Goal: Task Accomplishment & Management: Manage account settings

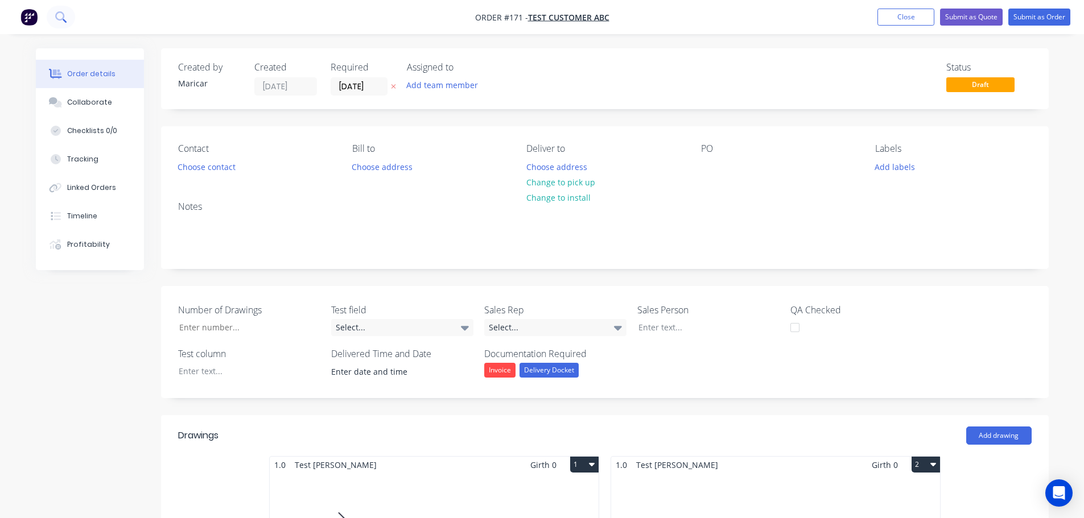
scroll to position [228, 0]
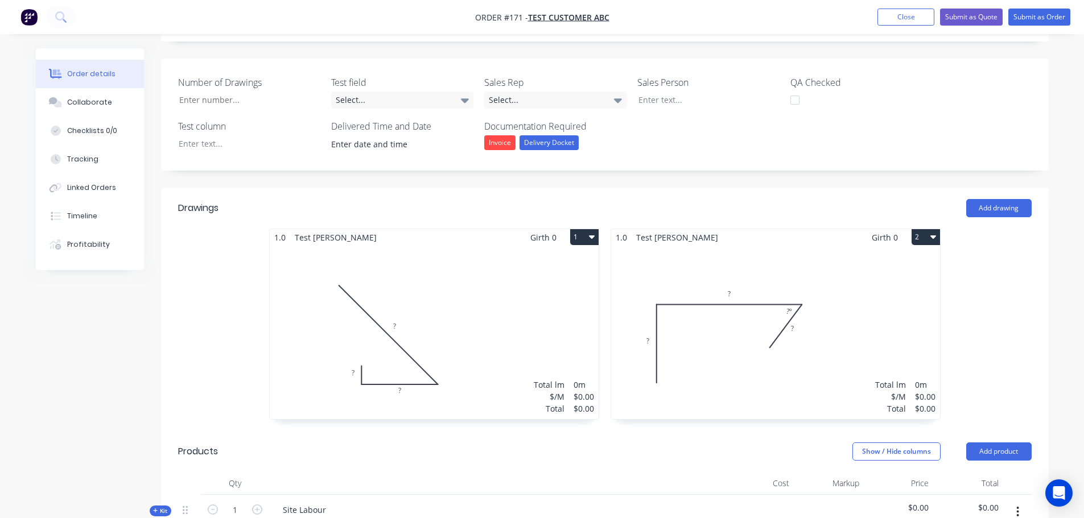
click at [27, 16] on img "button" at bounding box center [28, 17] width 17 height 17
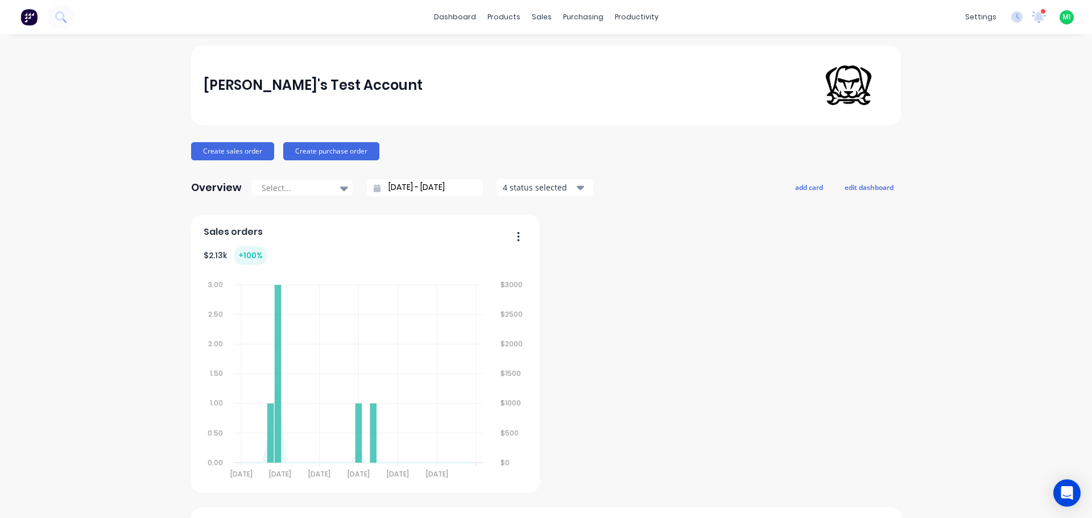
click at [1063, 18] on span "MI" at bounding box center [1067, 17] width 9 height 10
drag, startPoint x: 971, startPoint y: 147, endPoint x: 972, endPoint y: 135, distance: 11.4
click at [970, 147] on div "Sign out" at bounding box center [970, 143] width 31 height 10
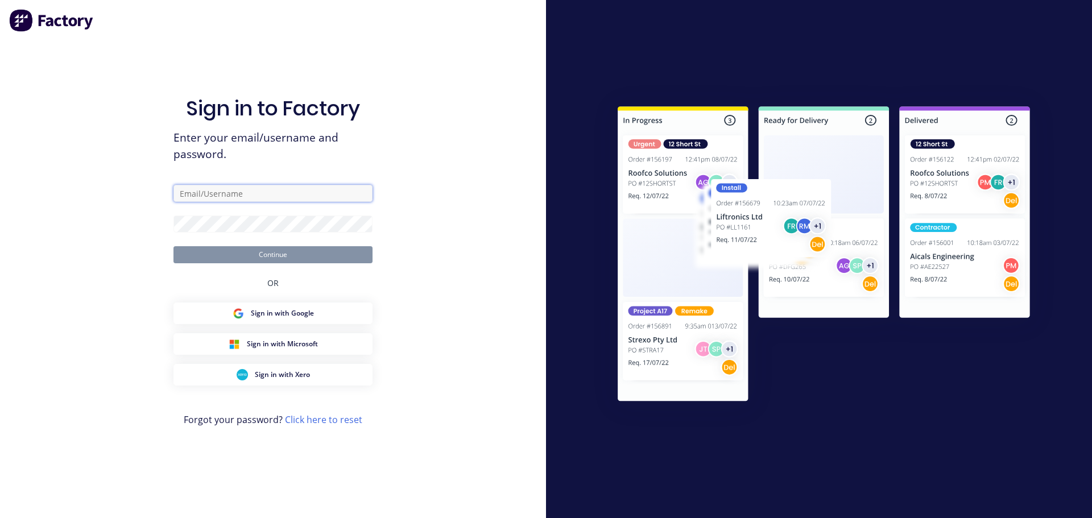
click at [241, 199] on input "text" at bounding box center [273, 193] width 199 height 17
paste input "[EMAIL_ADDRESS][DOMAIN_NAME]"
drag, startPoint x: 196, startPoint y: 189, endPoint x: 56, endPoint y: 172, distance: 141.1
click at [56, 172] on div "Sign in to Factory Enter your email/username and password. [EMAIL_ADDRESS][DOMA…" at bounding box center [273, 259] width 546 height 518
type input "[EMAIL_ADDRESS][DOMAIN_NAME]"
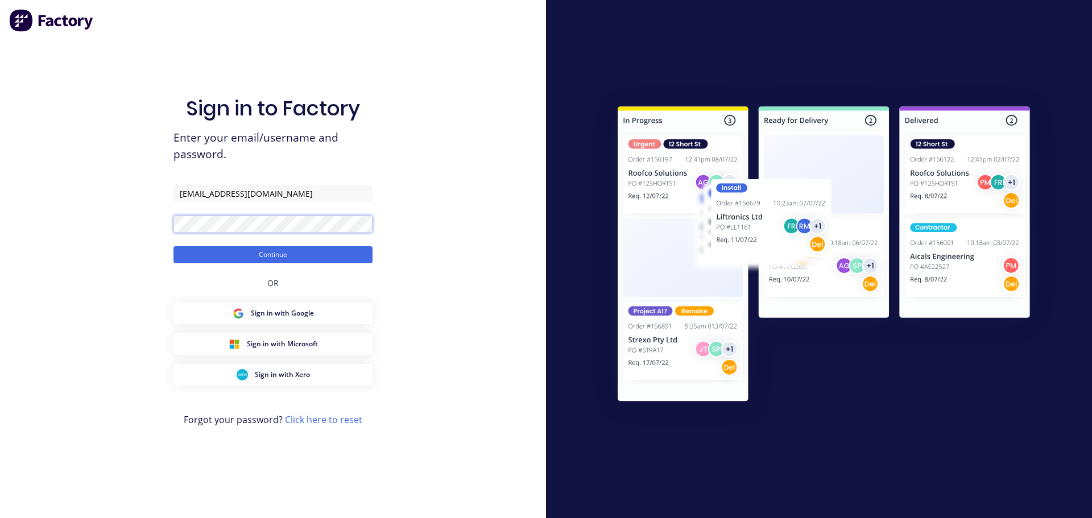
click at [174, 246] on button "Continue" at bounding box center [273, 254] width 199 height 17
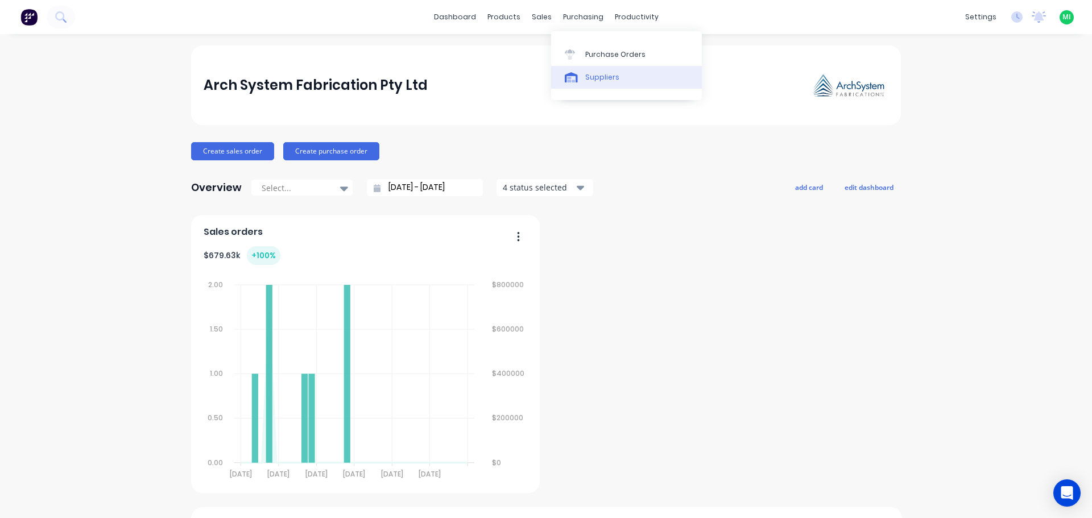
click at [586, 79] on div "Suppliers" at bounding box center [602, 77] width 34 height 10
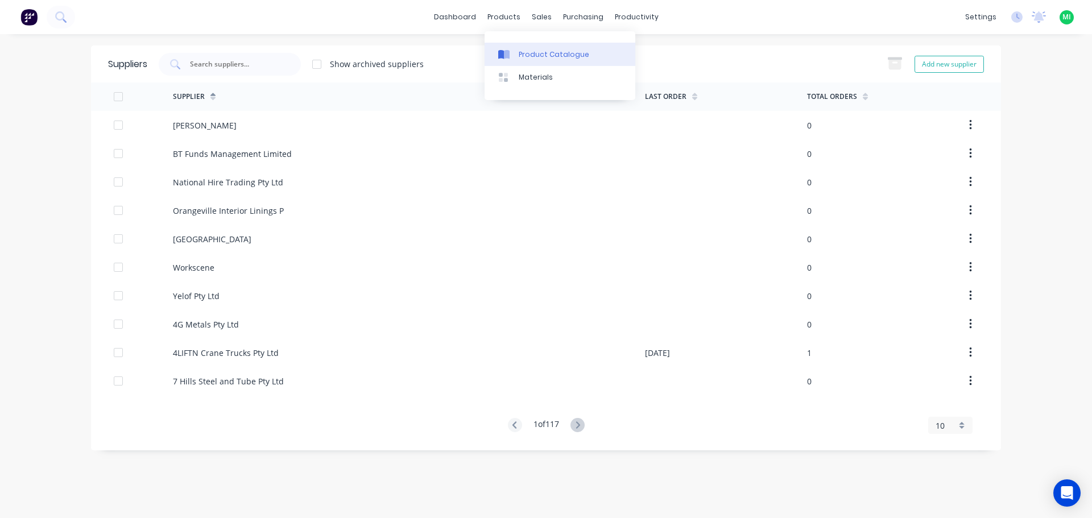
click at [529, 59] on div "Product Catalogue" at bounding box center [554, 55] width 71 height 10
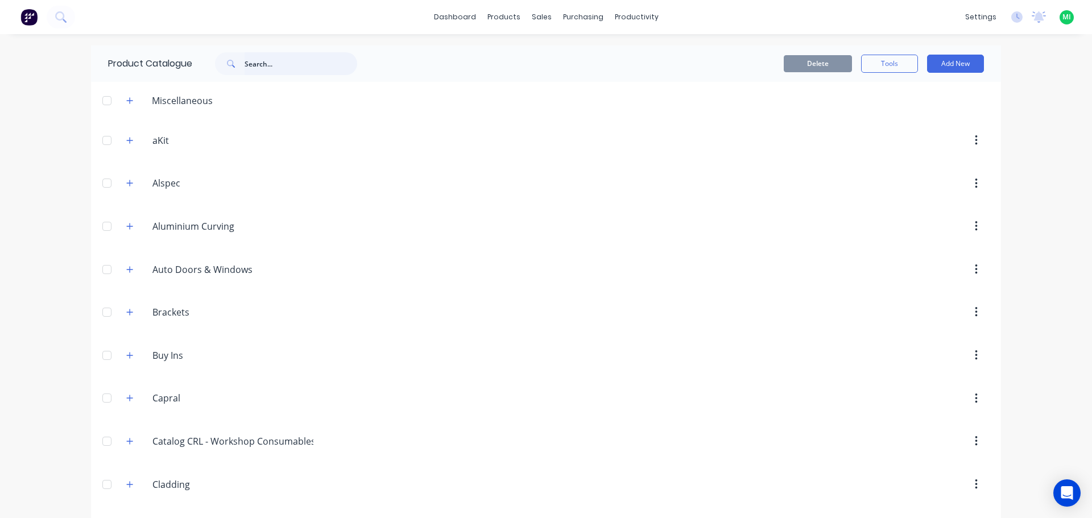
click at [314, 64] on input "text" at bounding box center [301, 63] width 113 height 23
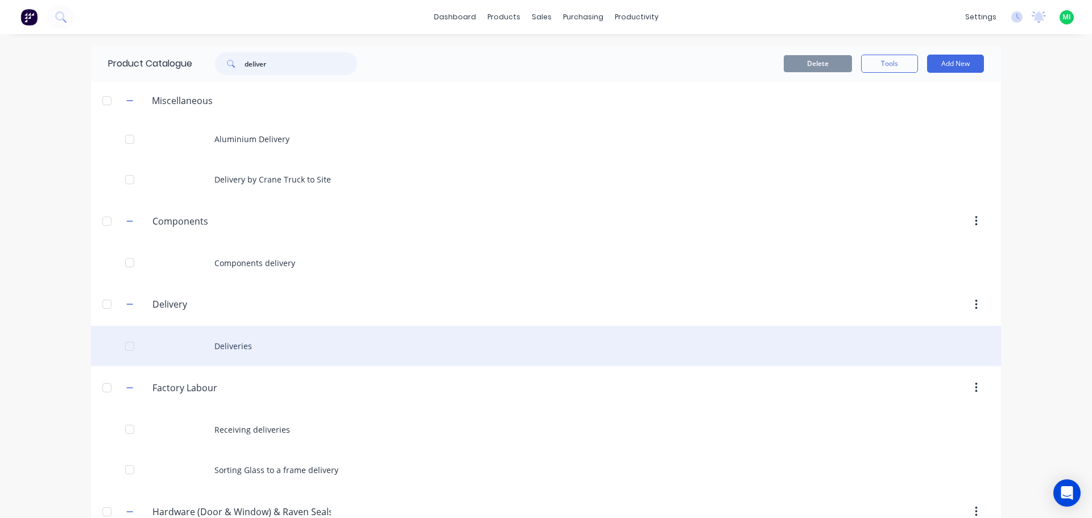
type input "deliver"
click at [238, 340] on div "Deliveries" at bounding box center [546, 346] width 910 height 40
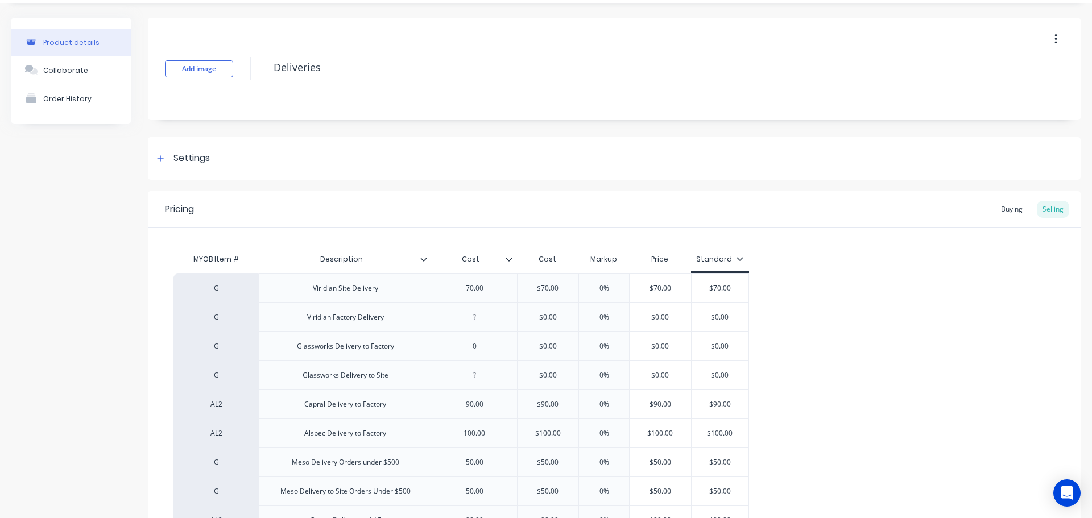
scroll to position [57, 0]
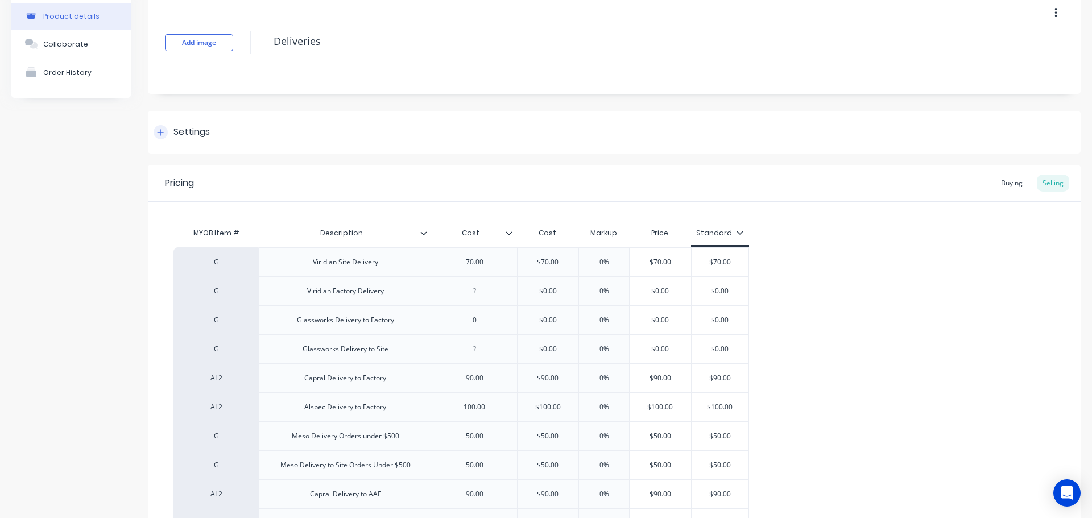
click at [191, 126] on div "Settings" at bounding box center [192, 132] width 36 height 14
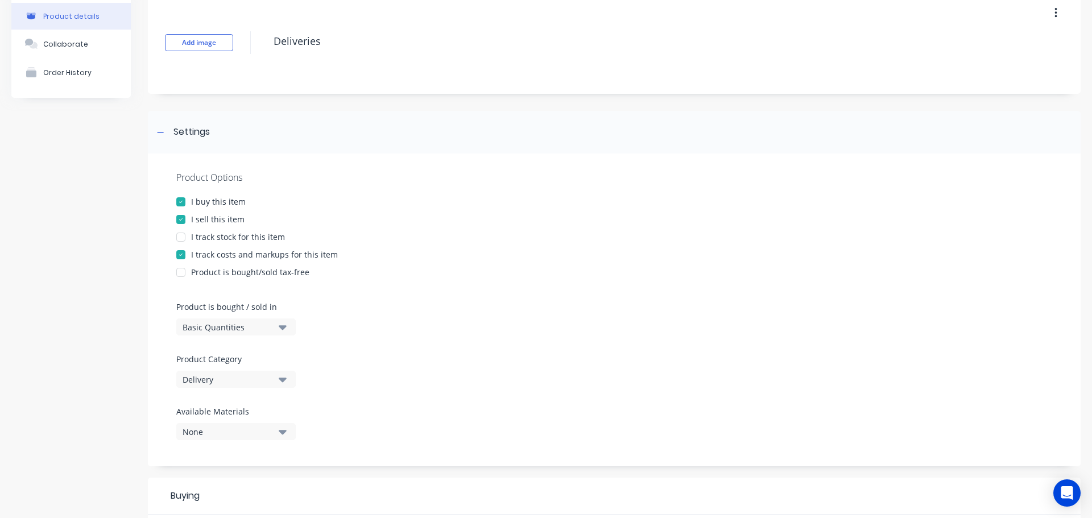
type textarea "x"
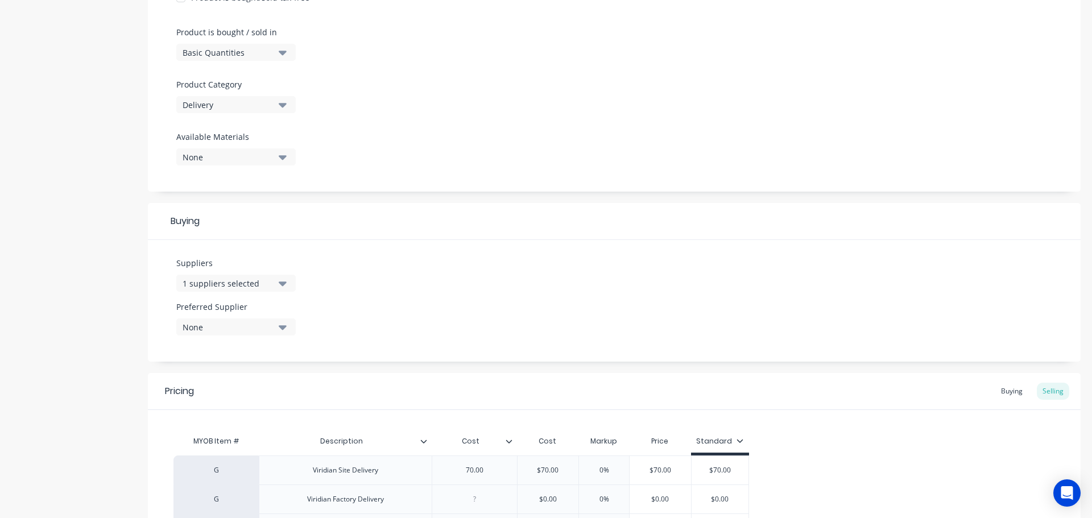
scroll to position [455, 0]
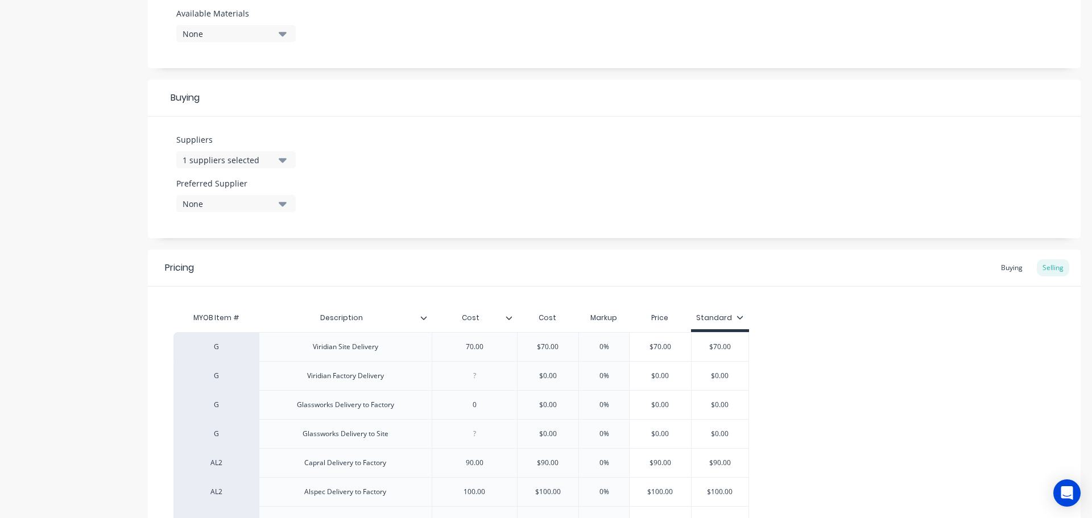
click at [230, 156] on div "1 suppliers selected" at bounding box center [228, 160] width 91 height 12
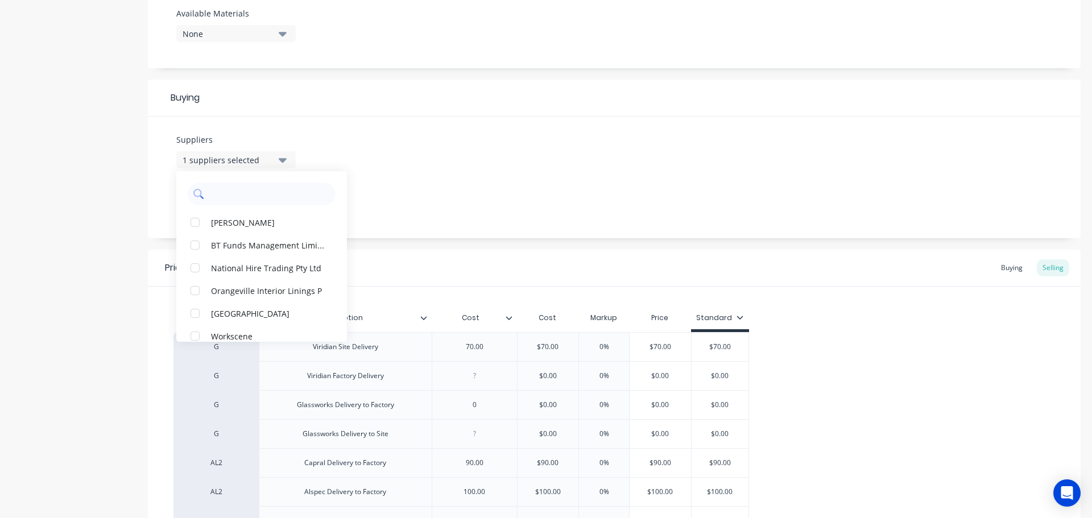
click at [241, 193] on input "text" at bounding box center [269, 194] width 121 height 23
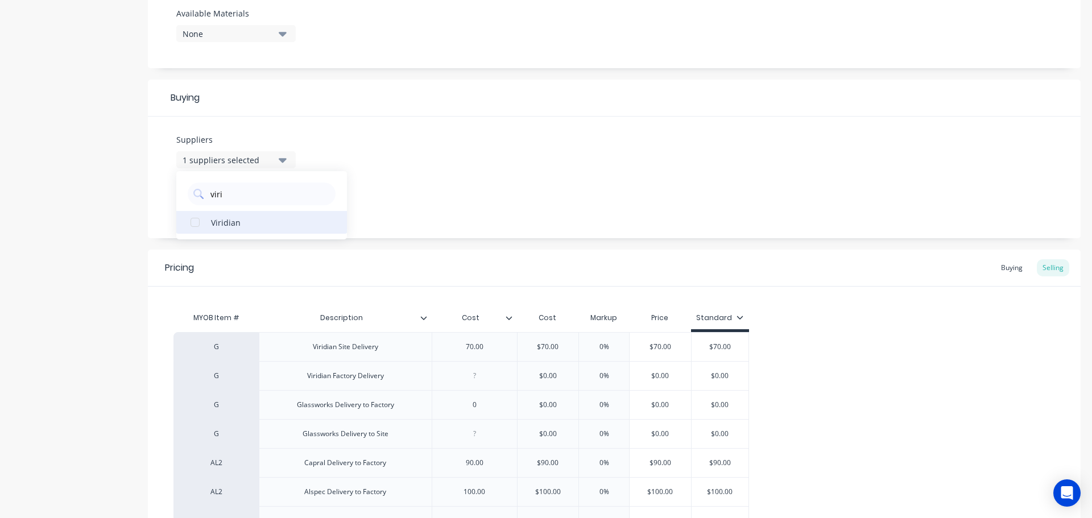
type input "viri"
click at [244, 218] on div "Viridian" at bounding box center [268, 222] width 114 height 12
type textarea "x"
click at [249, 195] on input "viri" at bounding box center [269, 194] width 121 height 23
type input "v"
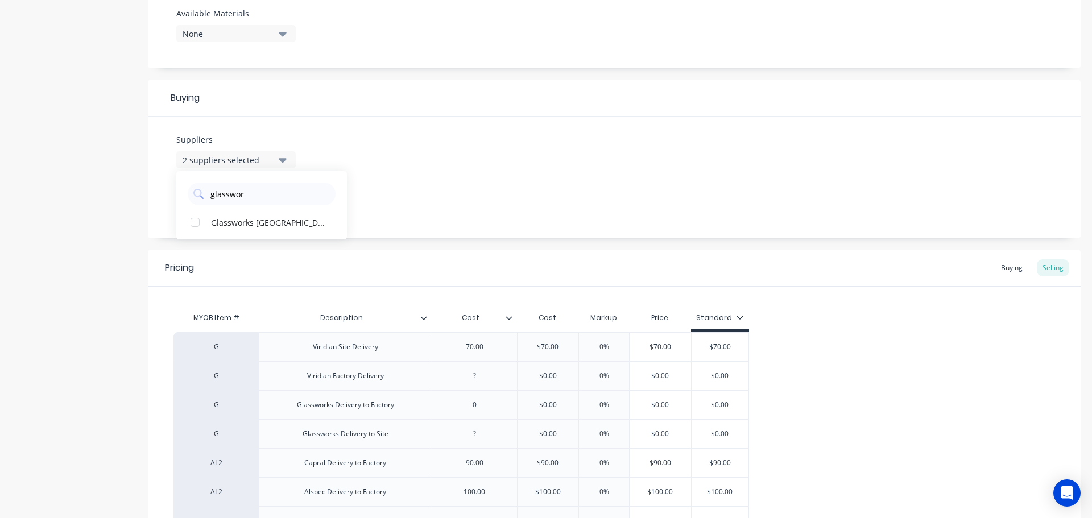
type input "glasswor"
click at [248, 223] on div "Glassworks Australia" at bounding box center [268, 222] width 114 height 12
type textarea "x"
click at [258, 189] on input "glasswor" at bounding box center [269, 194] width 121 height 23
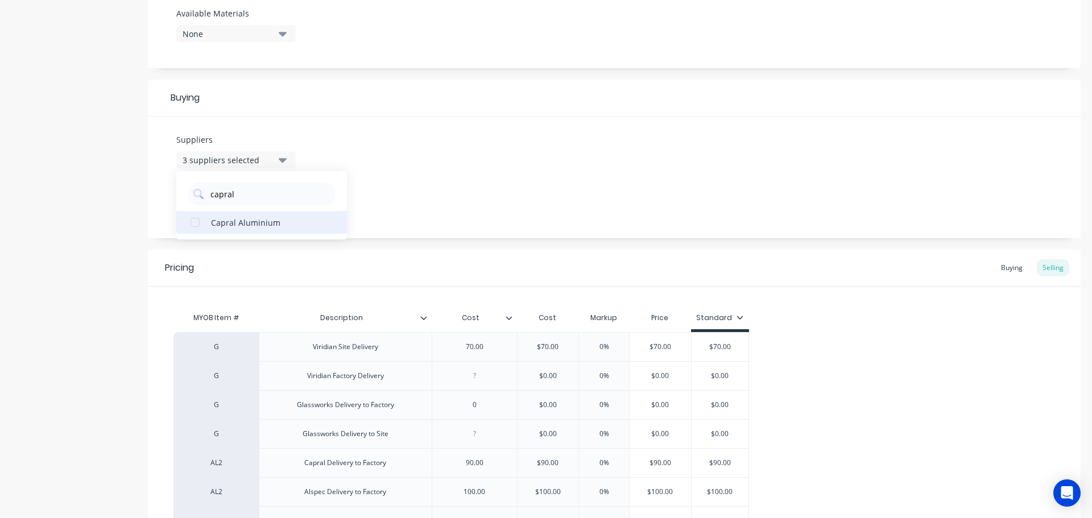
type input "capral"
click at [246, 216] on div "Capral Aluminium" at bounding box center [268, 222] width 114 height 12
type textarea "x"
click at [253, 183] on input "capral" at bounding box center [269, 194] width 121 height 23
click at [249, 196] on input "capral" at bounding box center [269, 194] width 121 height 23
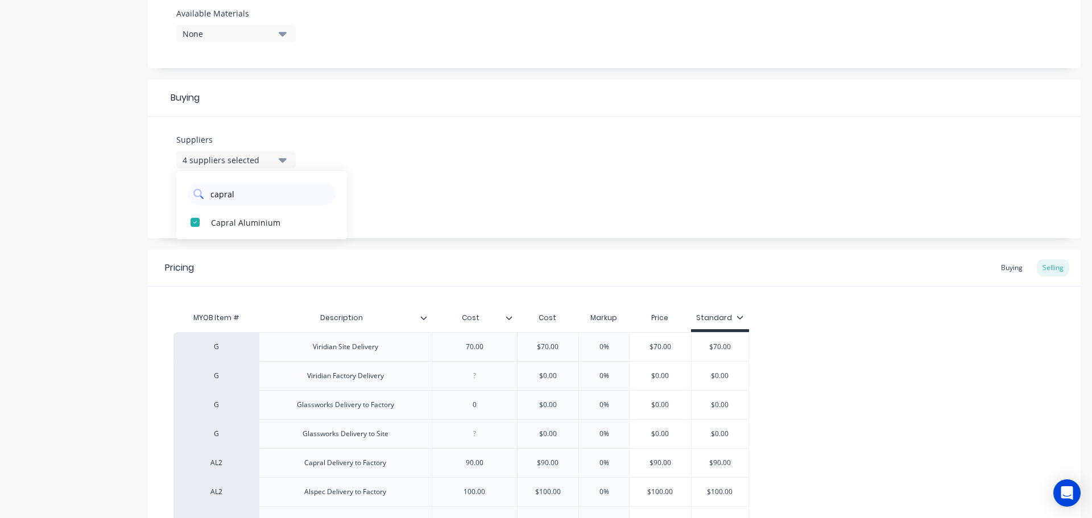
click at [249, 196] on input "capral" at bounding box center [269, 194] width 121 height 23
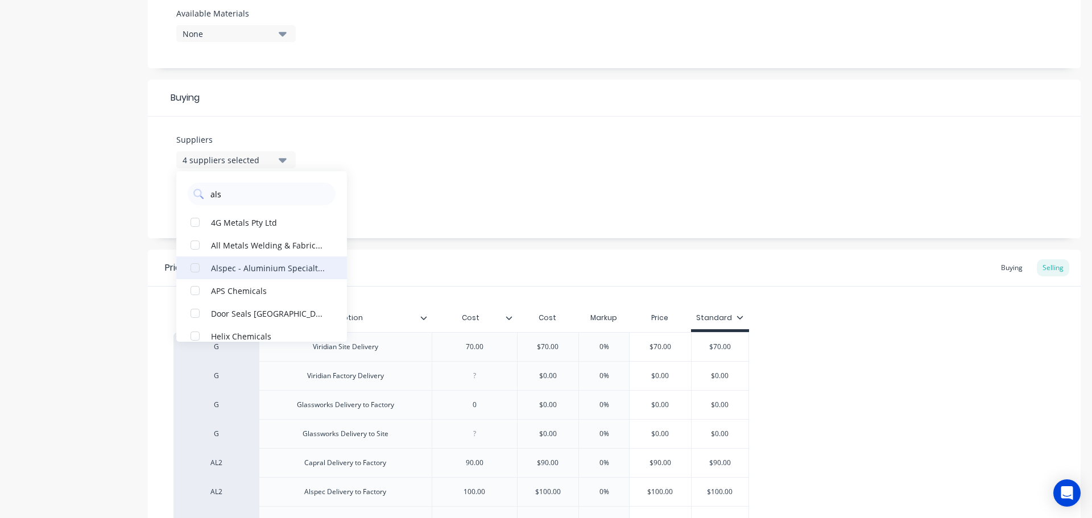
type input "als"
click at [242, 271] on div "Alspec - Aluminium Specialties Group Pty Ltd" at bounding box center [268, 268] width 114 height 12
type textarea "x"
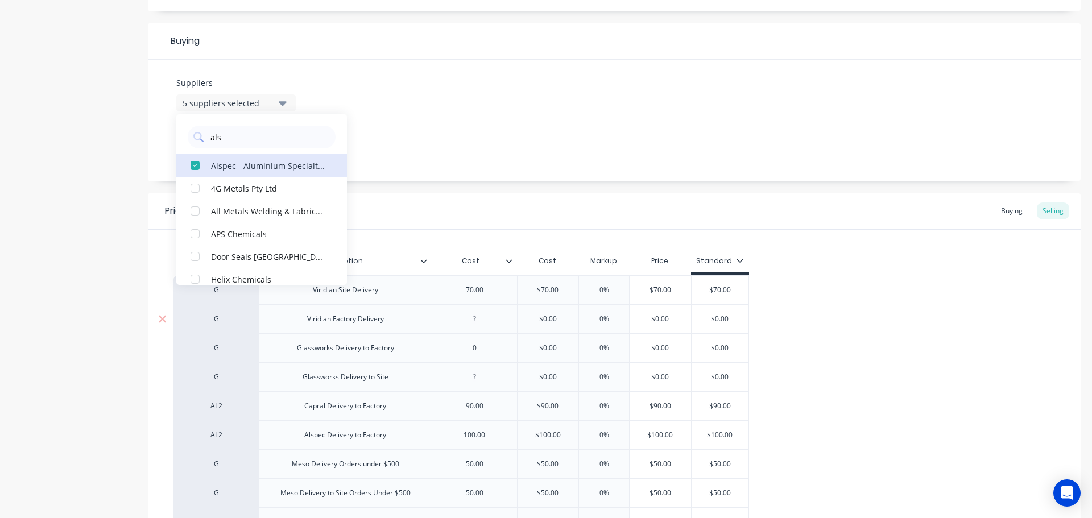
scroll to position [569, 0]
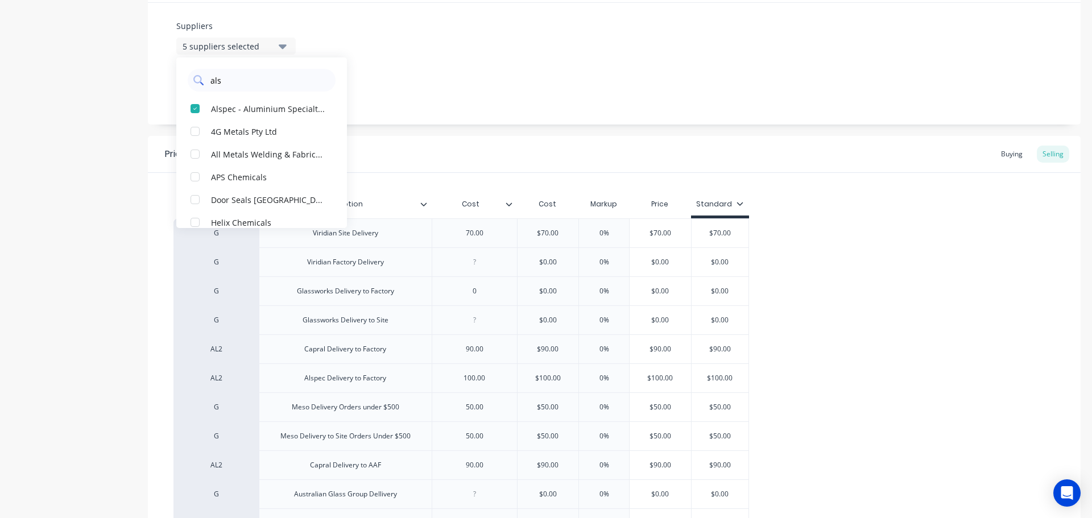
click at [233, 86] on input "als" at bounding box center [269, 80] width 121 height 23
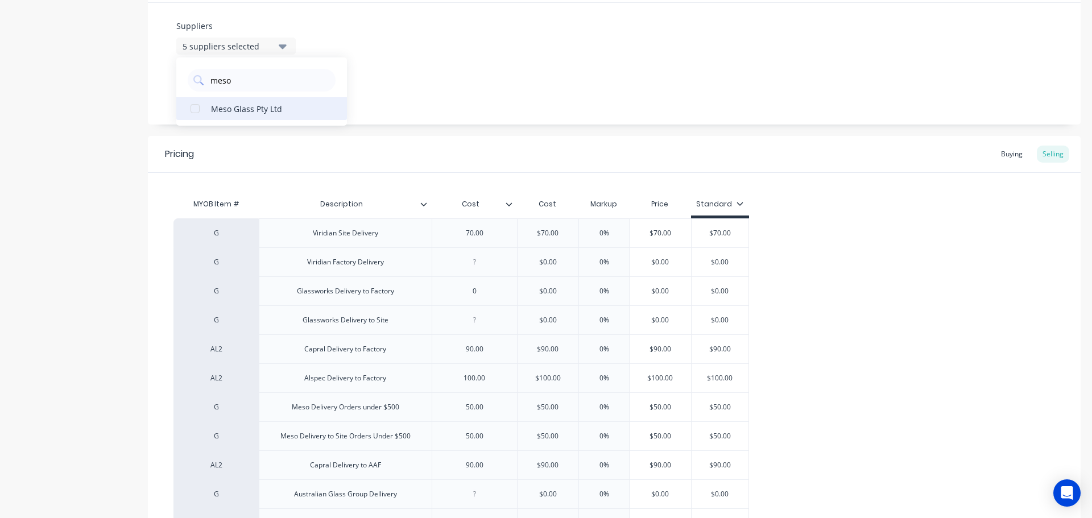
type input "meso"
click at [240, 104] on div "Meso Glass Pty Ltd" at bounding box center [268, 108] width 114 height 12
type textarea "x"
click at [243, 76] on input "meso" at bounding box center [269, 80] width 121 height 23
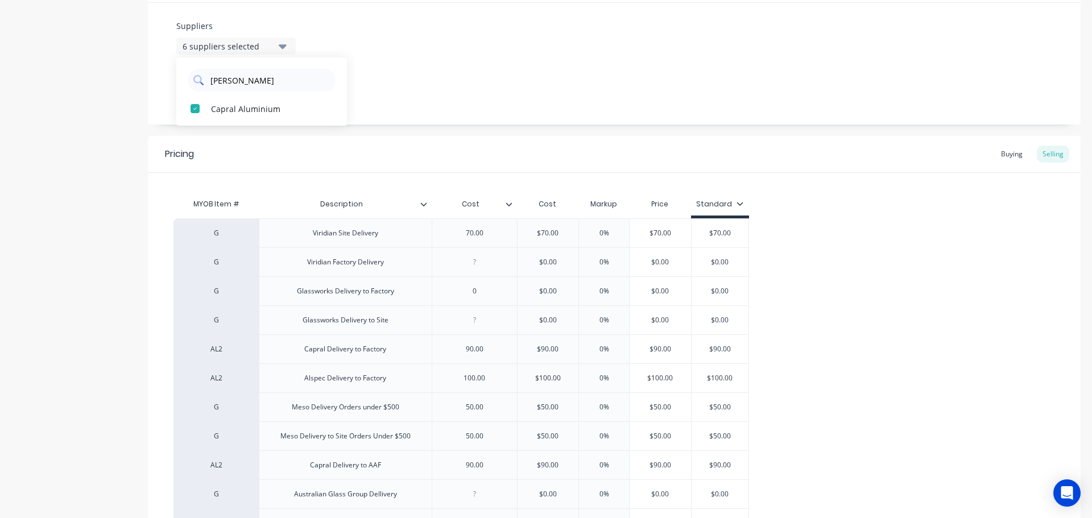
click at [241, 87] on input "capra" at bounding box center [269, 80] width 121 height 23
type input "australian g"
click at [263, 105] on div "Australian Glass Group Pty Ltd" at bounding box center [268, 108] width 114 height 12
type textarea "x"
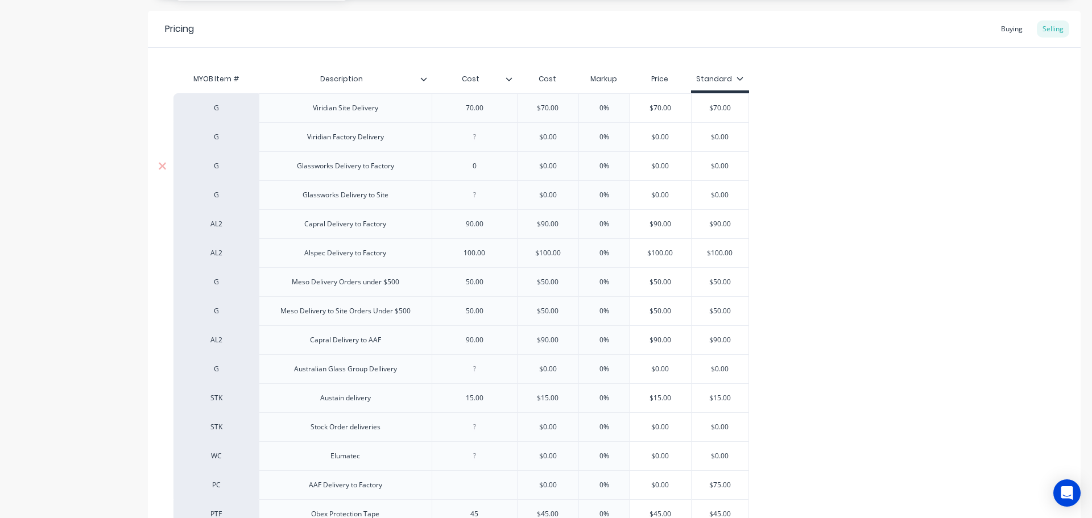
scroll to position [626, 0]
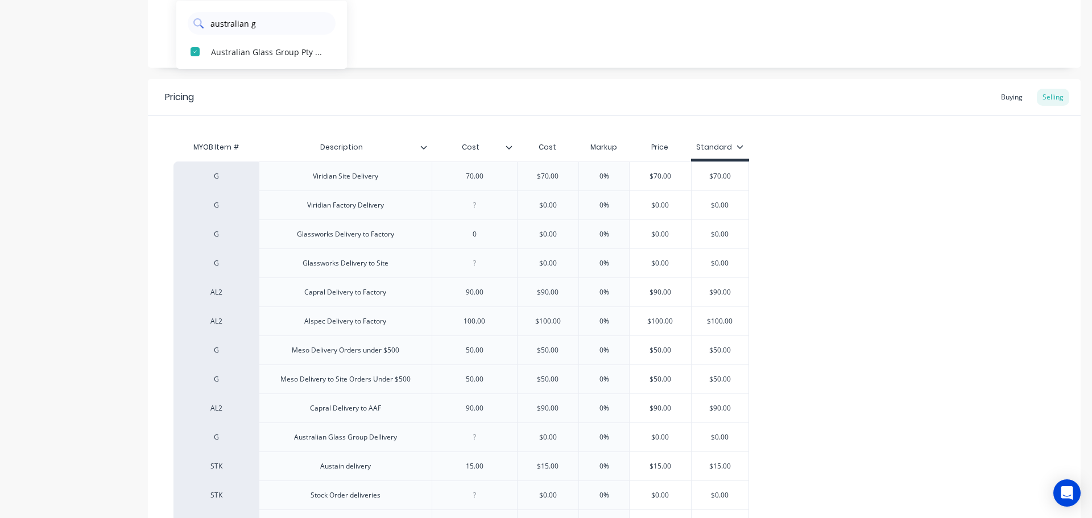
drag, startPoint x: 270, startPoint y: 29, endPoint x: 191, endPoint y: 15, distance: 80.4
click at [191, 15] on div "australian g" at bounding box center [262, 23] width 148 height 23
type input "austain"
click at [212, 48] on div "Austain Fasteners Pty Ltd" at bounding box center [268, 52] width 114 height 12
type textarea "x"
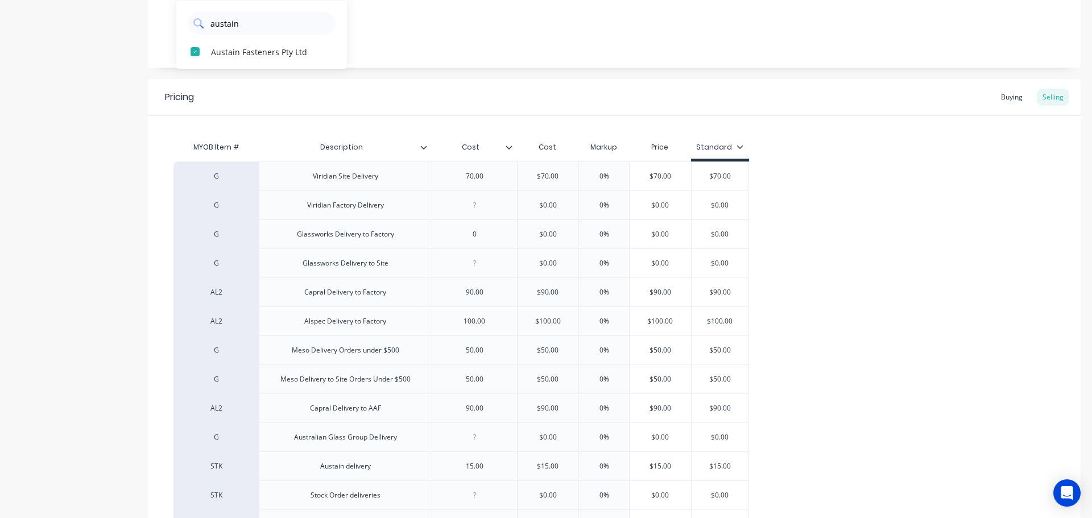
click at [255, 29] on input "austain" at bounding box center [269, 23] width 121 height 23
drag, startPoint x: 259, startPoint y: 25, endPoint x: 218, endPoint y: 20, distance: 40.7
click at [220, 22] on input "stock order" at bounding box center [269, 23] width 121 height 23
type input "s"
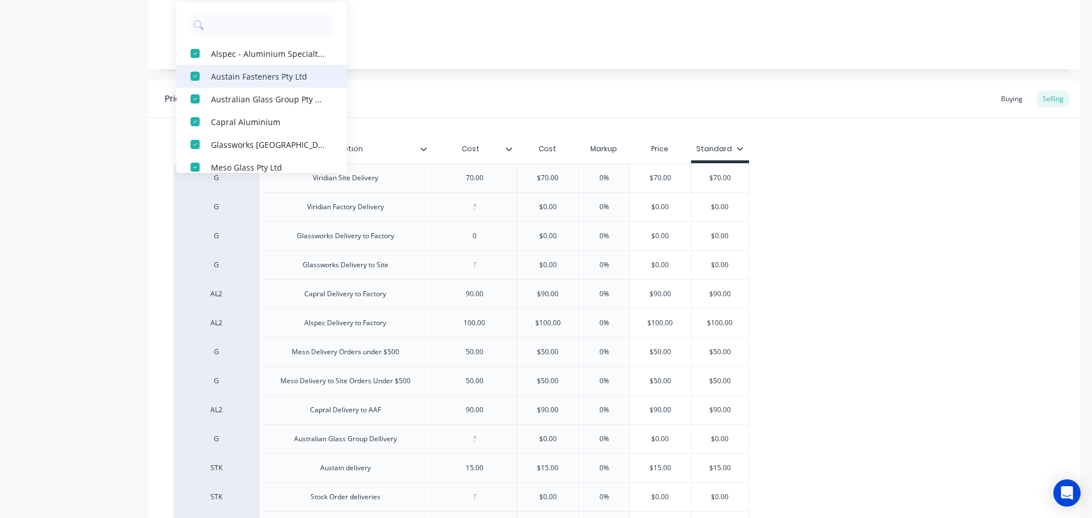
scroll to position [512, 0]
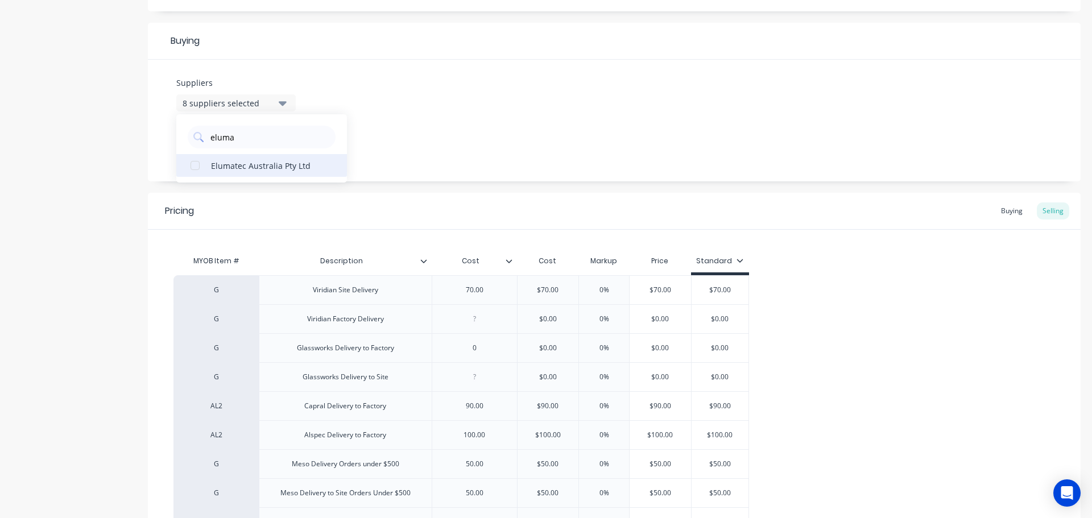
type input "eluma"
click at [257, 164] on div "Elumatec Australia Pty Ltd" at bounding box center [268, 165] width 114 height 12
type textarea "x"
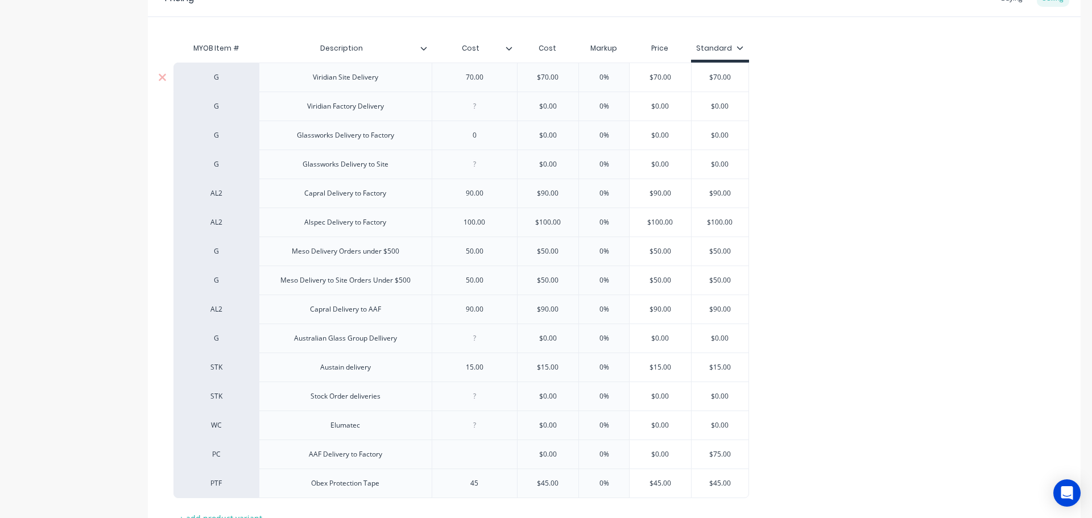
scroll to position [569, 0]
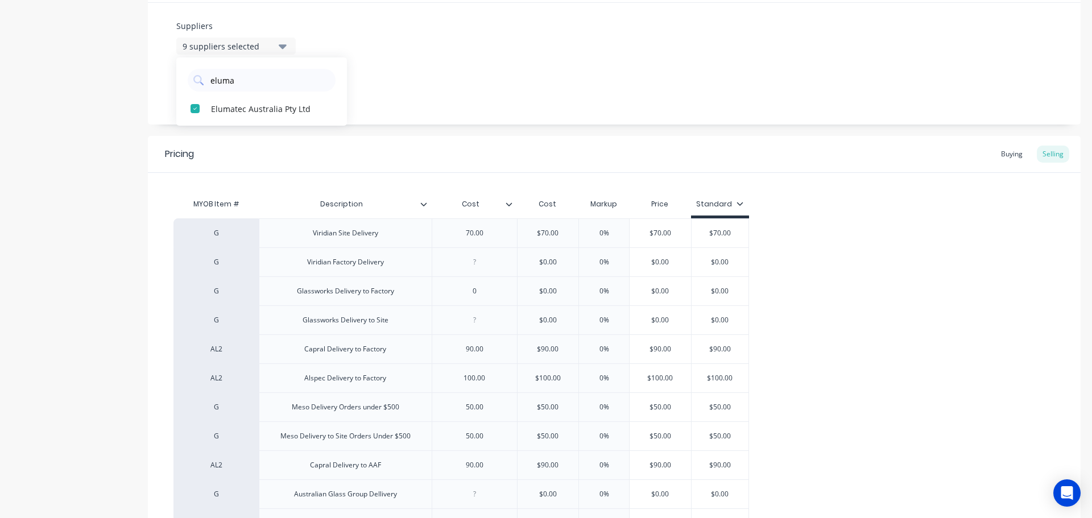
drag, startPoint x: 248, startPoint y: 79, endPoint x: 187, endPoint y: 81, distance: 60.9
click at [187, 81] on div "eluma" at bounding box center [261, 77] width 171 height 28
type input "aaf"
click at [234, 108] on div "AAF-Australian Aluminium Finishing" at bounding box center [268, 108] width 114 height 12
type textarea "x"
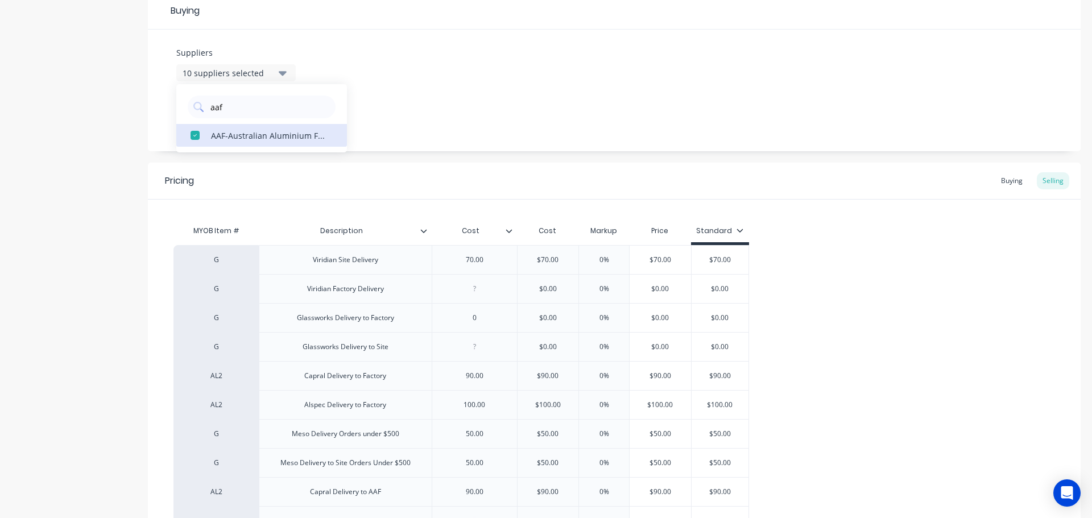
scroll to position [476, 0]
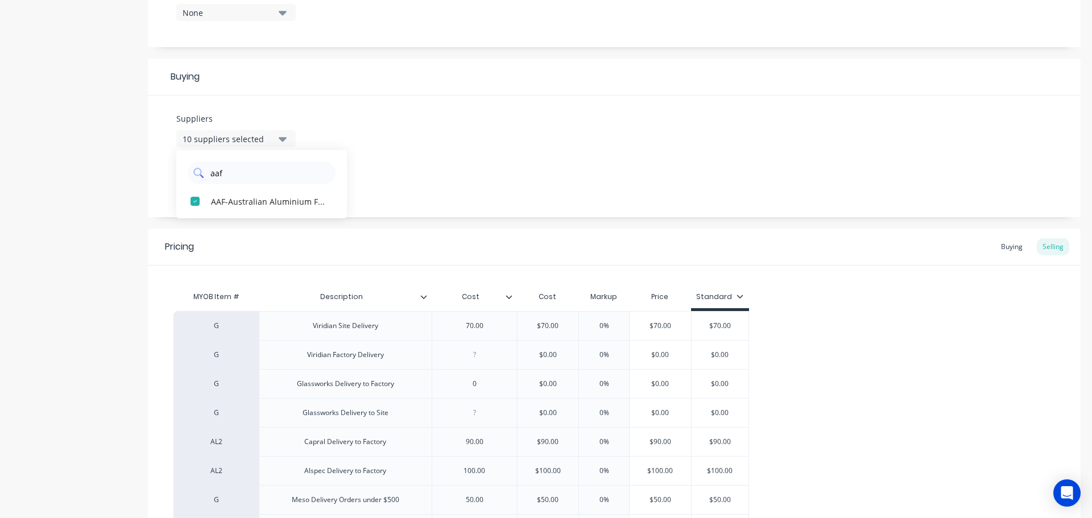
click at [245, 170] on input "aaf" at bounding box center [269, 173] width 121 height 23
type input "obex"
click at [247, 201] on div "Obex Group Pty Ltd" at bounding box center [268, 201] width 114 height 12
click at [406, 238] on div "Pricing Buying Selling" at bounding box center [614, 247] width 933 height 37
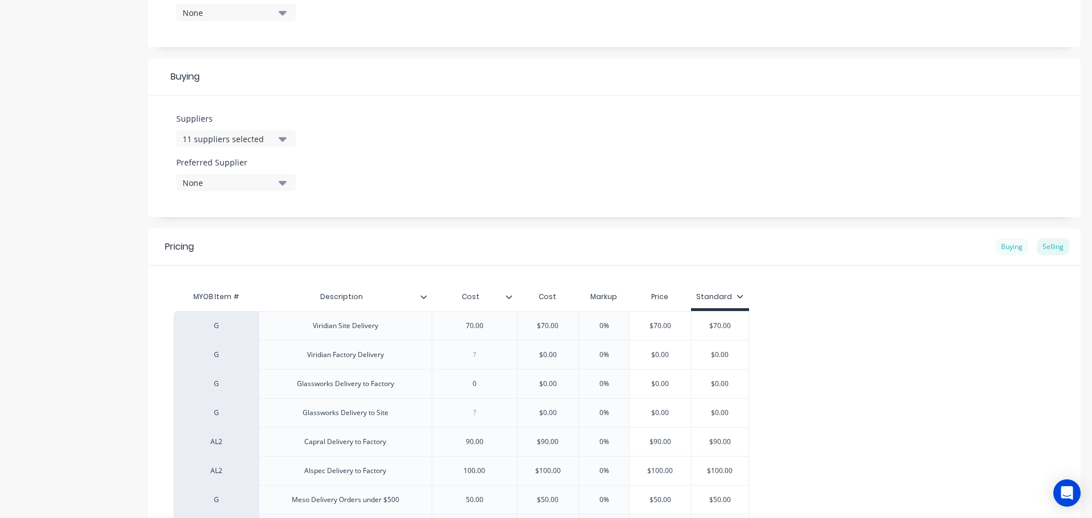
click at [1004, 248] on div "Buying" at bounding box center [1012, 246] width 33 height 17
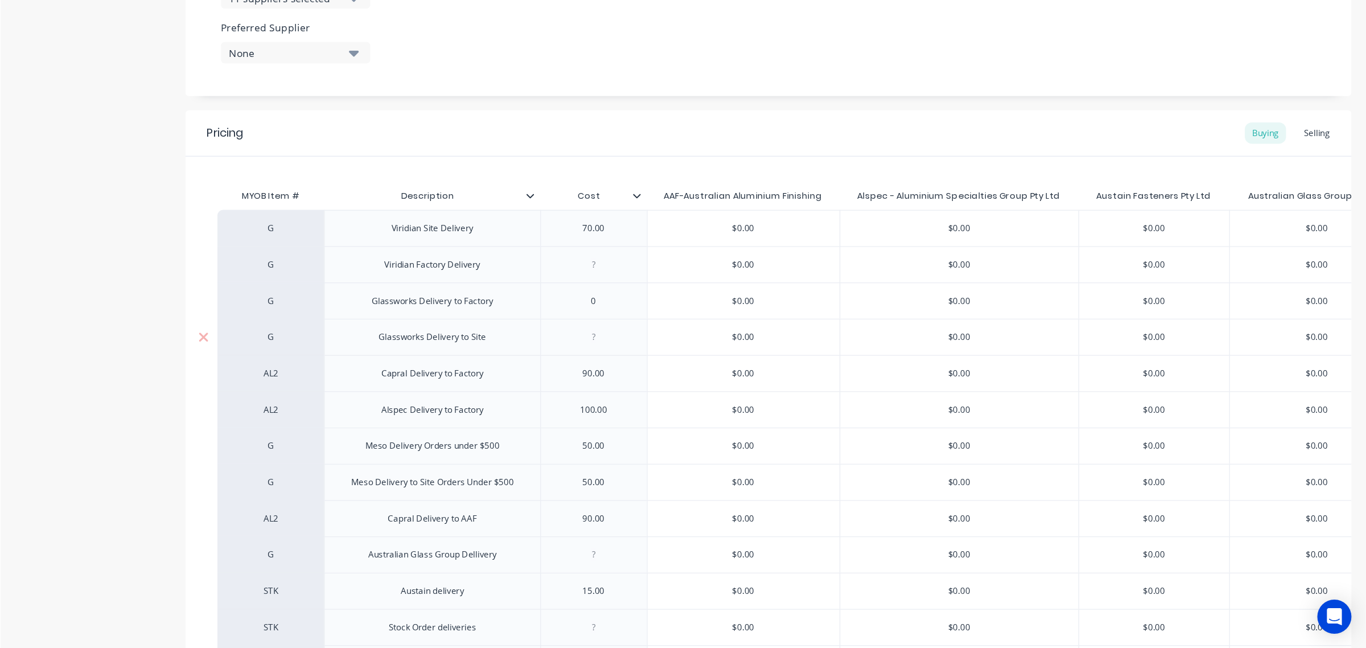
scroll to position [647, 0]
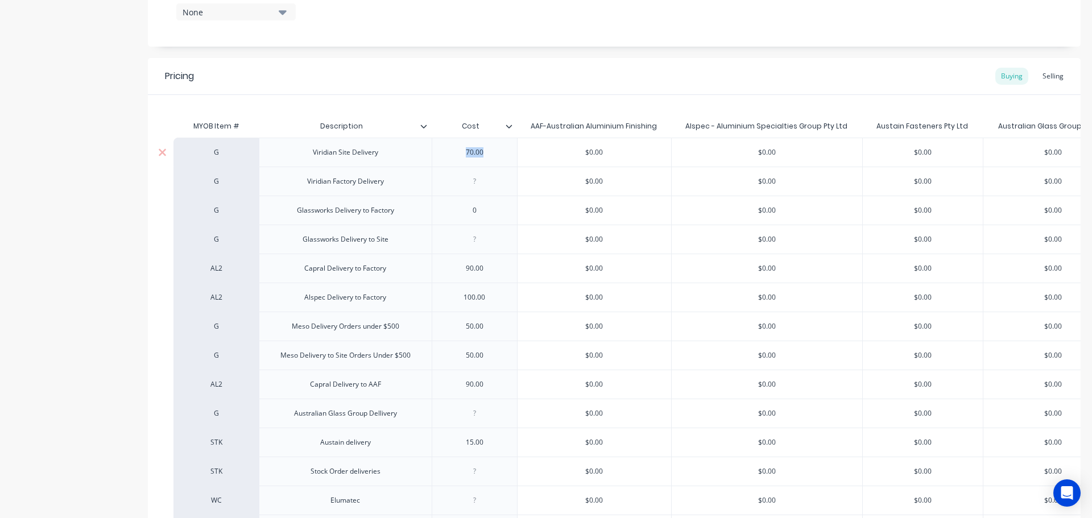
drag, startPoint x: 494, startPoint y: 149, endPoint x: 448, endPoint y: 149, distance: 46.1
click at [448, 149] on div "70.00" at bounding box center [474, 152] width 57 height 15
copy div "70.00"
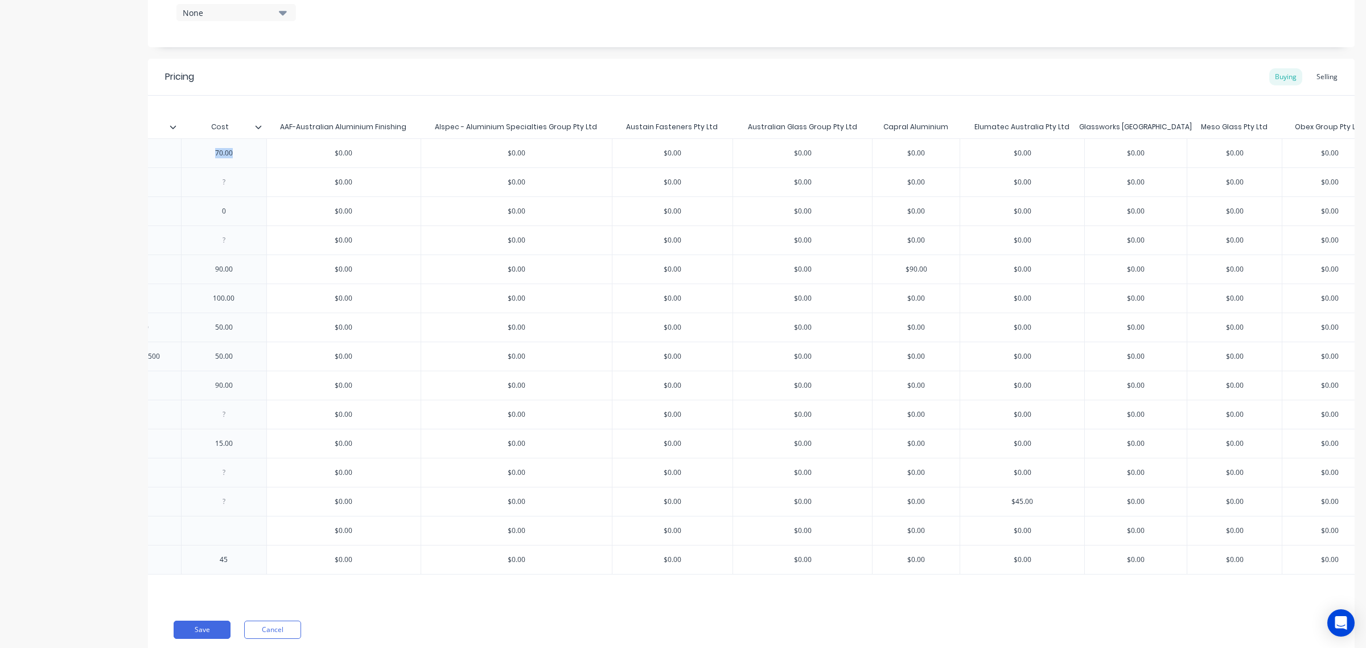
scroll to position [0, 345]
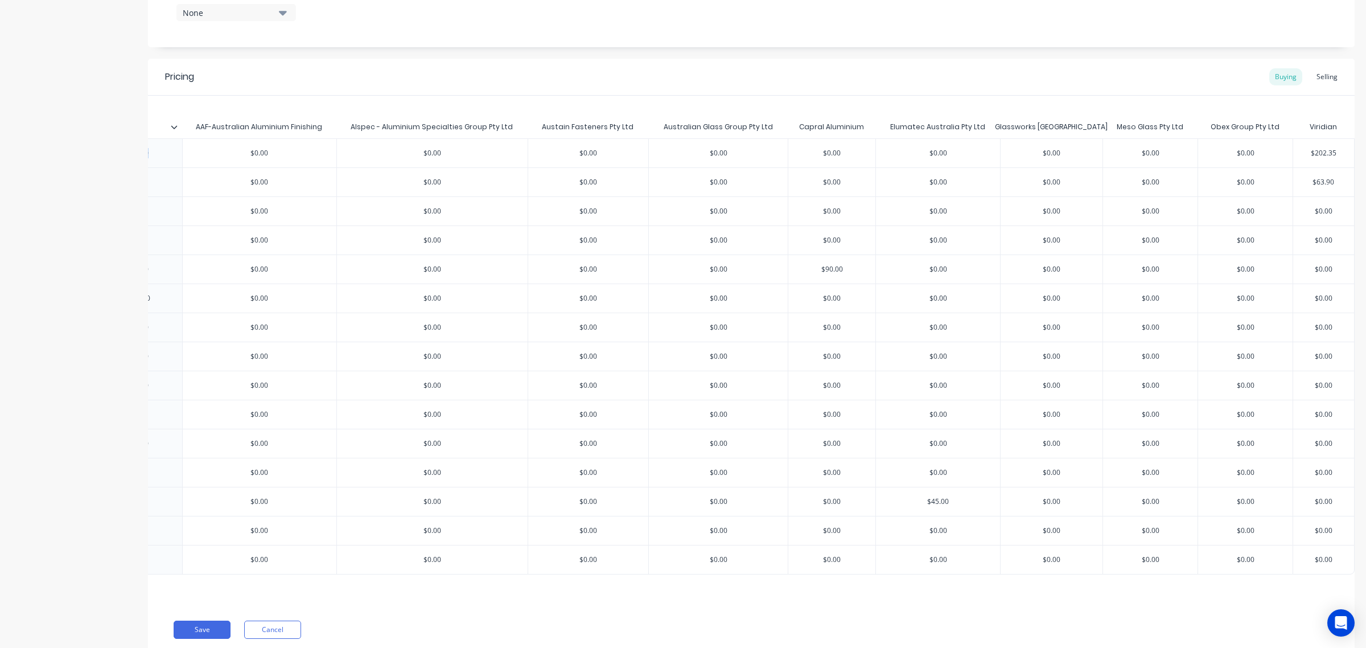
type textarea "x"
type input "$202.35"
drag, startPoint x: 1333, startPoint y: 151, endPoint x: 1252, endPoint y: 149, distance: 80.3
click at [1092, 149] on div "G Viridian Site Delivery 70.00 $0.00 $0.00 $0.00 $0.00 $0.00 $0.00 $0.00 $0.00 …" at bounding box center [596, 152] width 1516 height 29
paste input "70.00"
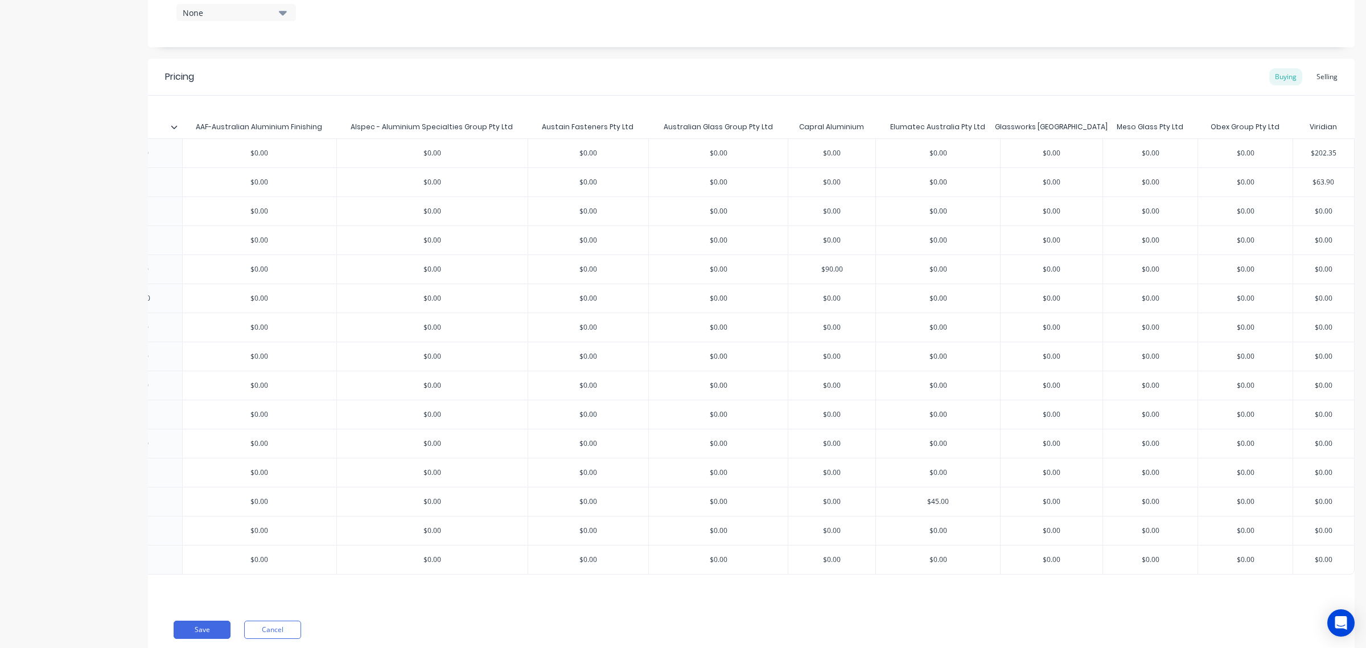
type textarea "x"
drag, startPoint x: 1325, startPoint y: 154, endPoint x: 1298, endPoint y: 182, distance: 38.2
click at [1092, 152] on div "G Viridian Site Delivery 70.00 $0.00 $0.00 $0.00 $0.00 $0.00 $0.00 $0.00 $0.00 …" at bounding box center [596, 152] width 1516 height 29
click at [1092, 151] on input "70.00" at bounding box center [1323, 153] width 61 height 10
click at [1092, 160] on div "$70.00" at bounding box center [1323, 153] width 61 height 28
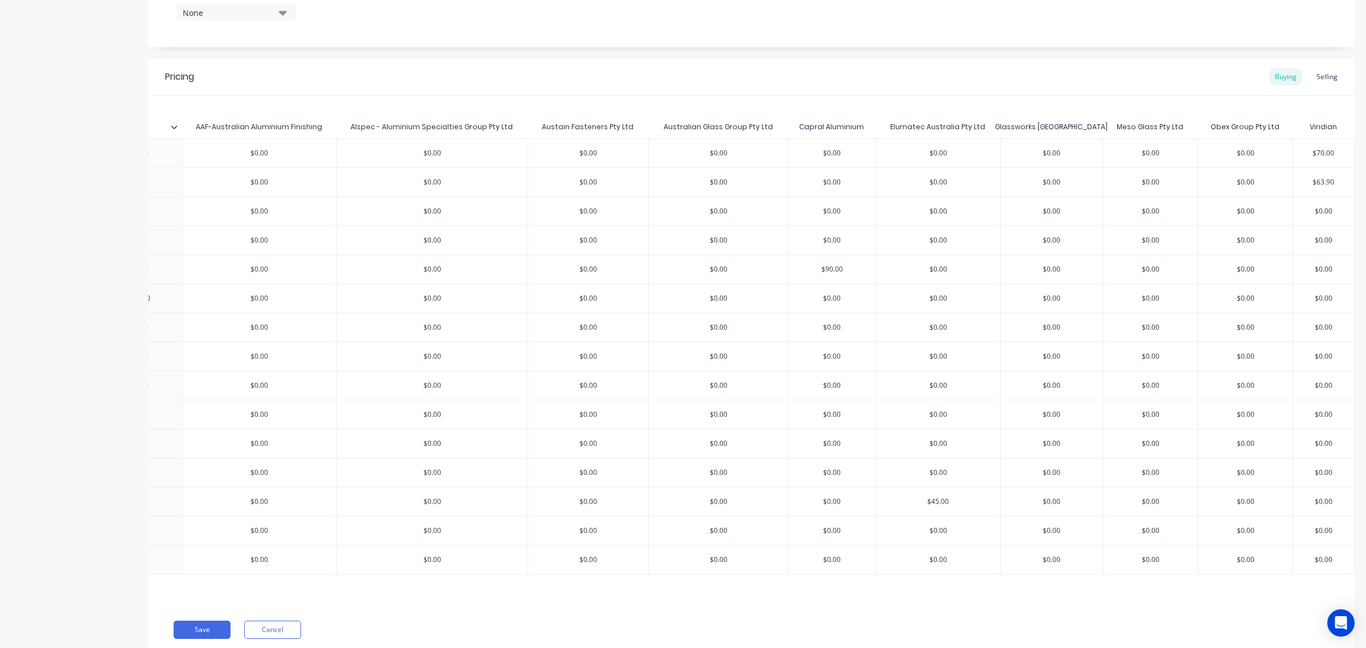
type input "70.00"
type input "$0.00"
click at [1092, 214] on input "$0.00" at bounding box center [1245, 211] width 94 height 10
type input "$70.00"
drag, startPoint x: 1321, startPoint y: 155, endPoint x: 1257, endPoint y: 146, distance: 63.7
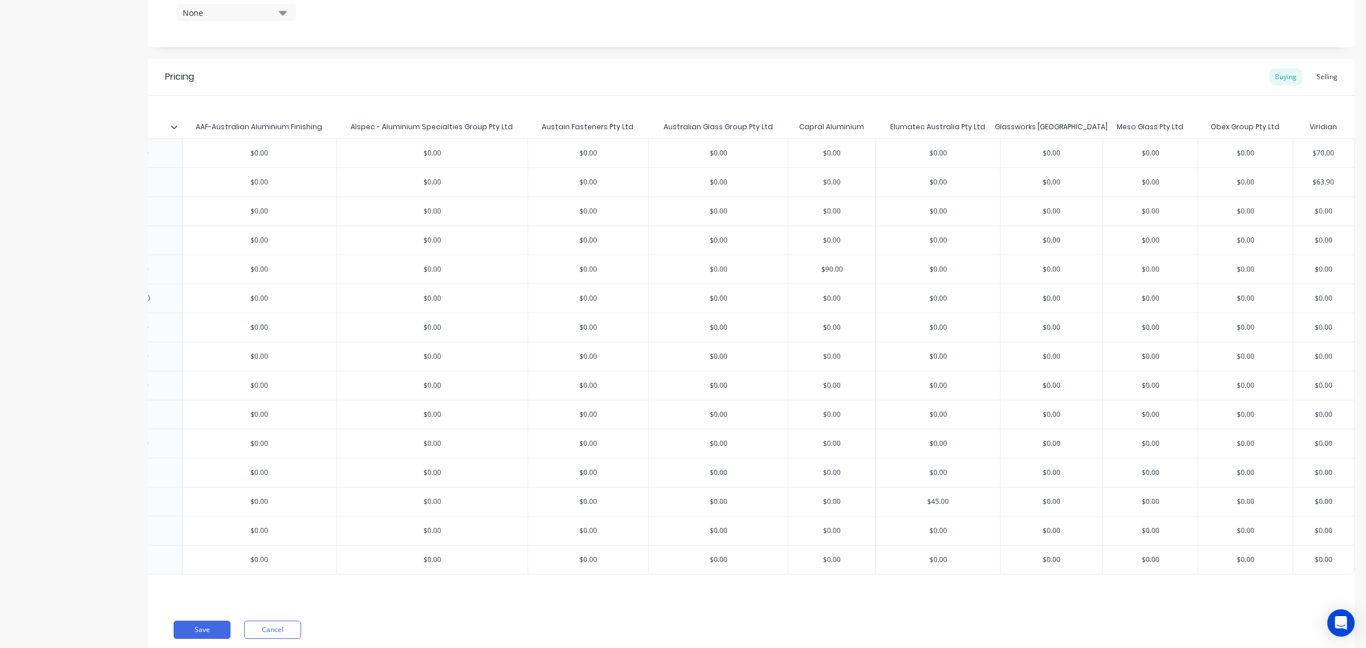
click at [1092, 146] on div "G Viridian Site Delivery 70.00 $0.00 $0.00 $0.00 $0.00 $0.00 $0.00 $0.00 $0.00 …" at bounding box center [596, 152] width 1516 height 29
type textarea "x"
type input "$63.90"
drag, startPoint x: 1329, startPoint y: 183, endPoint x: 1224, endPoint y: 181, distance: 104.7
click at [1092, 181] on div "G Viridian Factory Delivery $0.00 $0.00 $0.00 $0.00 $0.00 $0.00 $0.00 $0.00 $0.…" at bounding box center [596, 181] width 1516 height 29
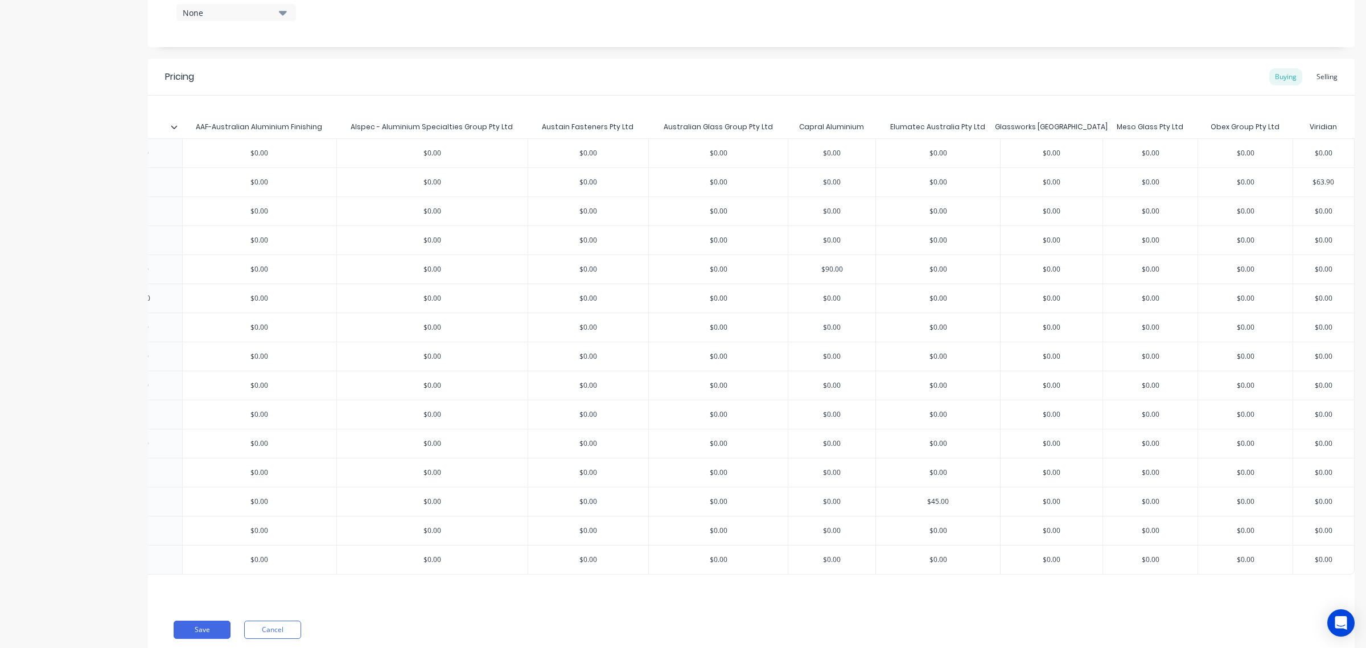
type textarea "x"
click at [769, 518] on div "Save Cancel" at bounding box center [764, 629] width 1181 height 18
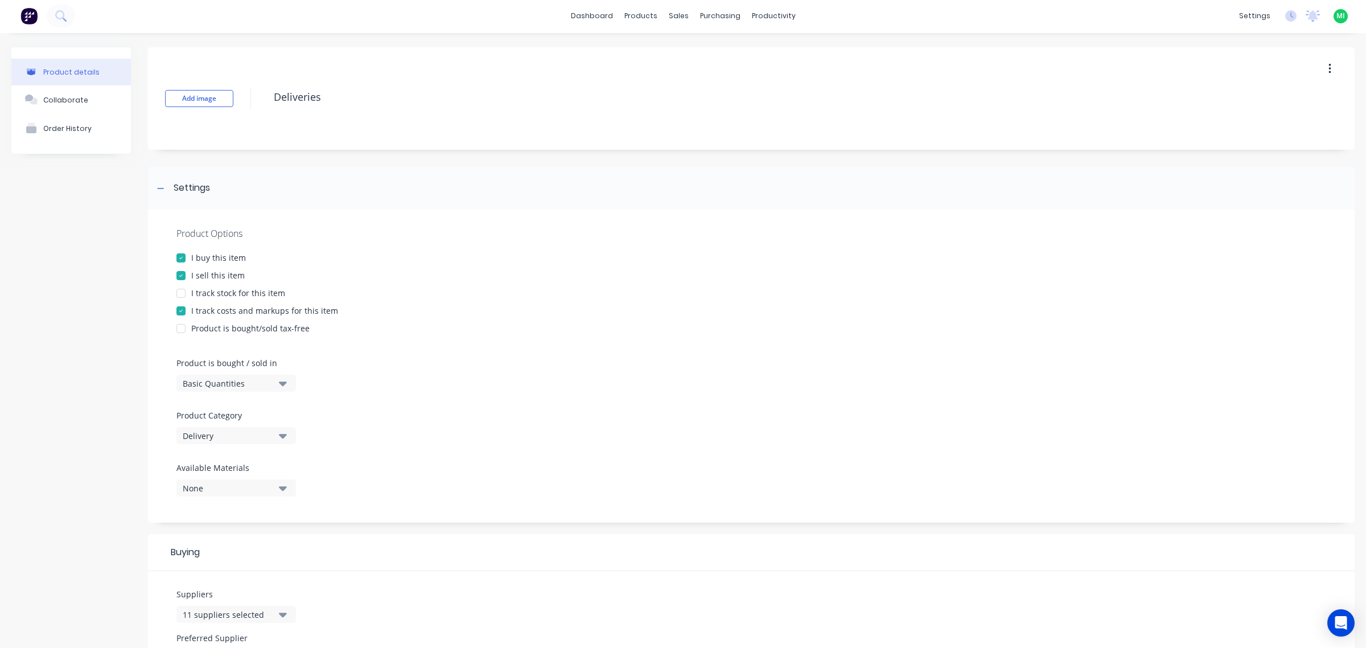
scroll to position [0, 0]
click at [212, 270] on div "I sell this item" at bounding box center [217, 276] width 53 height 12
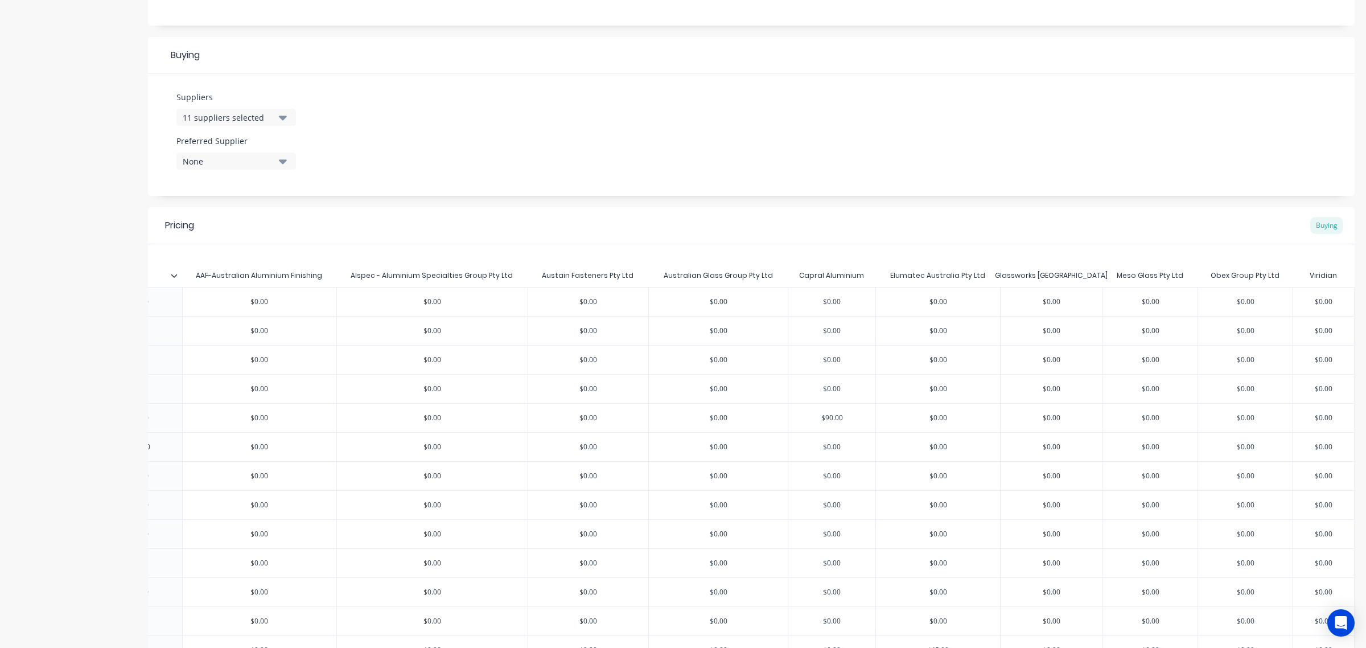
scroll to position [213, 0]
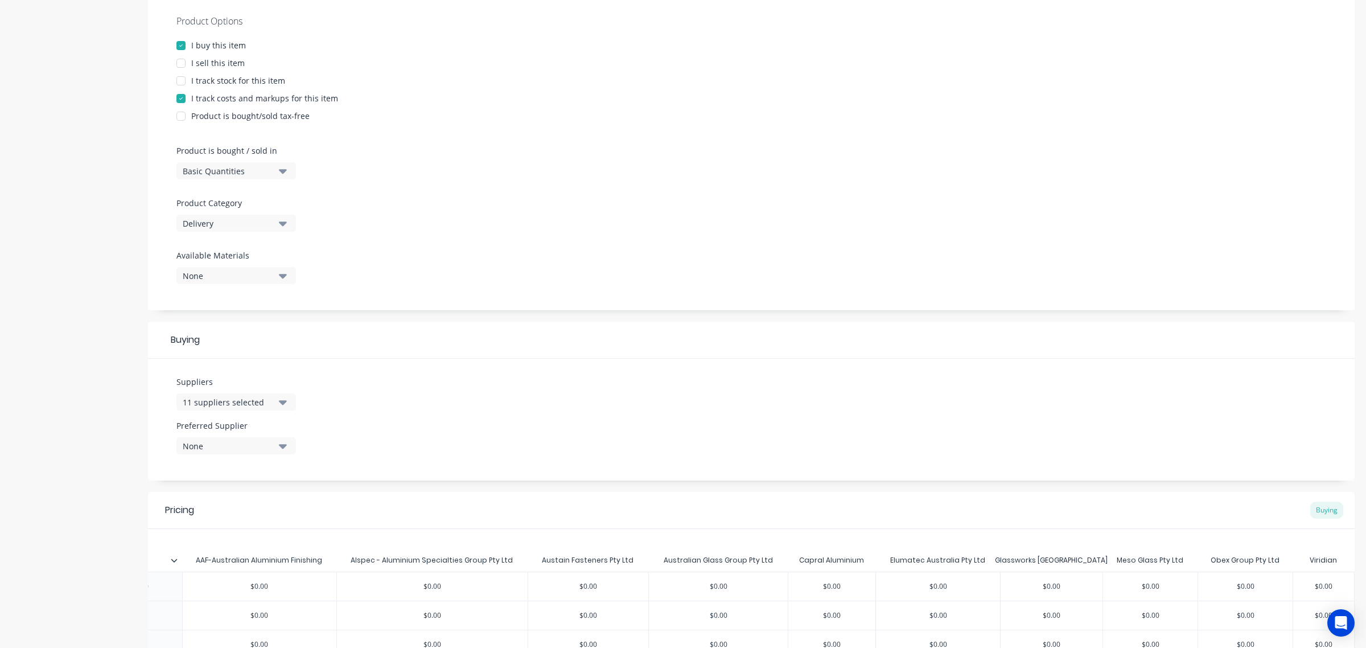
click at [236, 59] on div "I sell this item" at bounding box center [217, 63] width 53 height 12
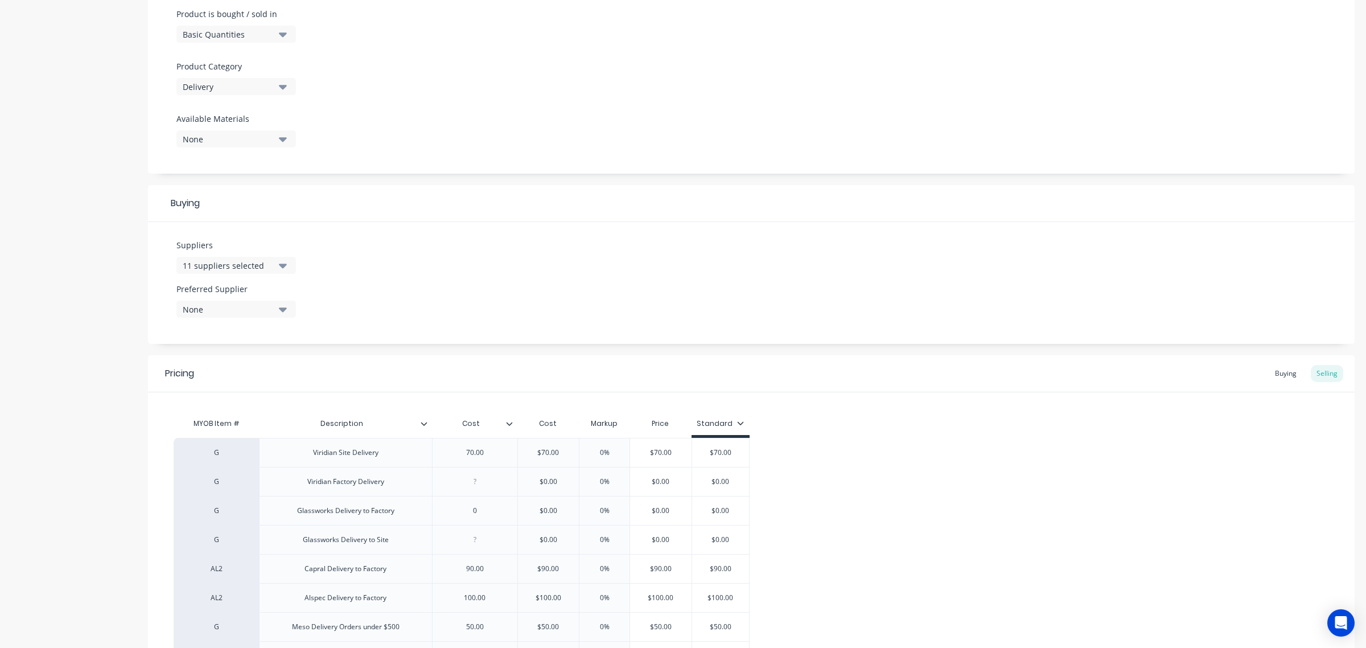
scroll to position [427, 0]
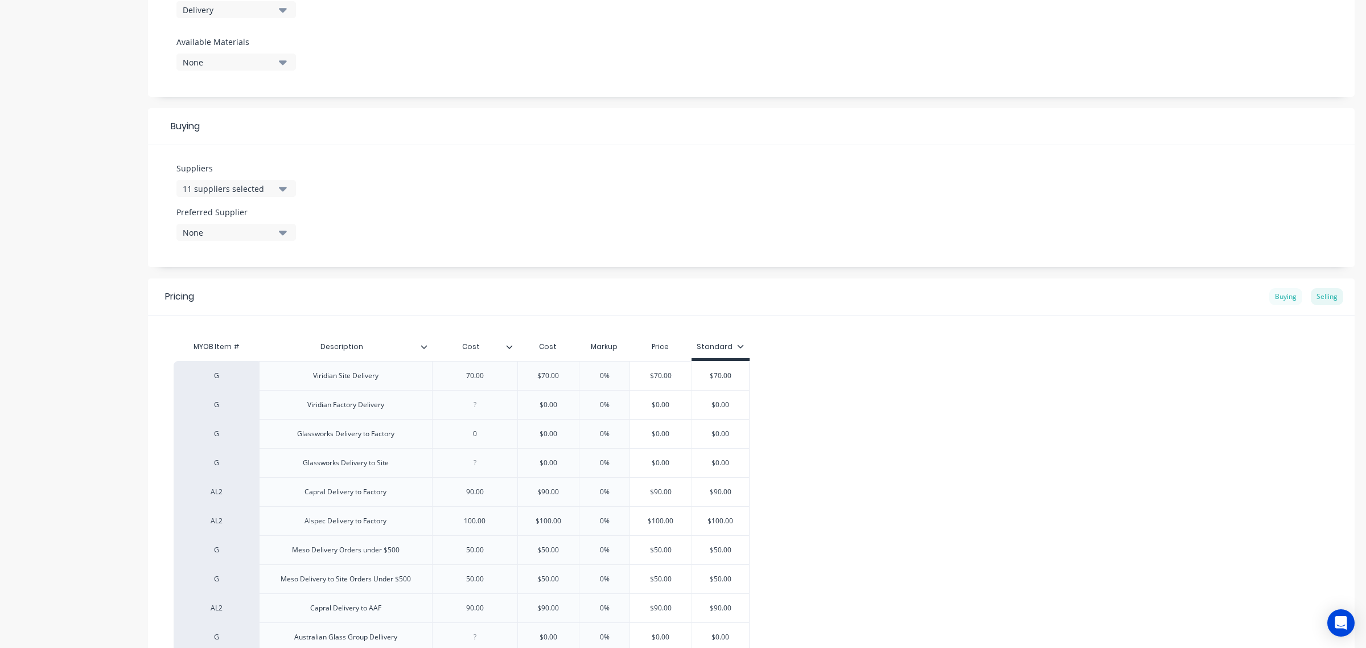
click at [1092, 292] on div "Buying" at bounding box center [1285, 296] width 33 height 17
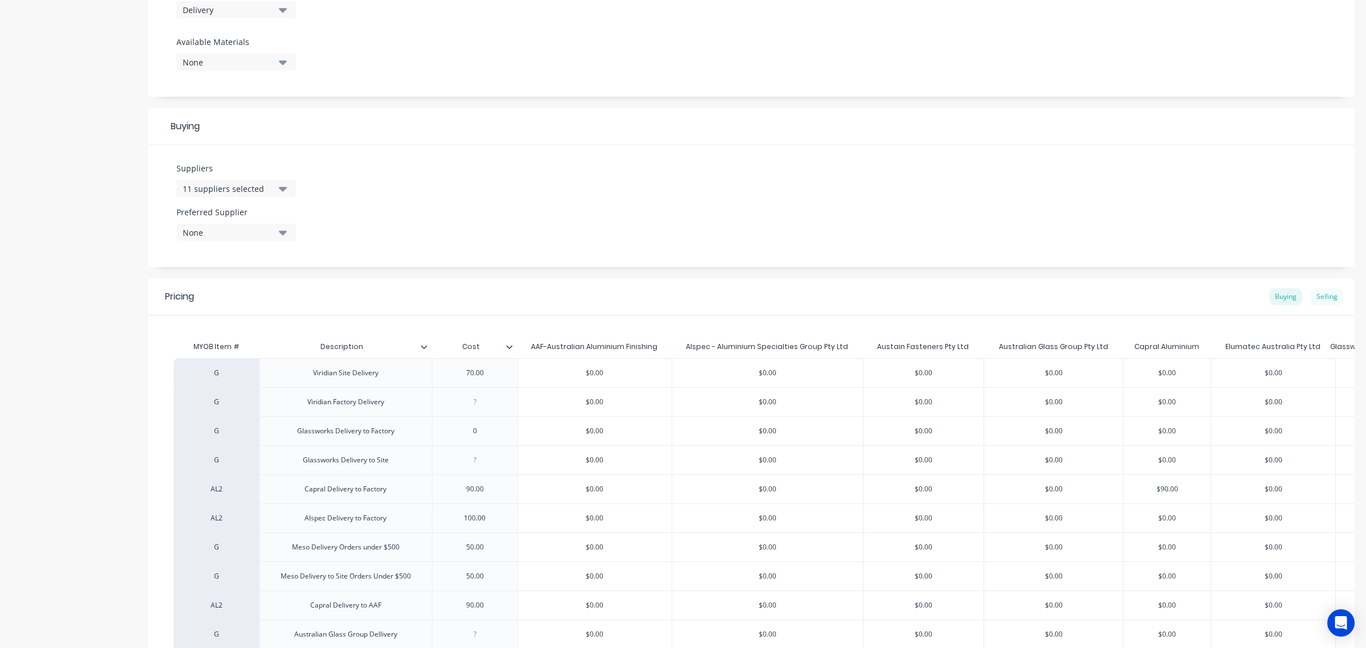
click at [1092, 300] on div "Selling" at bounding box center [1326, 296] width 32 height 17
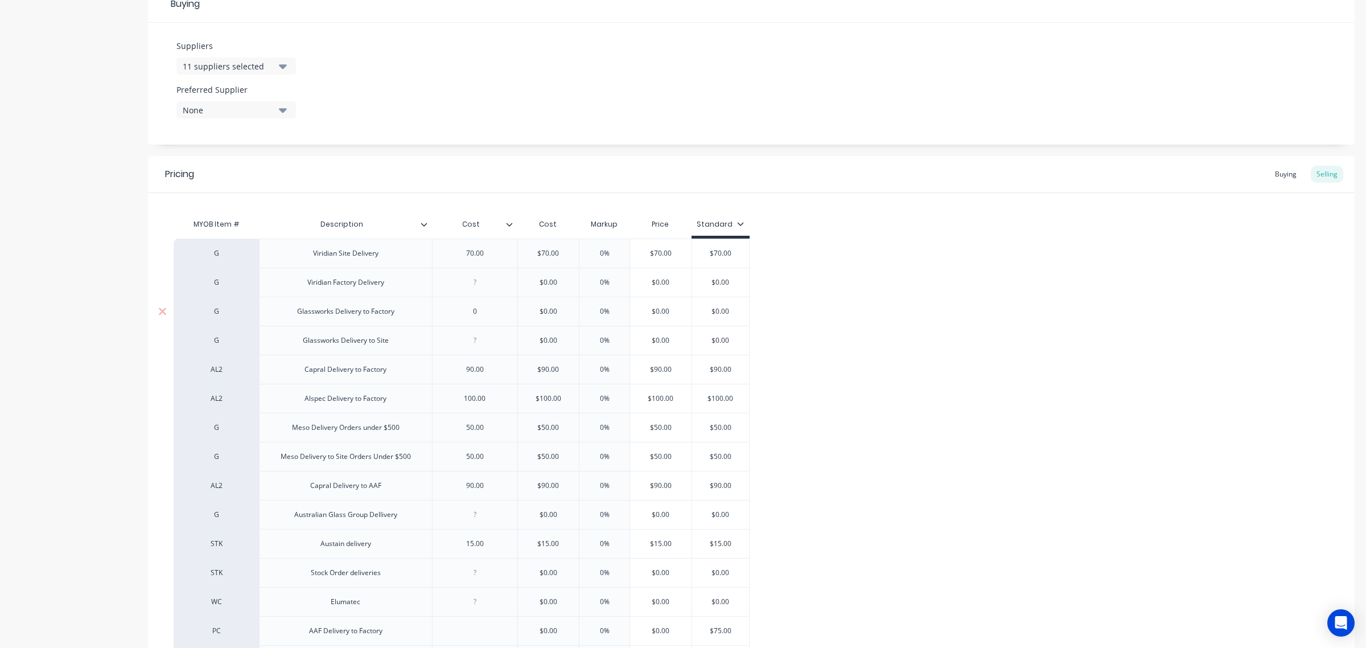
scroll to position [548, 0]
click at [1092, 177] on div "Buying" at bounding box center [1285, 175] width 33 height 17
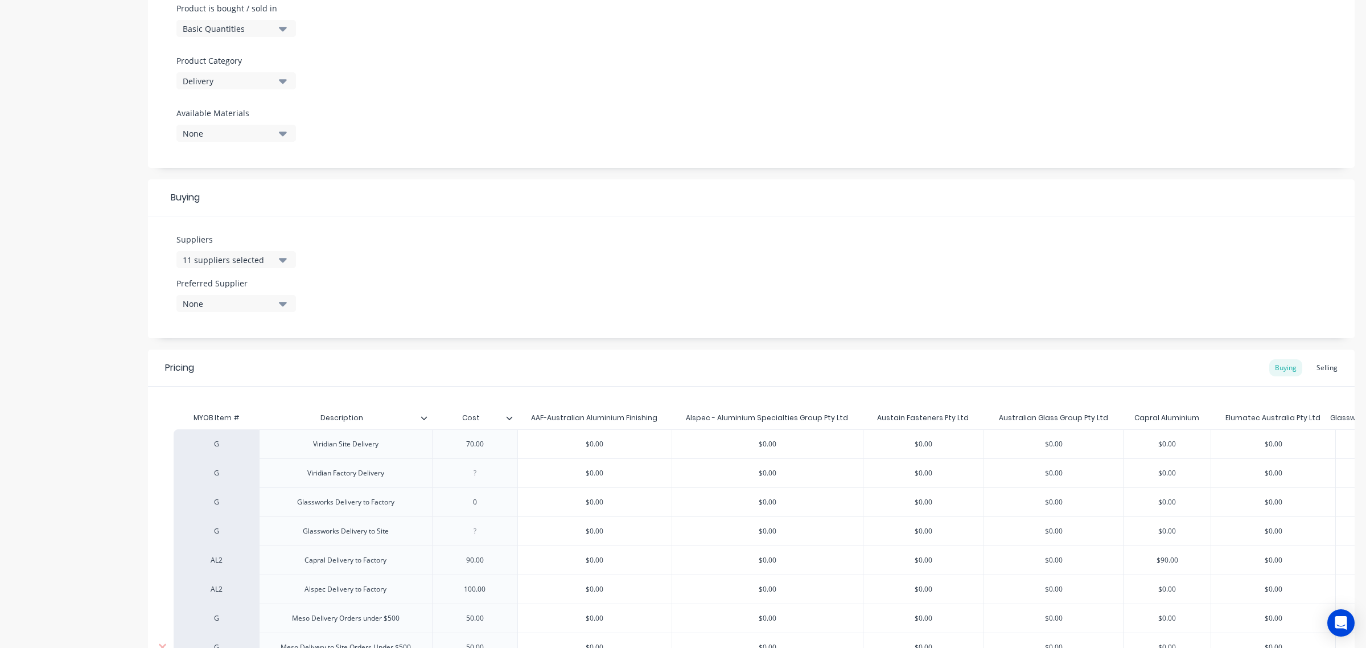
scroll to position [698, 0]
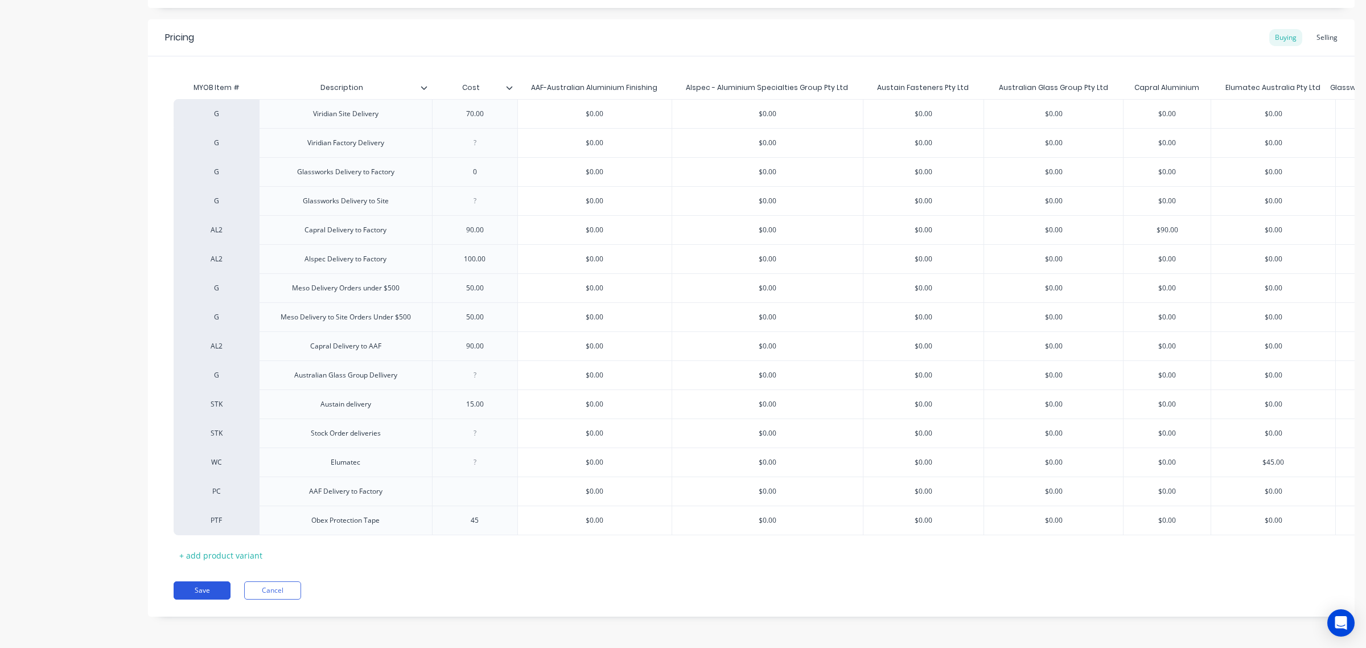
click at [222, 518] on button "Save" at bounding box center [202, 590] width 57 height 18
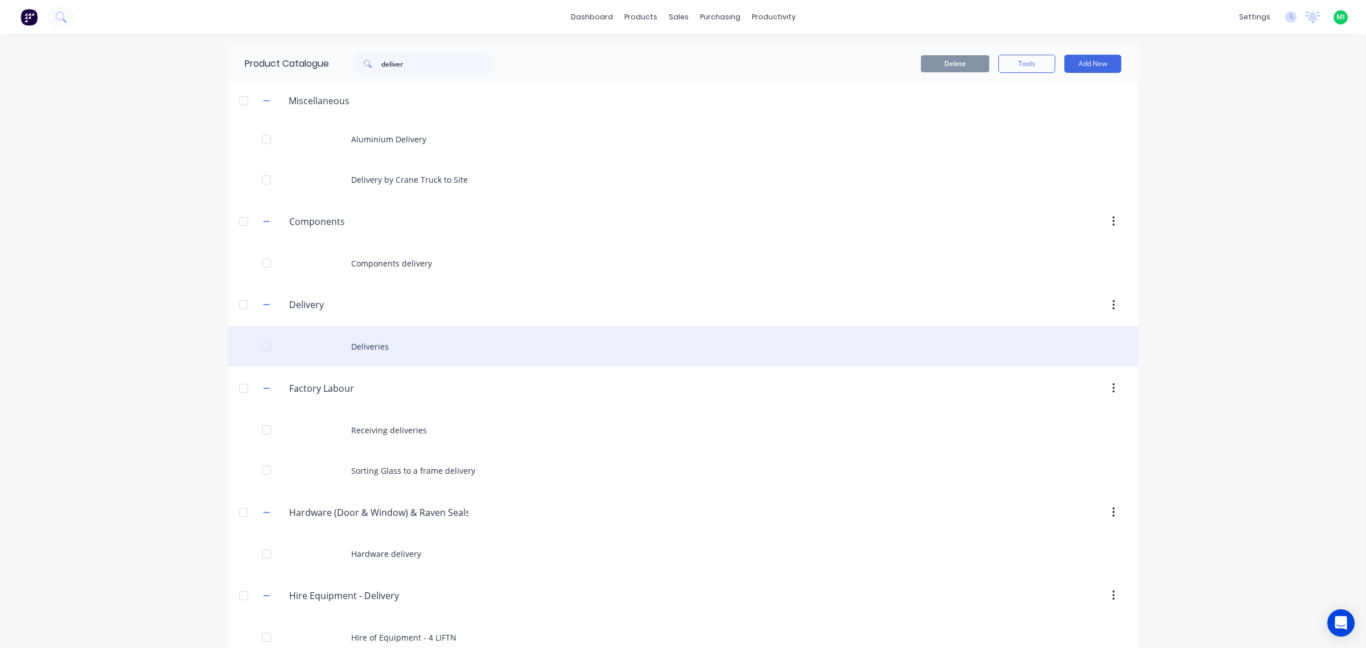
click at [371, 364] on div "Deliveries" at bounding box center [683, 346] width 910 height 40
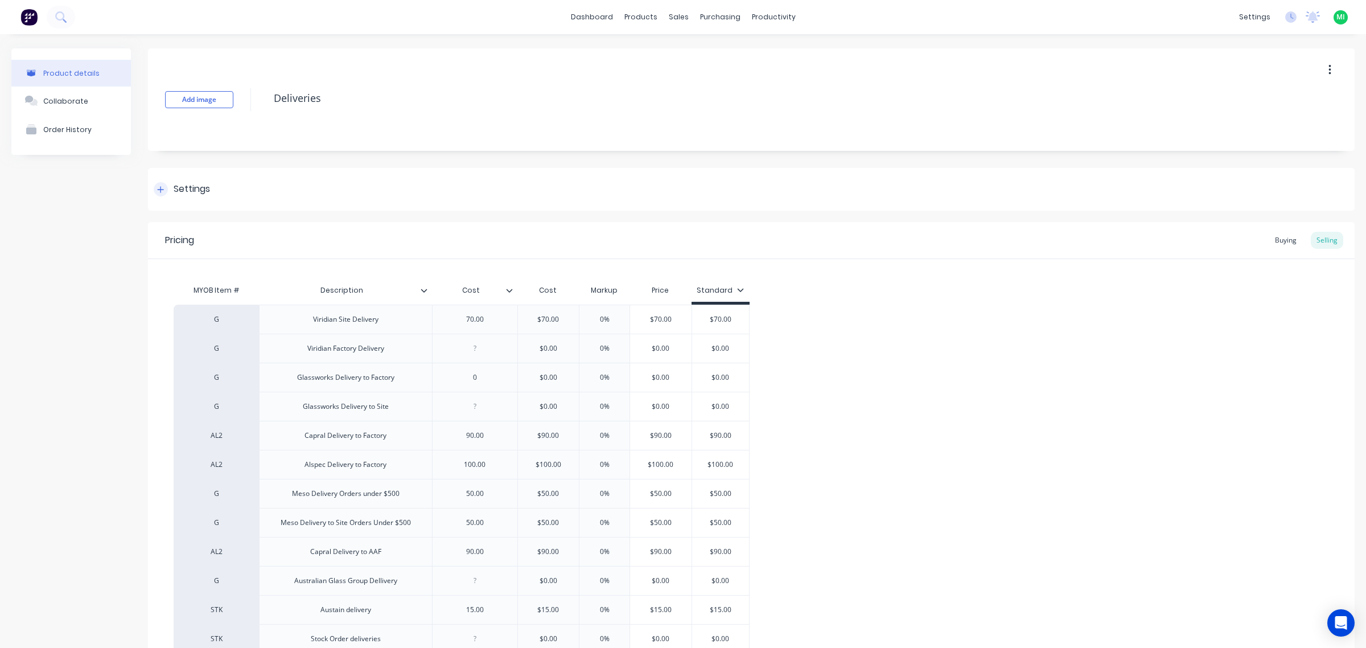
click at [202, 189] on div "Settings" at bounding box center [192, 189] width 36 height 14
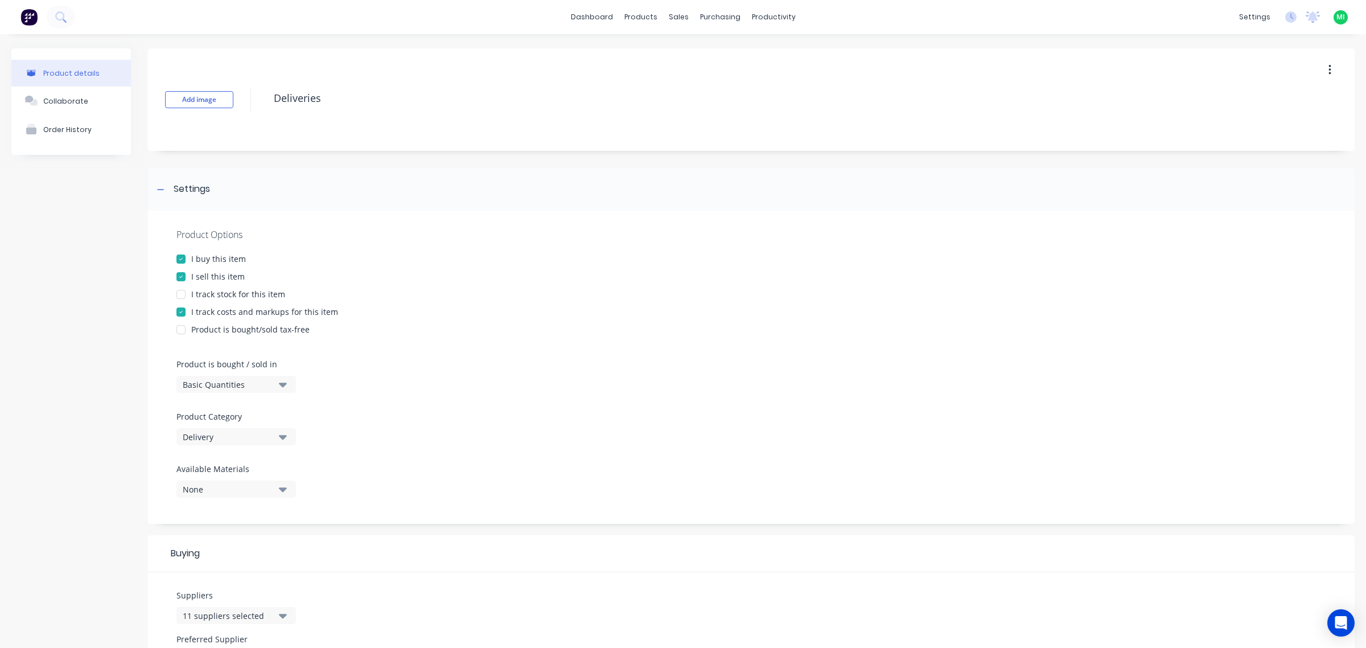
drag, startPoint x: 209, startPoint y: 276, endPoint x: 374, endPoint y: 370, distance: 189.8
click at [211, 276] on div "I sell this item" at bounding box center [217, 276] width 53 height 12
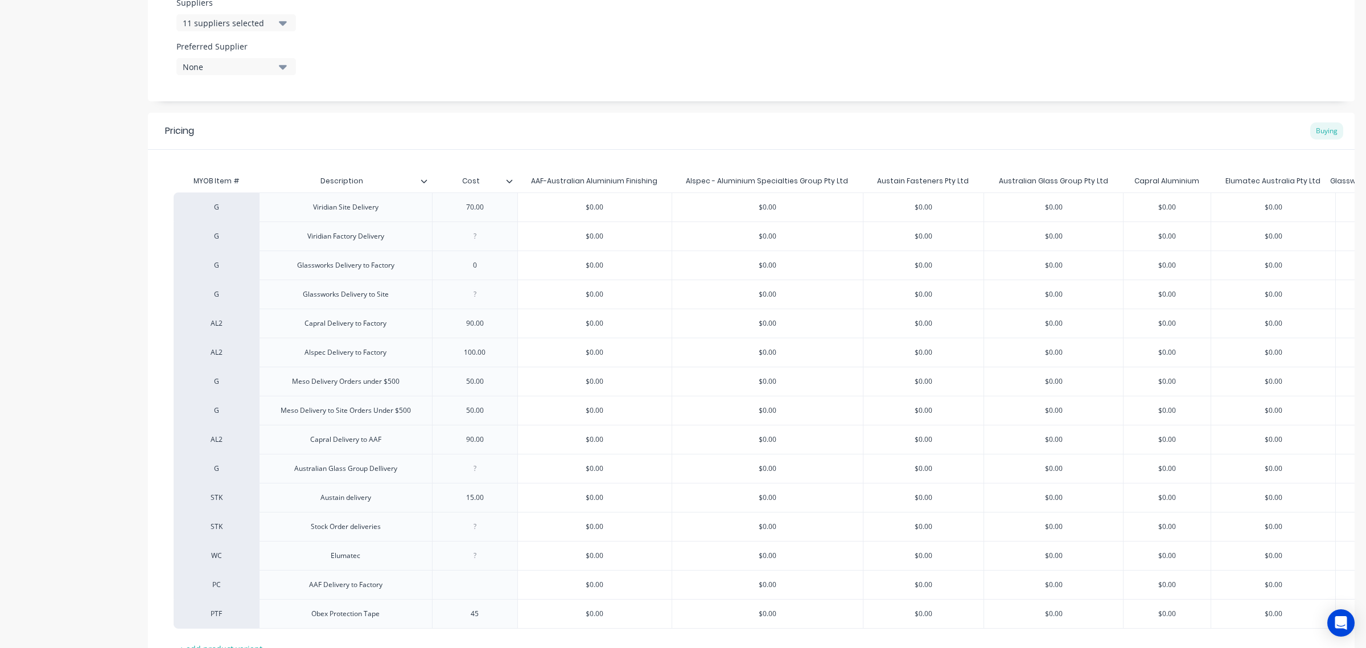
scroll to position [698, 0]
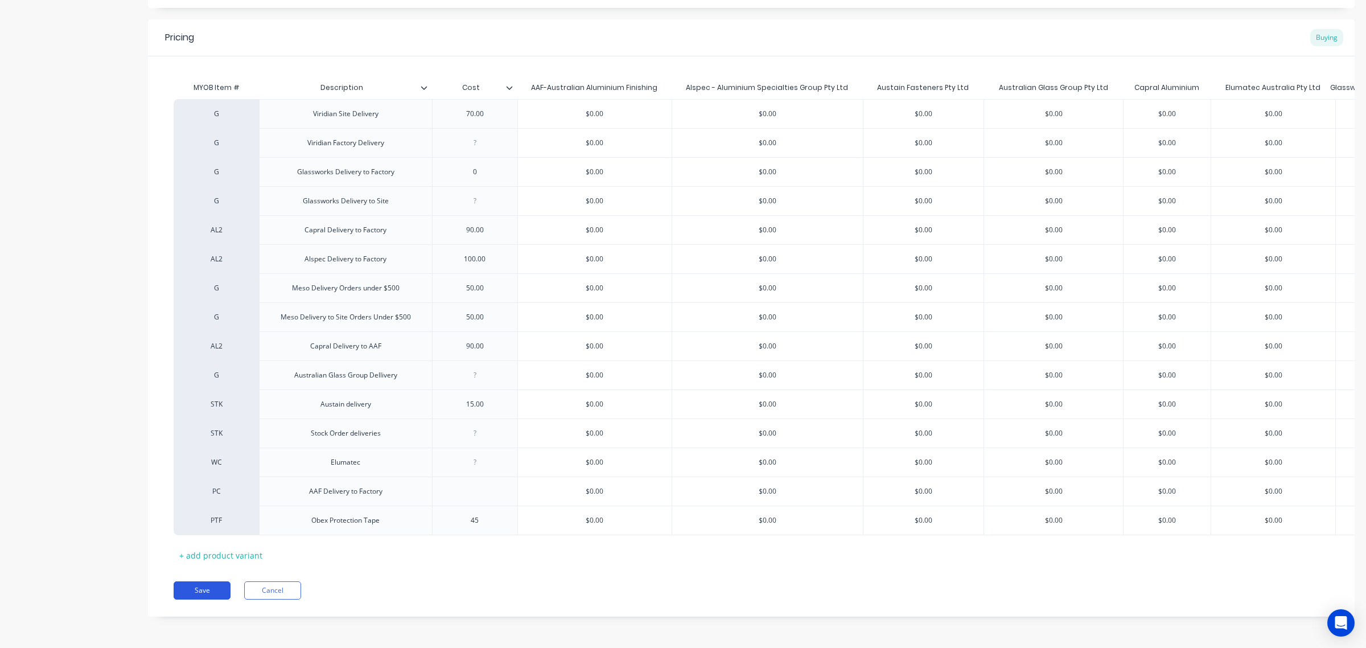
click at [208, 518] on button "Save" at bounding box center [202, 590] width 57 height 18
type textarea "x"
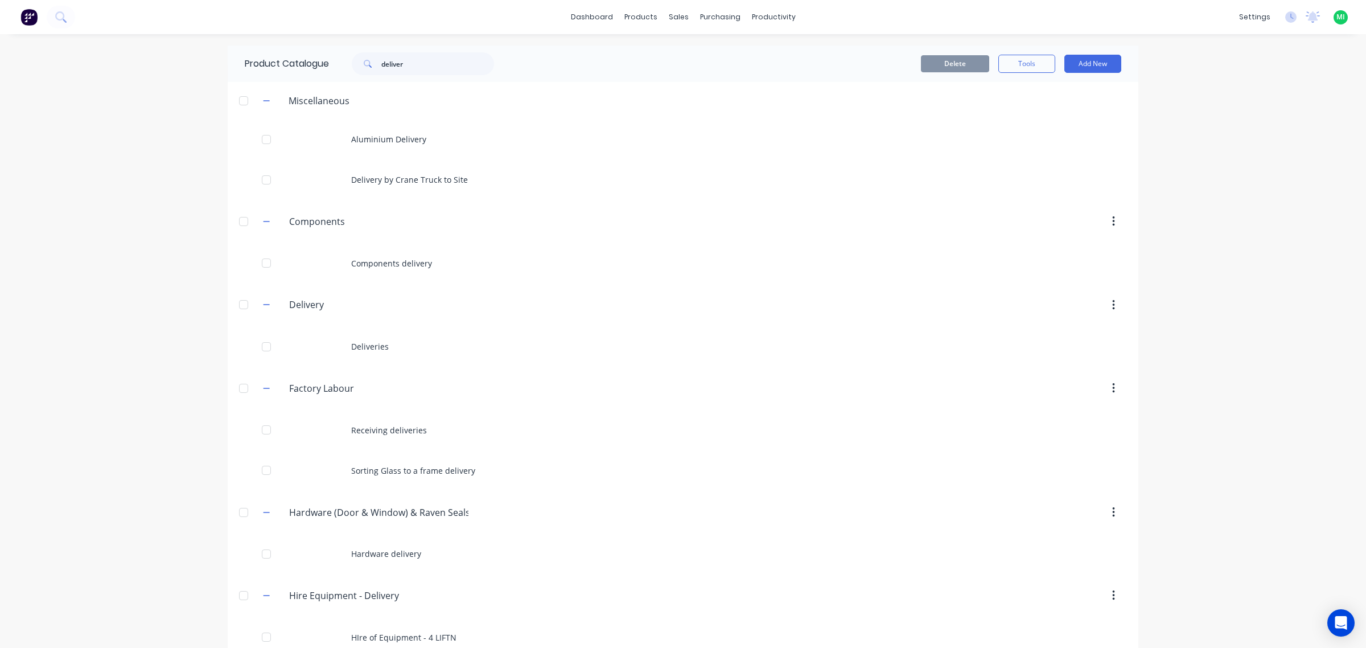
click at [28, 16] on img at bounding box center [28, 17] width 17 height 17
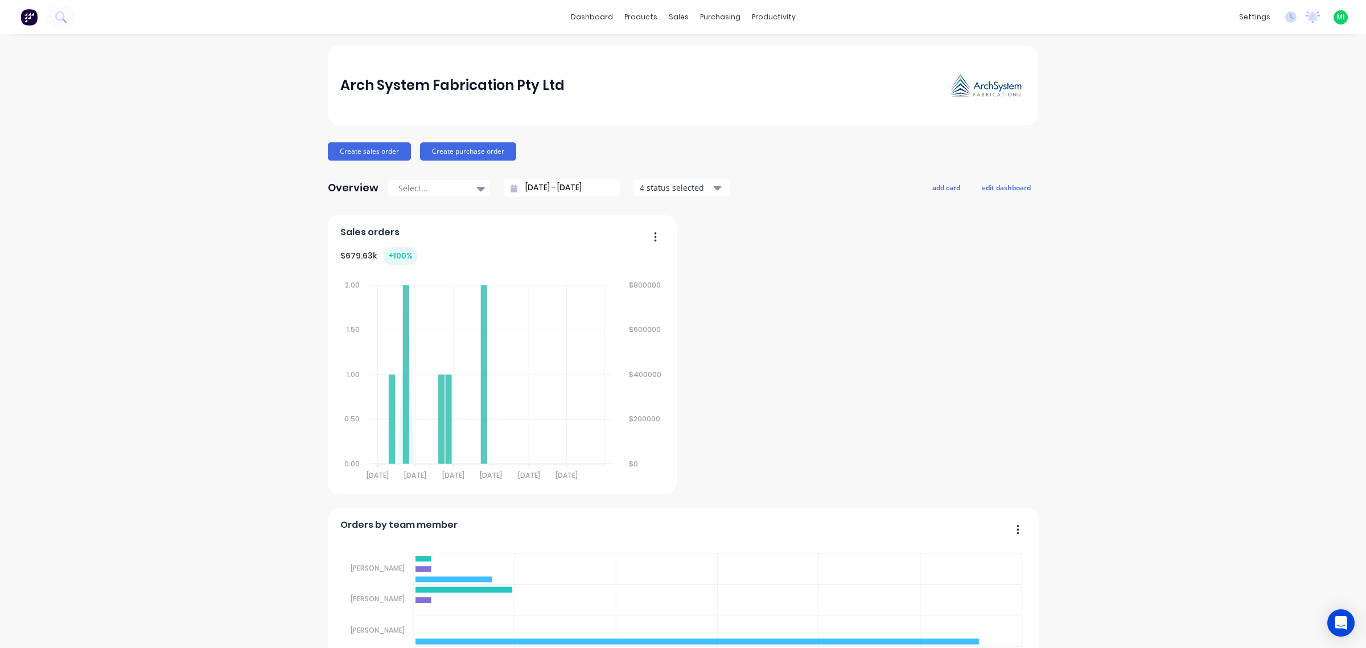
click at [1092, 15] on span "MI" at bounding box center [1340, 17] width 9 height 10
click at [1092, 142] on button "Sign out" at bounding box center [1269, 142] width 151 height 23
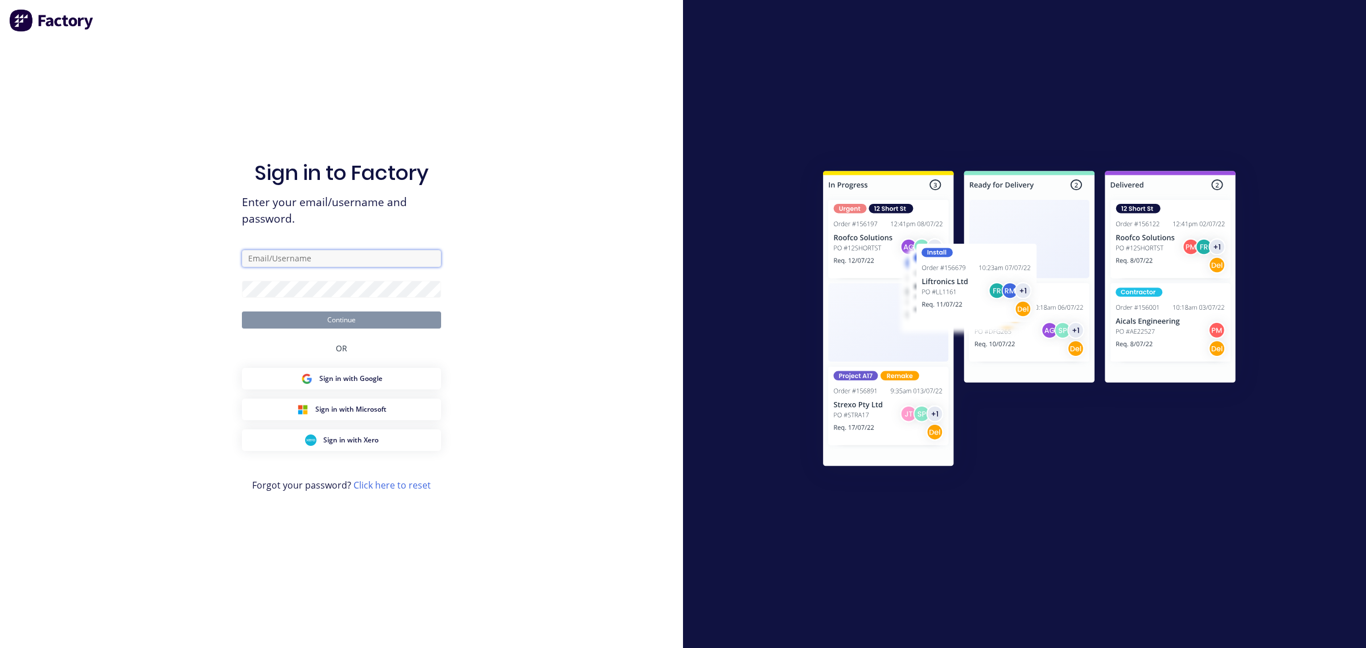
click at [292, 250] on input "text" at bounding box center [341, 258] width 199 height 17
paste input "[EMAIL_ADDRESS][DOMAIN_NAME]"
type input "[EMAIL_ADDRESS][DOMAIN_NAME]"
click at [230, 273] on div "Sign in to Factory Enter your email/username and password. [EMAIL_ADDRESS][DOMA…" at bounding box center [341, 324] width 683 height 648
click at [242, 311] on button "Continue" at bounding box center [341, 319] width 199 height 17
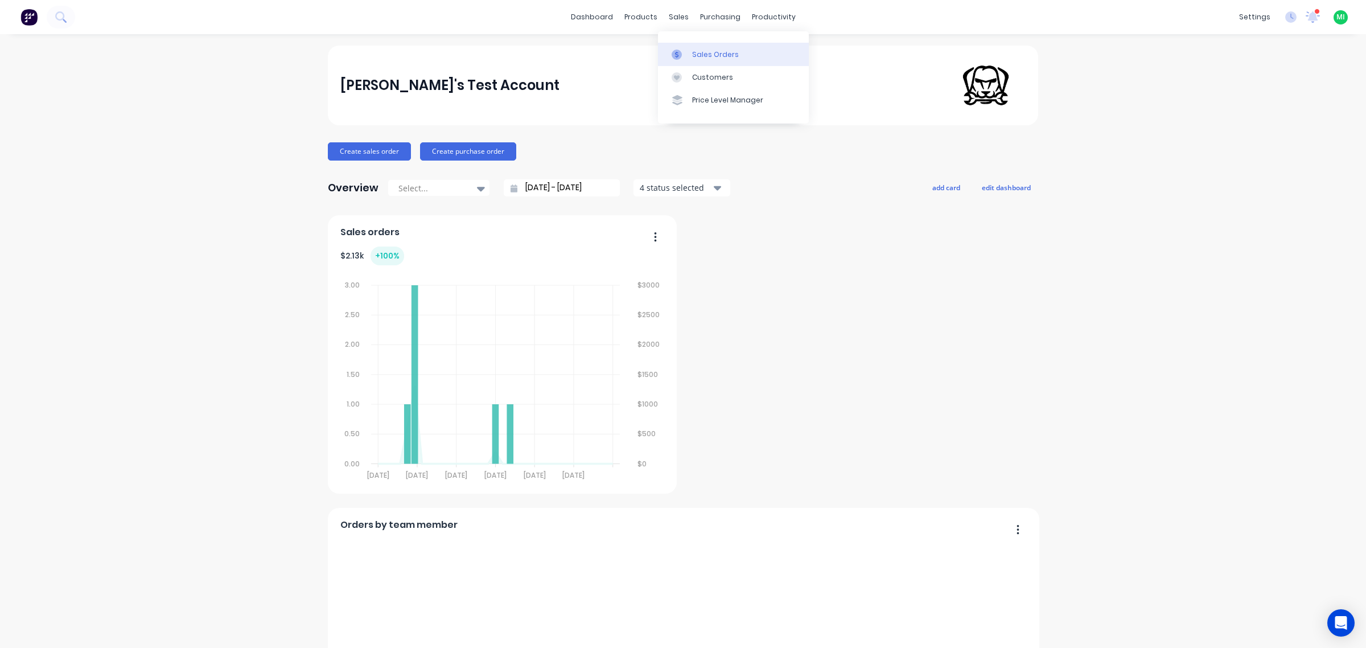
click at [694, 50] on div "Sales Orders" at bounding box center [715, 55] width 47 height 10
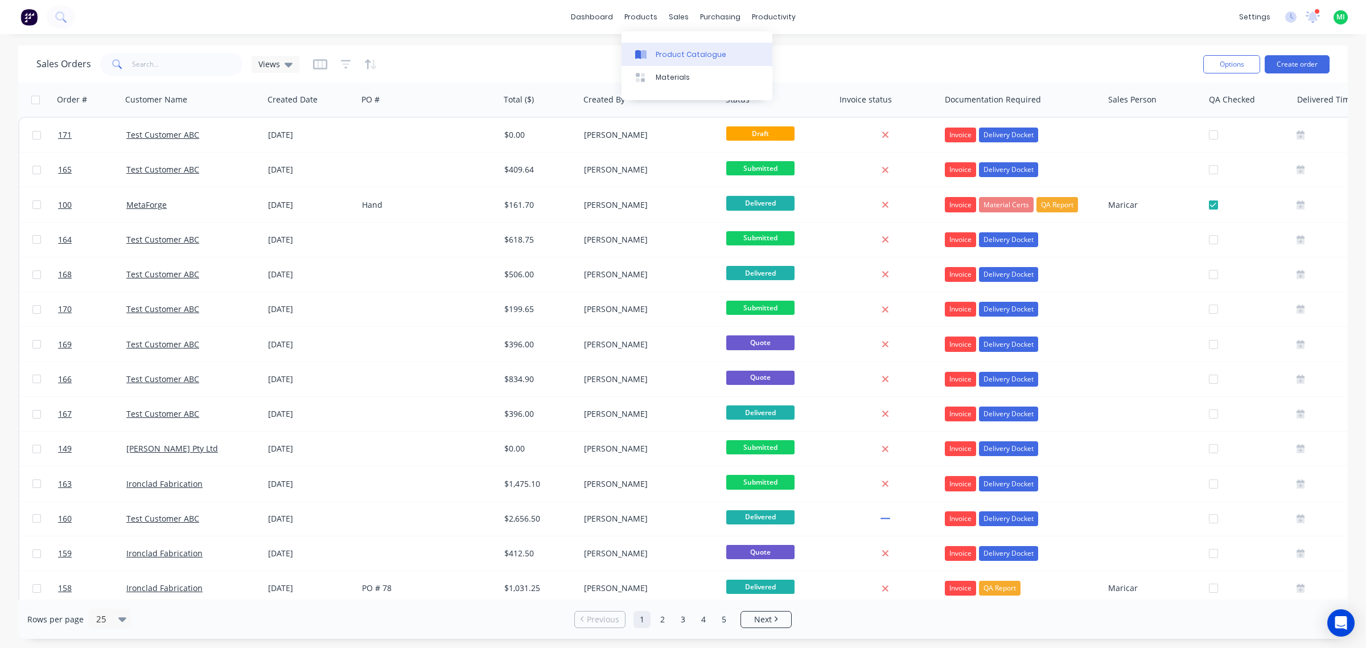
click at [677, 55] on div "Product Catalogue" at bounding box center [690, 55] width 71 height 10
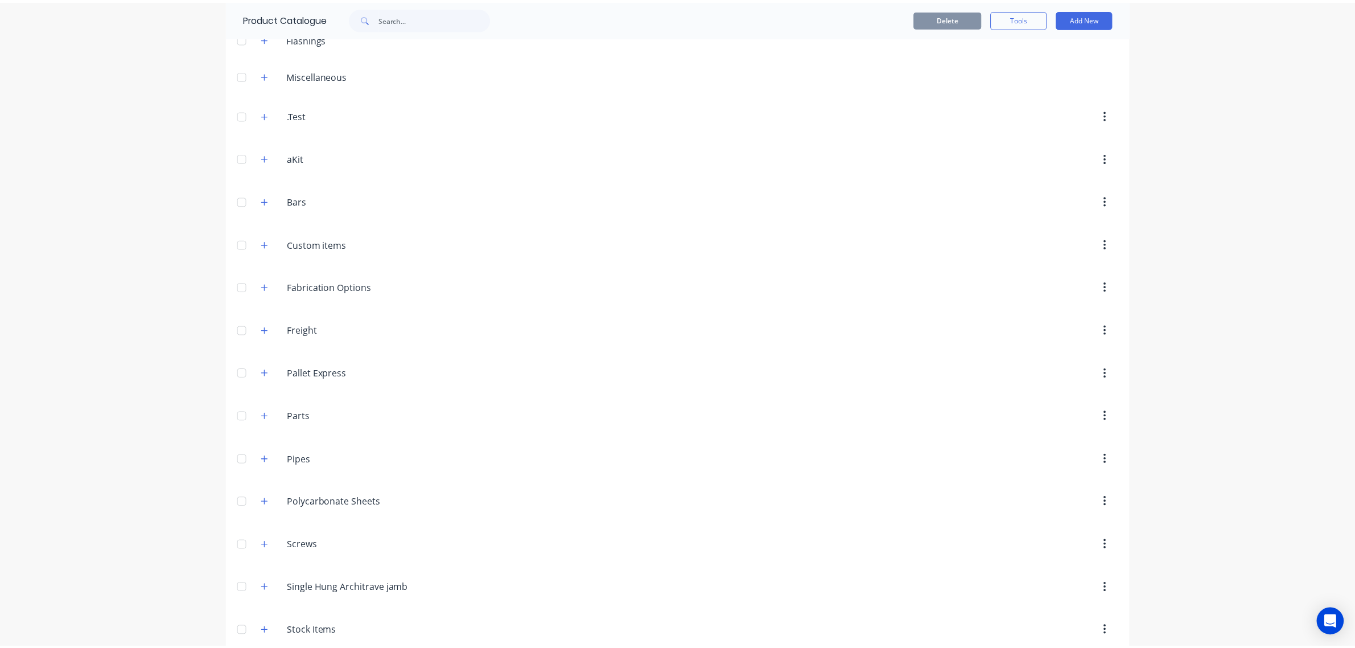
scroll to position [125, 0]
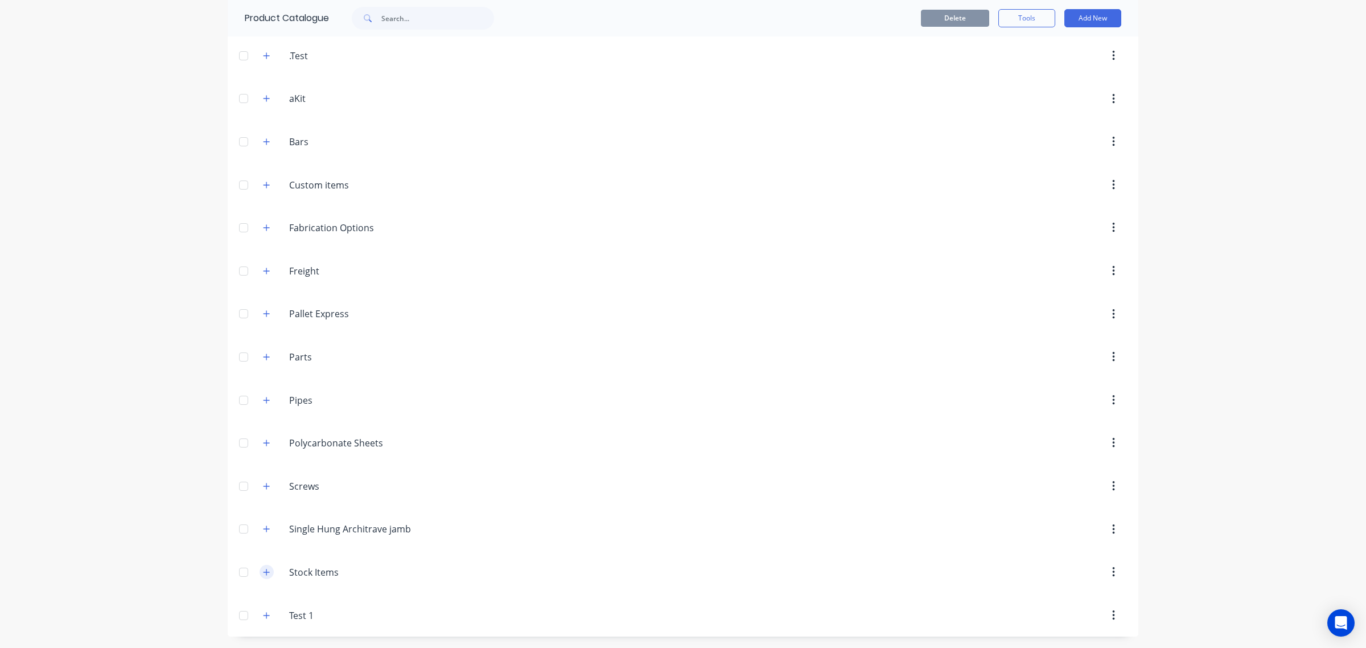
click at [265, 568] on button "button" at bounding box center [266, 571] width 14 height 14
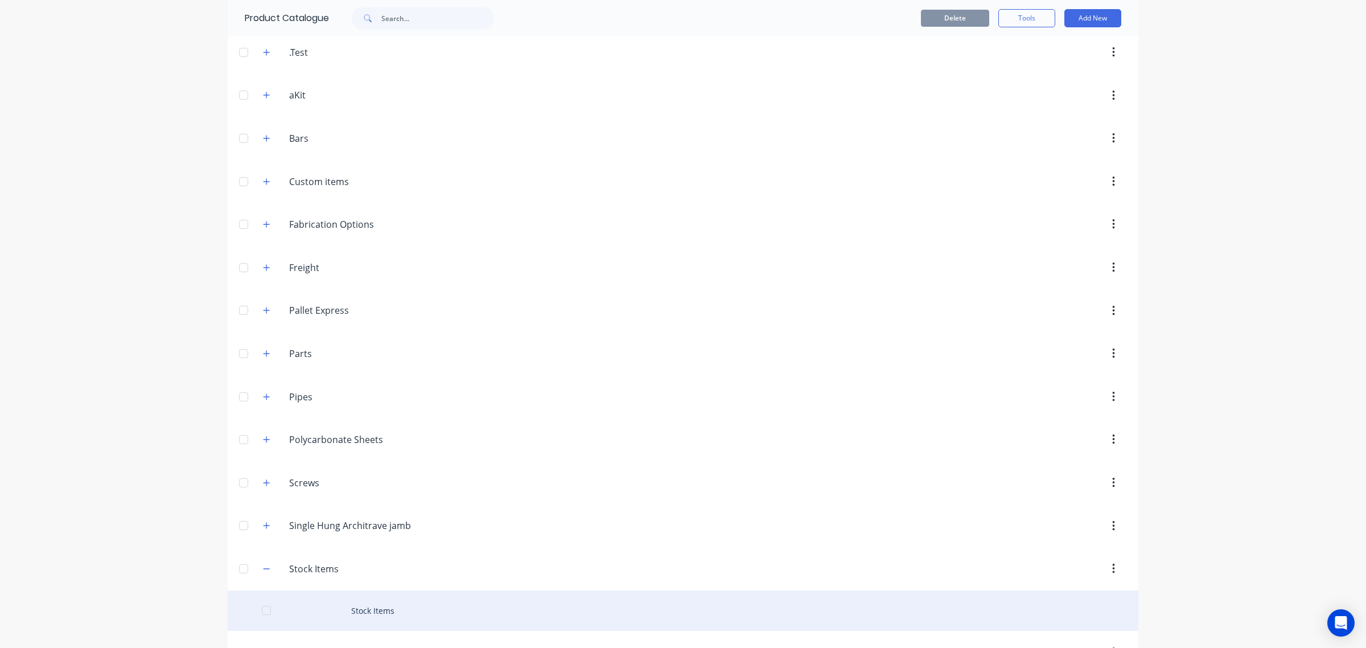
click at [381, 600] on div "Stock Items" at bounding box center [683, 610] width 910 height 40
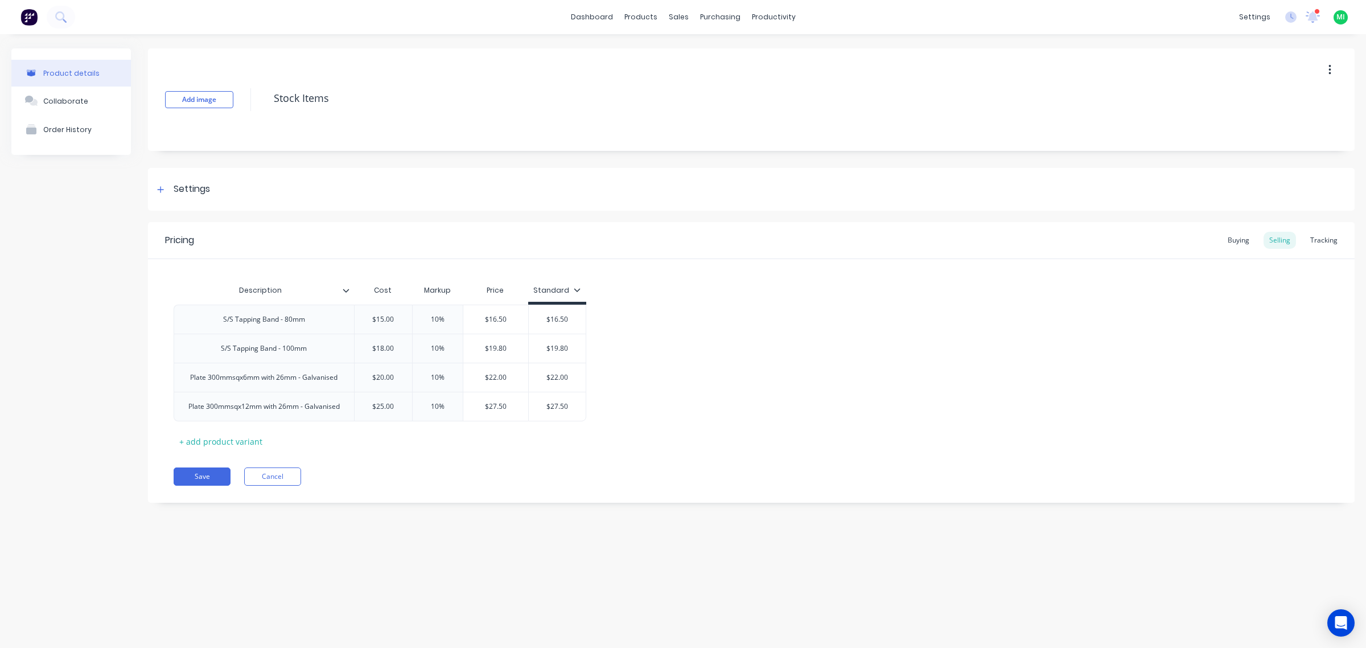
click at [576, 296] on div "Standard" at bounding box center [556, 292] width 47 height 10
click at [516, 370] on div "Account" at bounding box center [534, 367] width 100 height 23
click at [633, 467] on div "Pricing Buying Selling Tracking Description Cost Markup Price Standard S/S Tapp…" at bounding box center [751, 362] width 1206 height 281
click at [203, 476] on button "Save" at bounding box center [202, 476] width 57 height 18
type textarea "x"
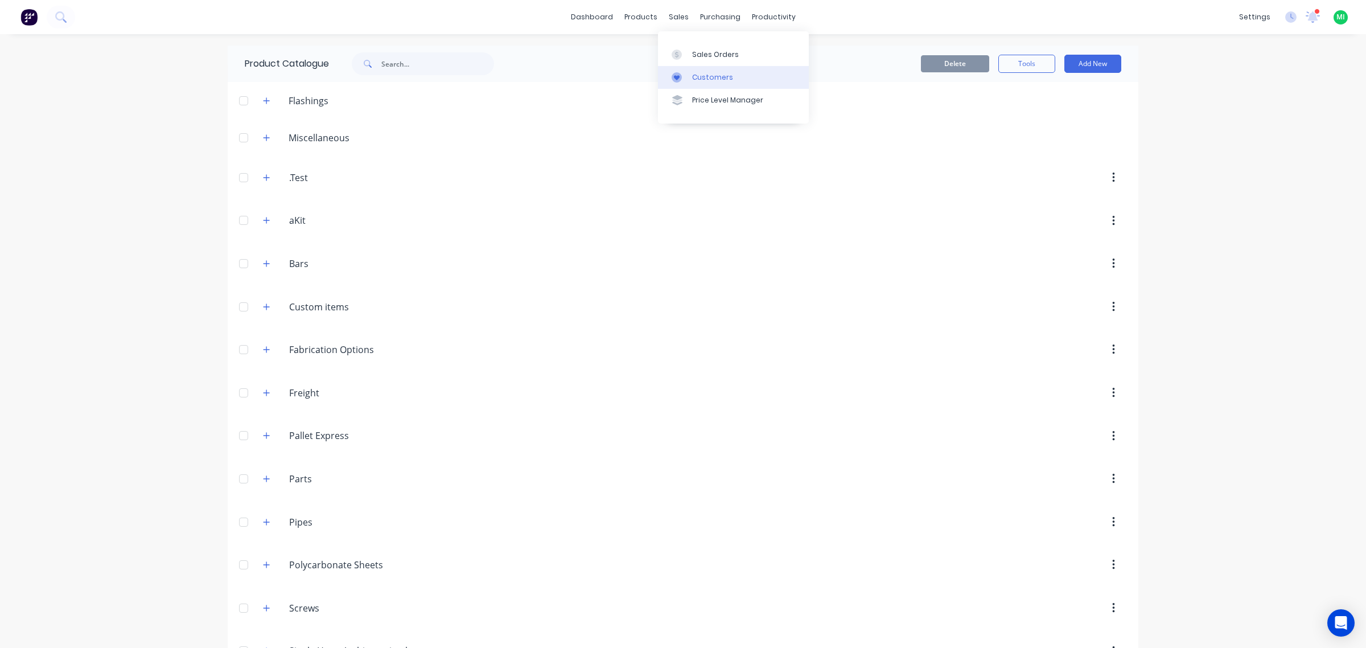
drag, startPoint x: 693, startPoint y: 77, endPoint x: 667, endPoint y: 78, distance: 26.2
click at [693, 78] on div "Customers" at bounding box center [712, 77] width 41 height 10
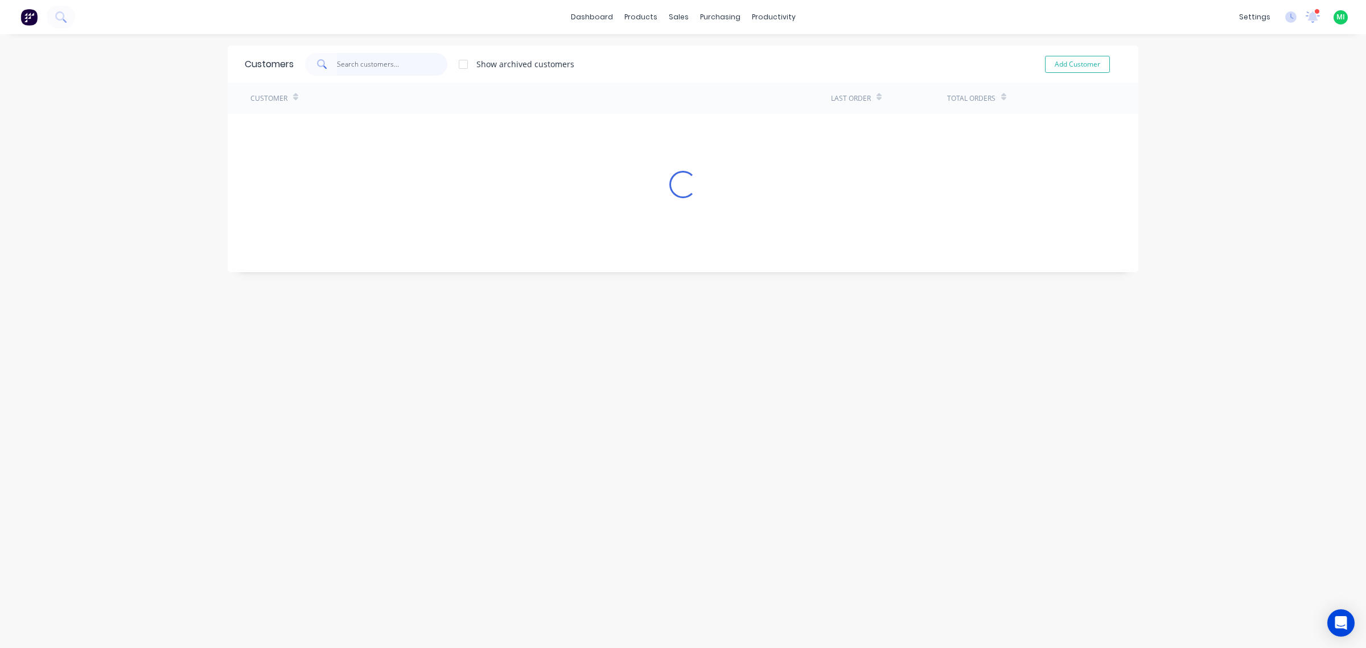
click at [369, 64] on input "text" at bounding box center [392, 64] width 111 height 23
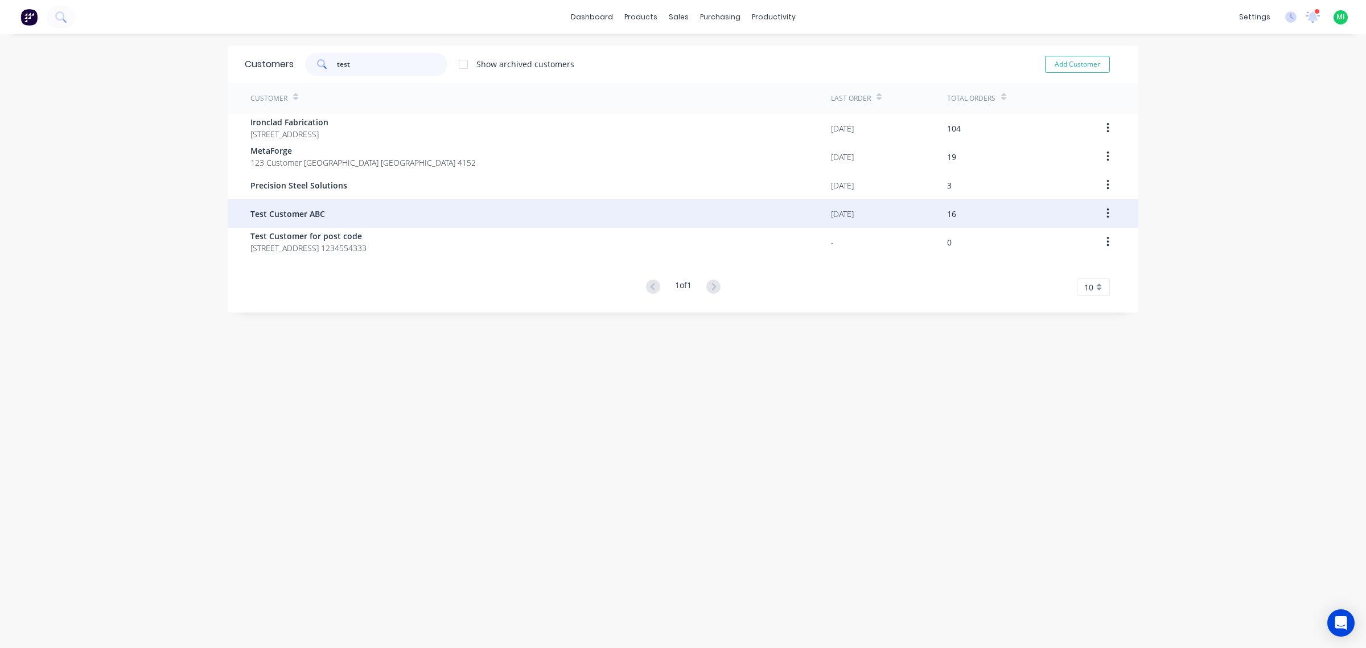
type input "test"
click at [384, 220] on div "Test Customer ABC" at bounding box center [540, 213] width 580 height 28
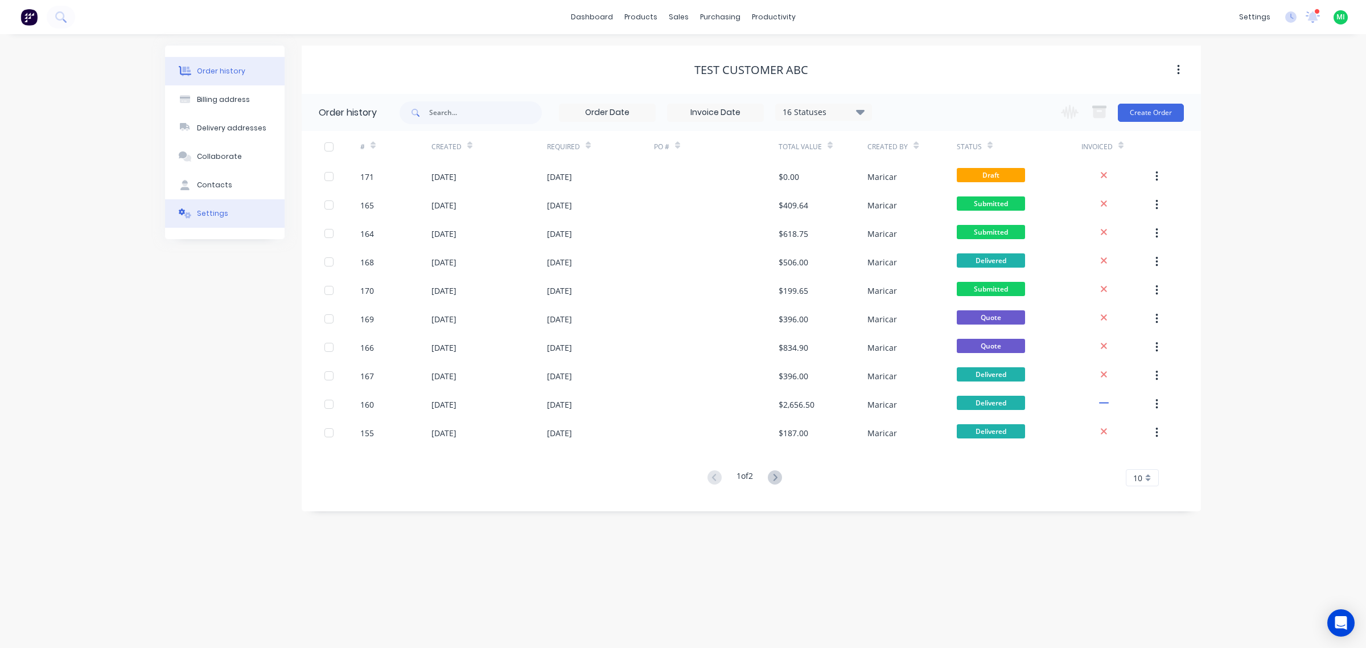
click at [200, 222] on button "Settings" at bounding box center [224, 213] width 119 height 28
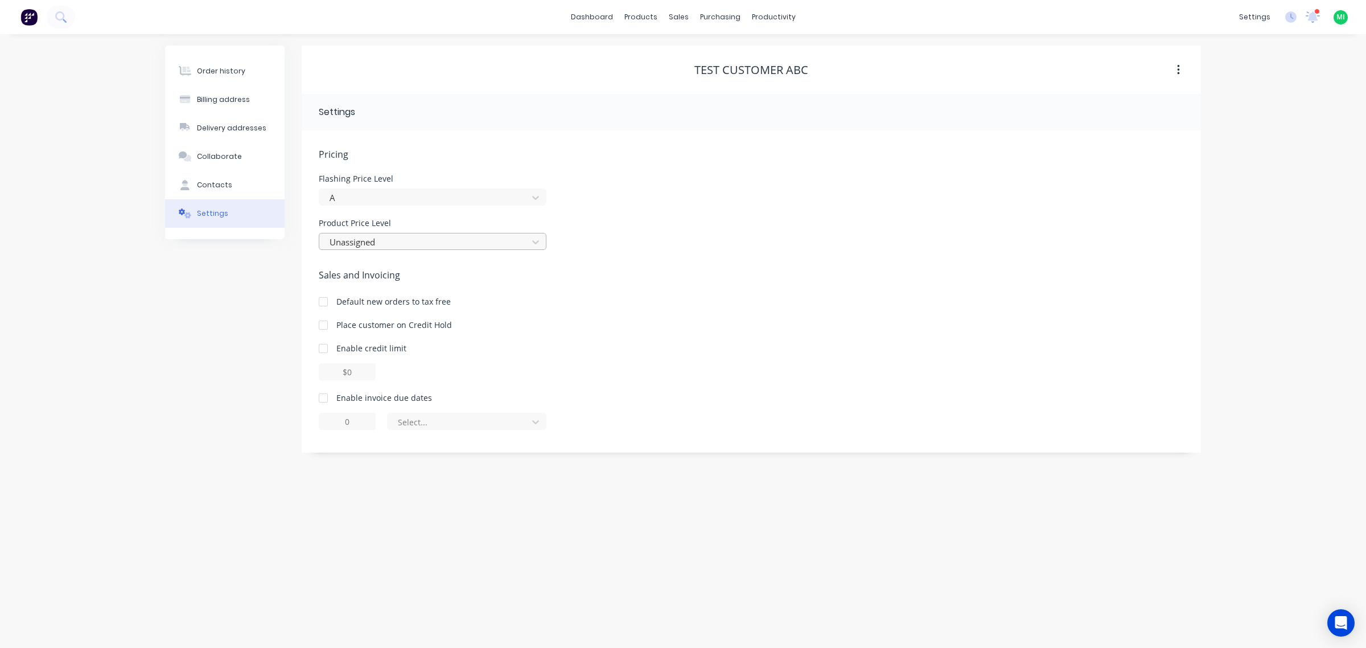
click at [382, 240] on div at bounding box center [424, 242] width 193 height 14
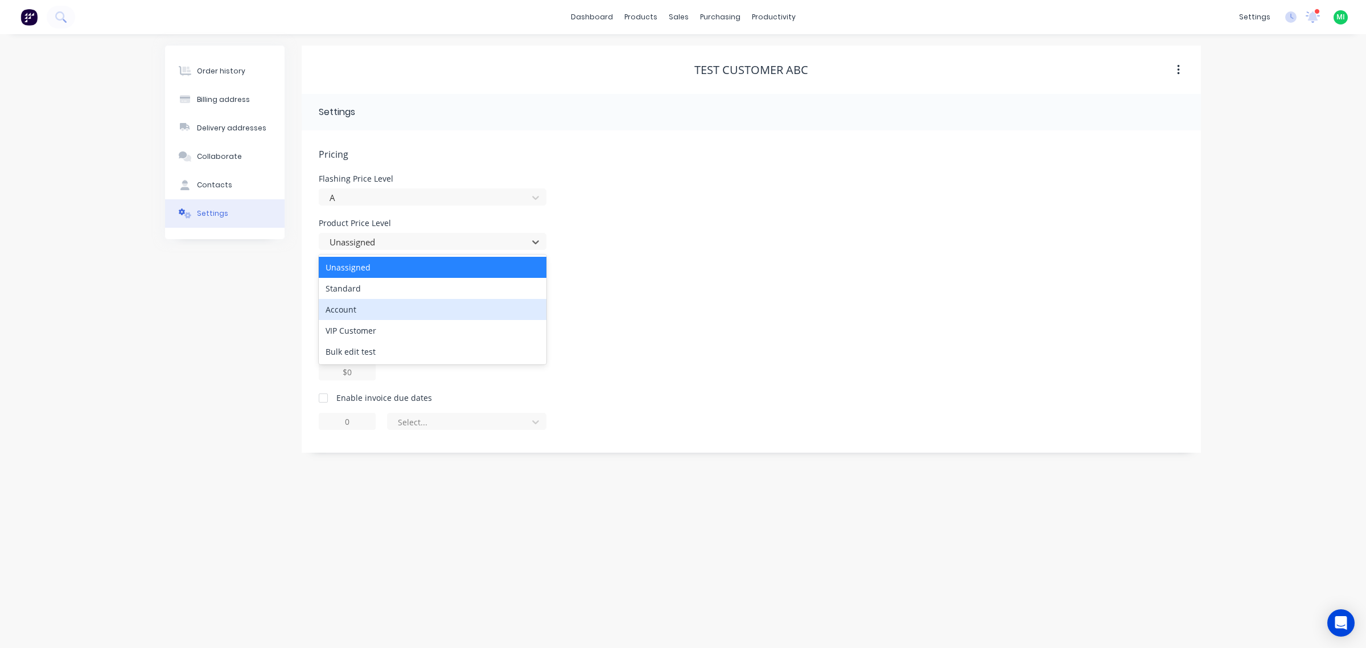
click at [365, 306] on div "Account" at bounding box center [433, 309] width 228 height 21
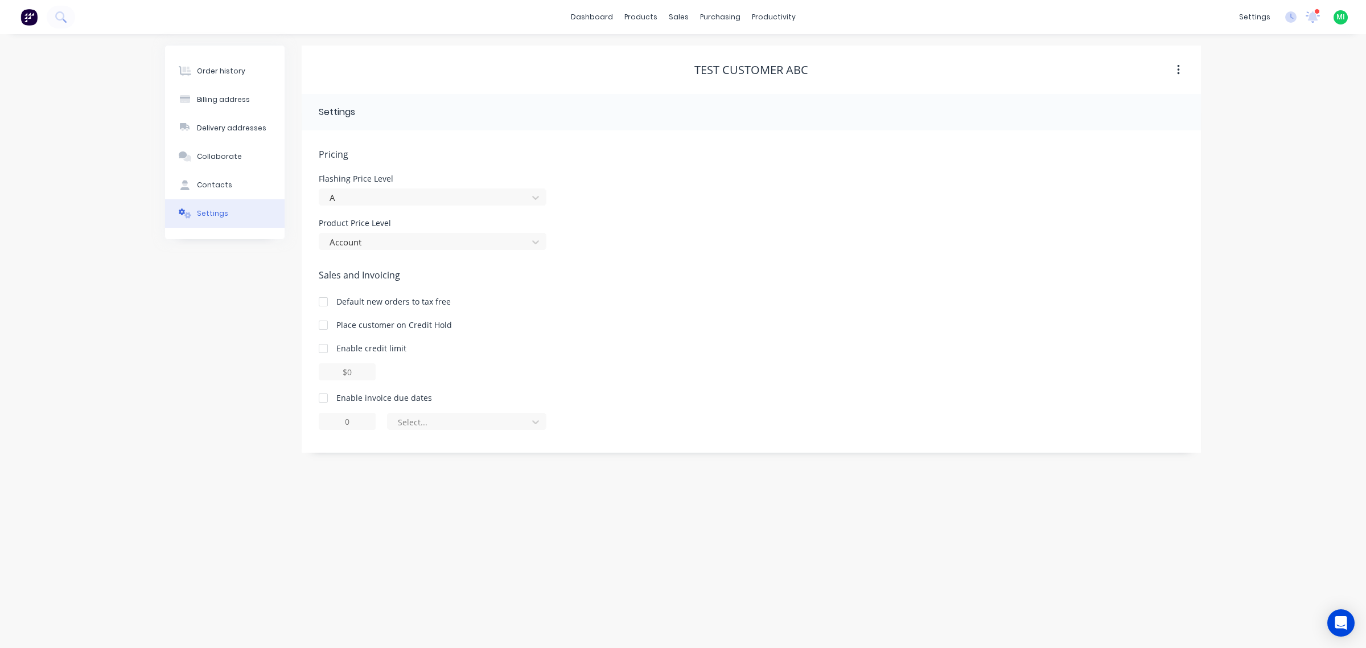
click at [199, 341] on div "Order history Billing address Delivery addresses Collaborate Contacts Settings" at bounding box center [224, 249] width 119 height 407
click at [223, 61] on button "Order history" at bounding box center [224, 71] width 119 height 28
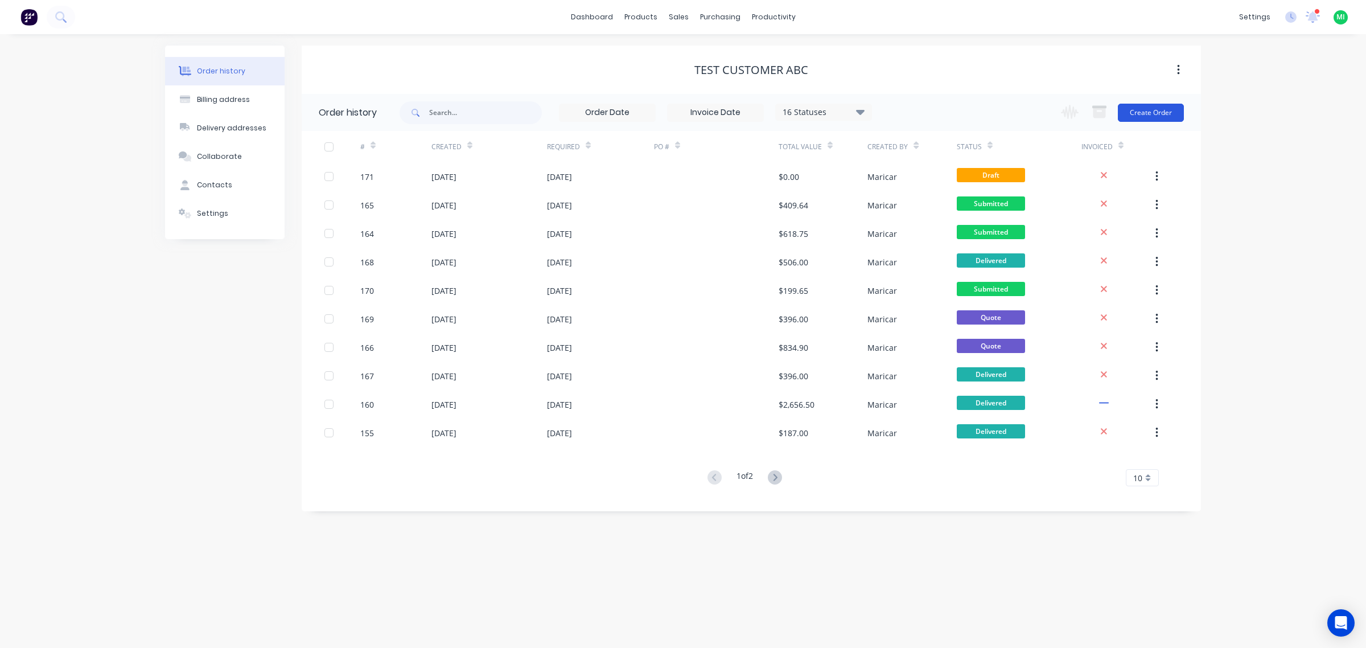
click at [1158, 112] on button "Create Order" at bounding box center [1150, 113] width 66 height 18
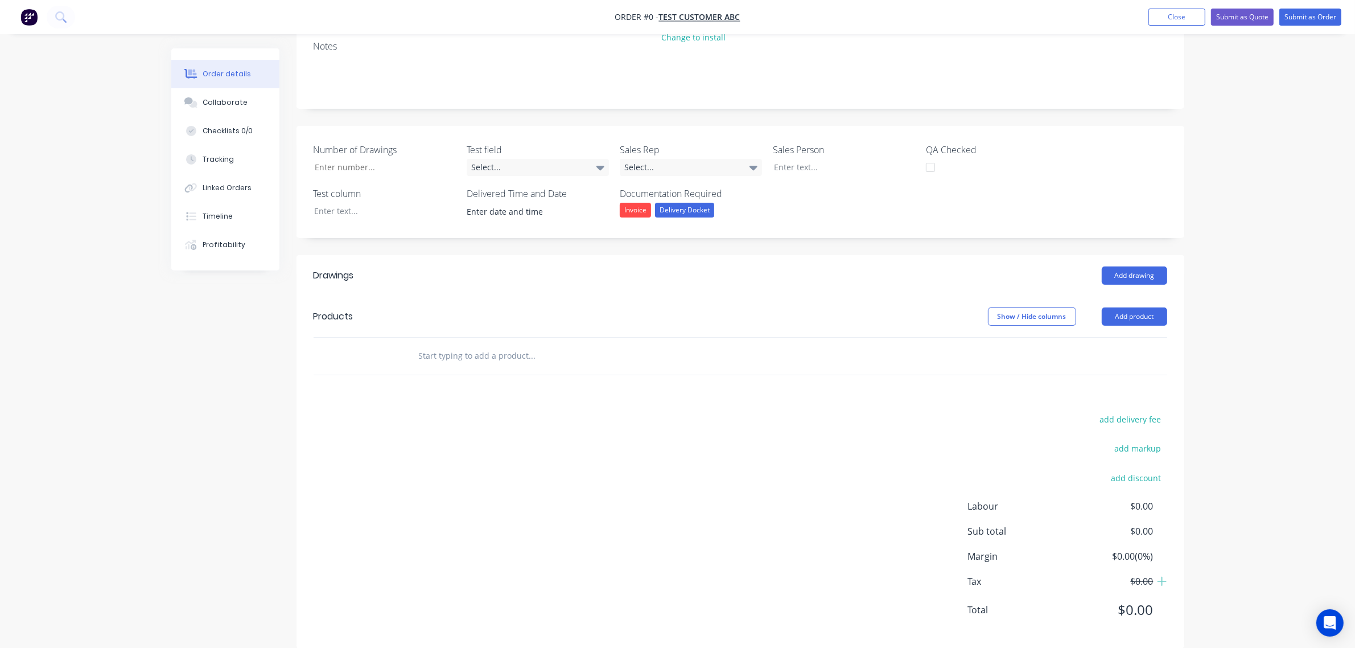
scroll to position [179, 0]
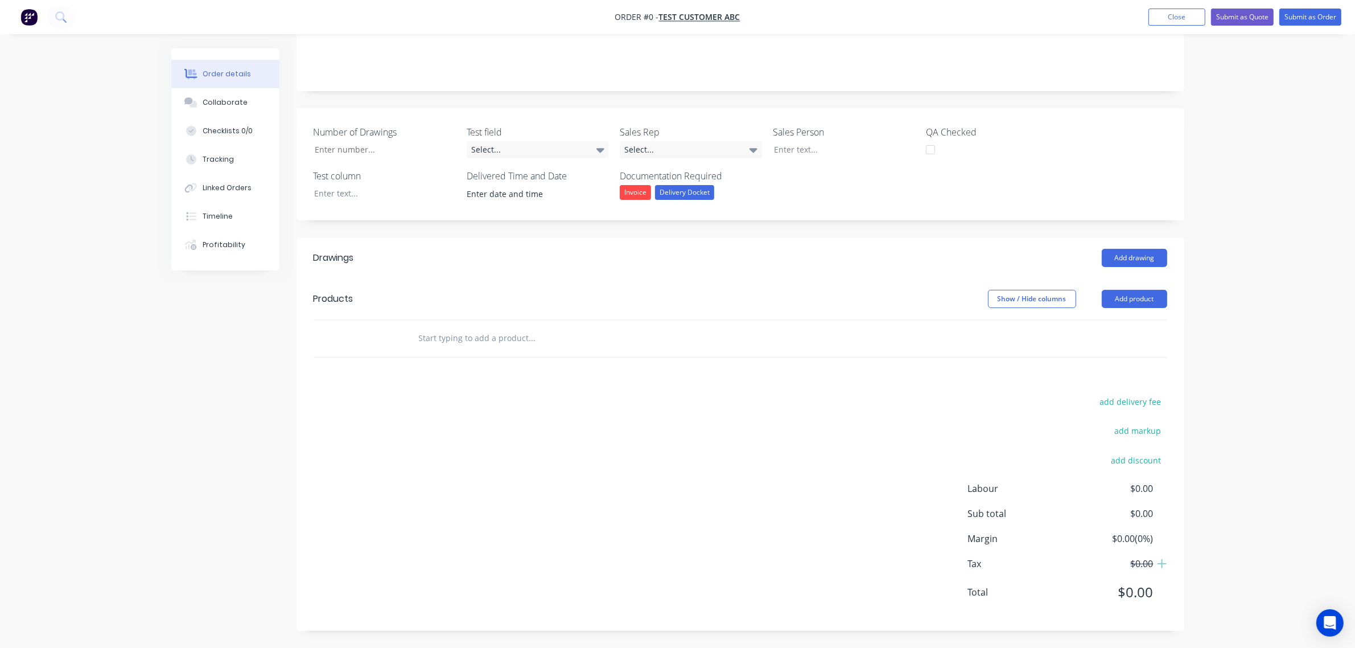
click at [1095, 288] on header "Products Show / Hide columns Add product" at bounding box center [740, 298] width 888 height 41
click at [1113, 291] on button "Add product" at bounding box center [1134, 299] width 65 height 18
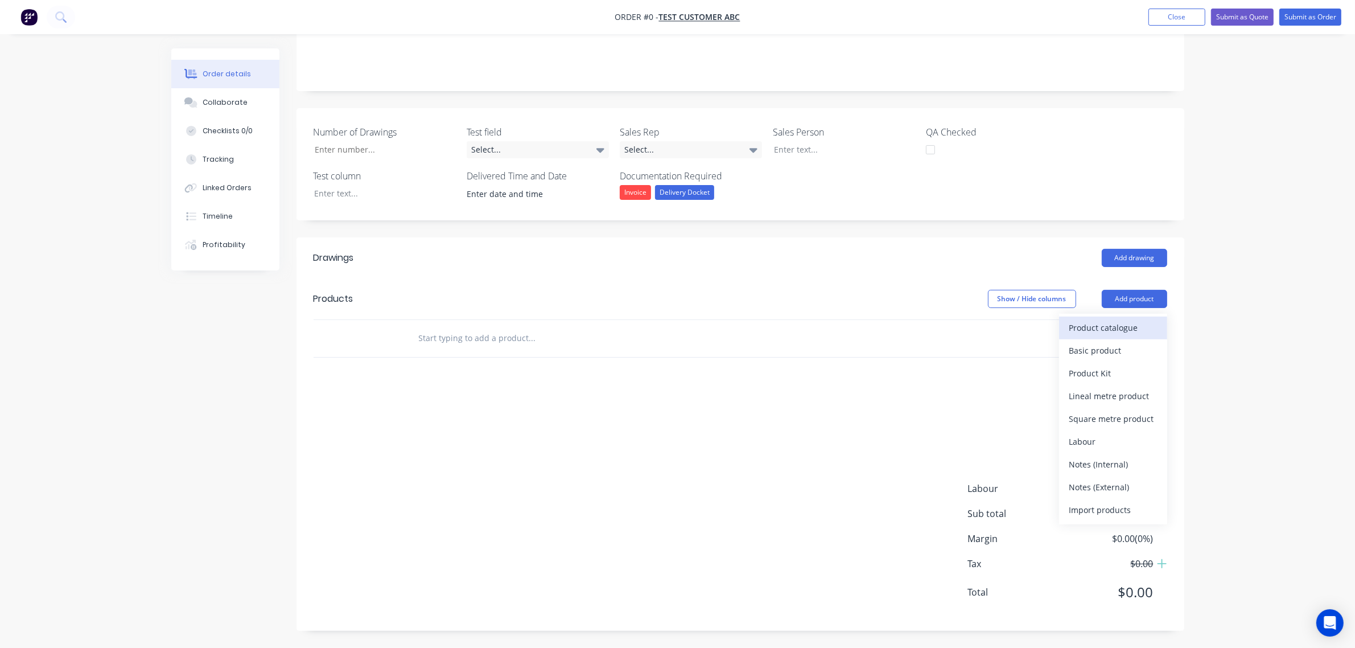
click at [1119, 324] on div "Product catalogue" at bounding box center [1113, 327] width 88 height 17
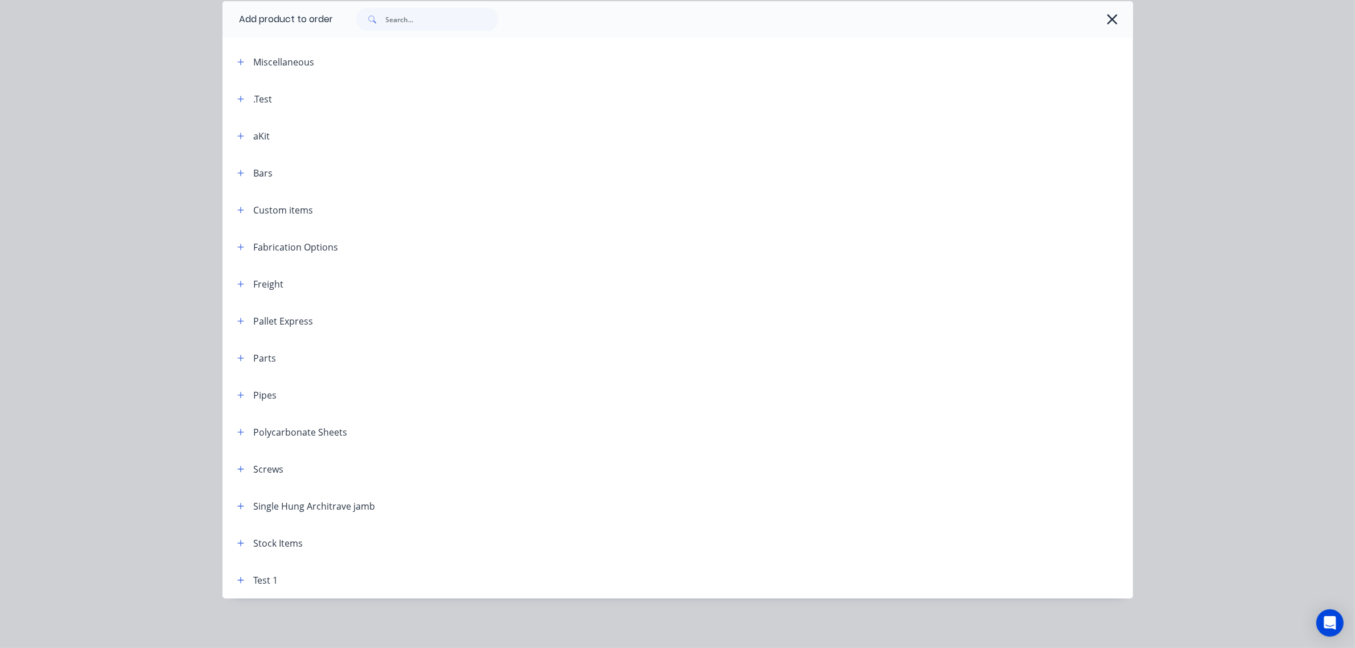
scroll to position [195, 0]
click at [237, 539] on icon "button" at bounding box center [240, 543] width 7 height 8
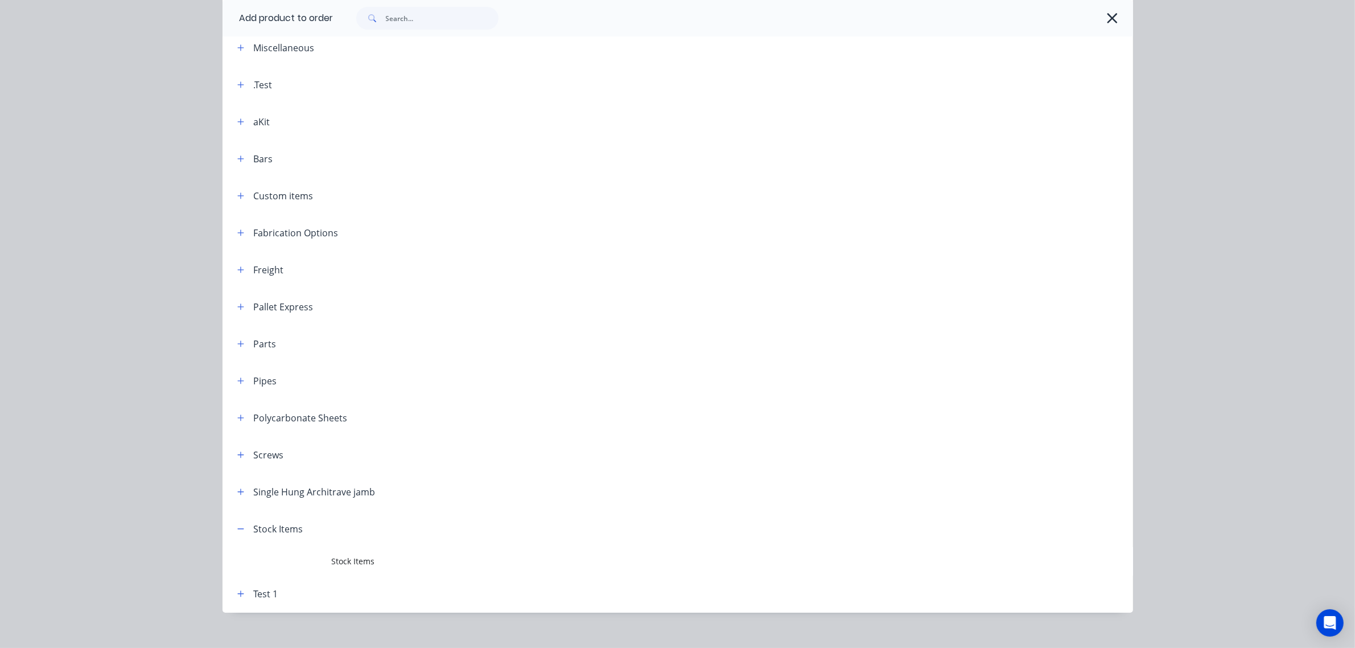
scroll to position [72, 0]
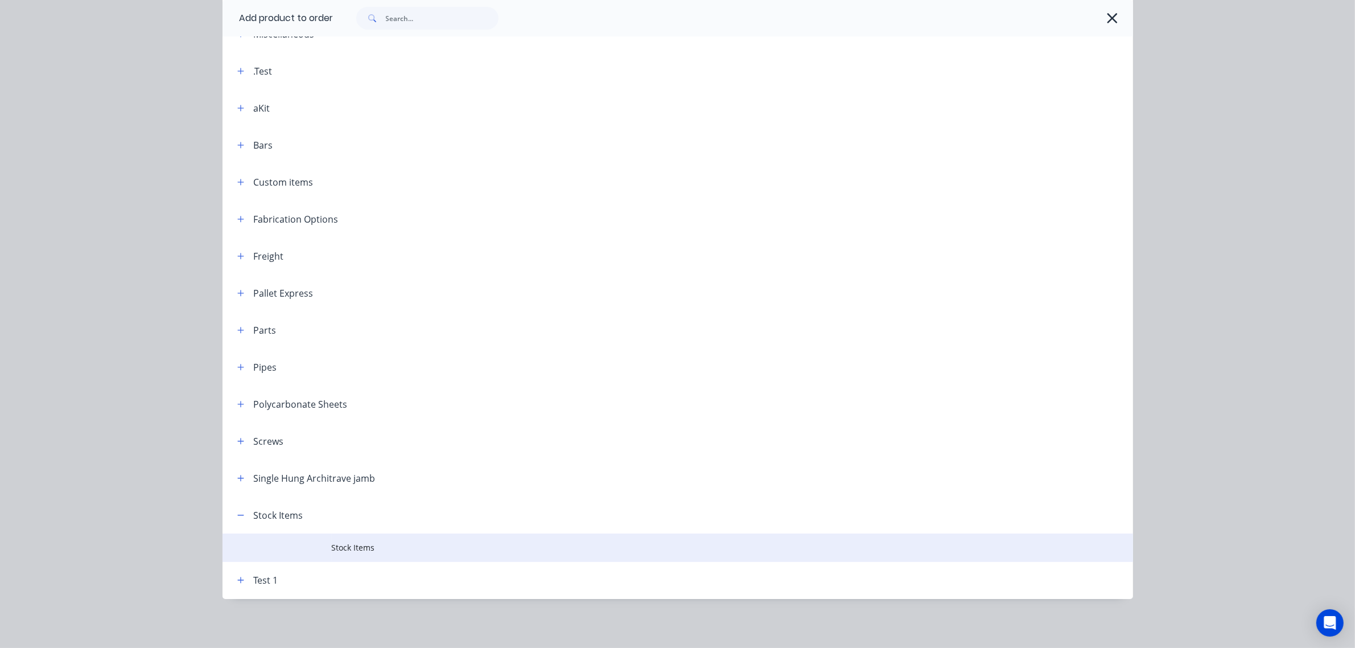
click at [347, 548] on span "Stock Items" at bounding box center [652, 547] width 641 height 12
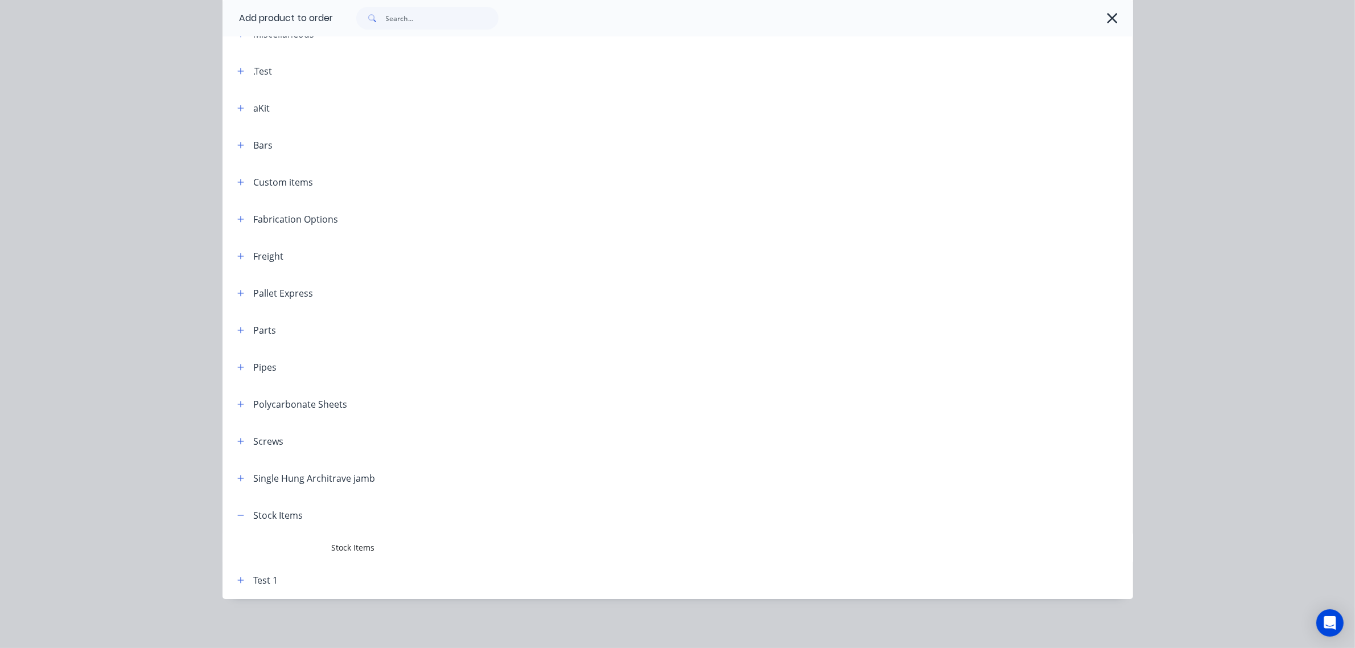
scroll to position [0, 0]
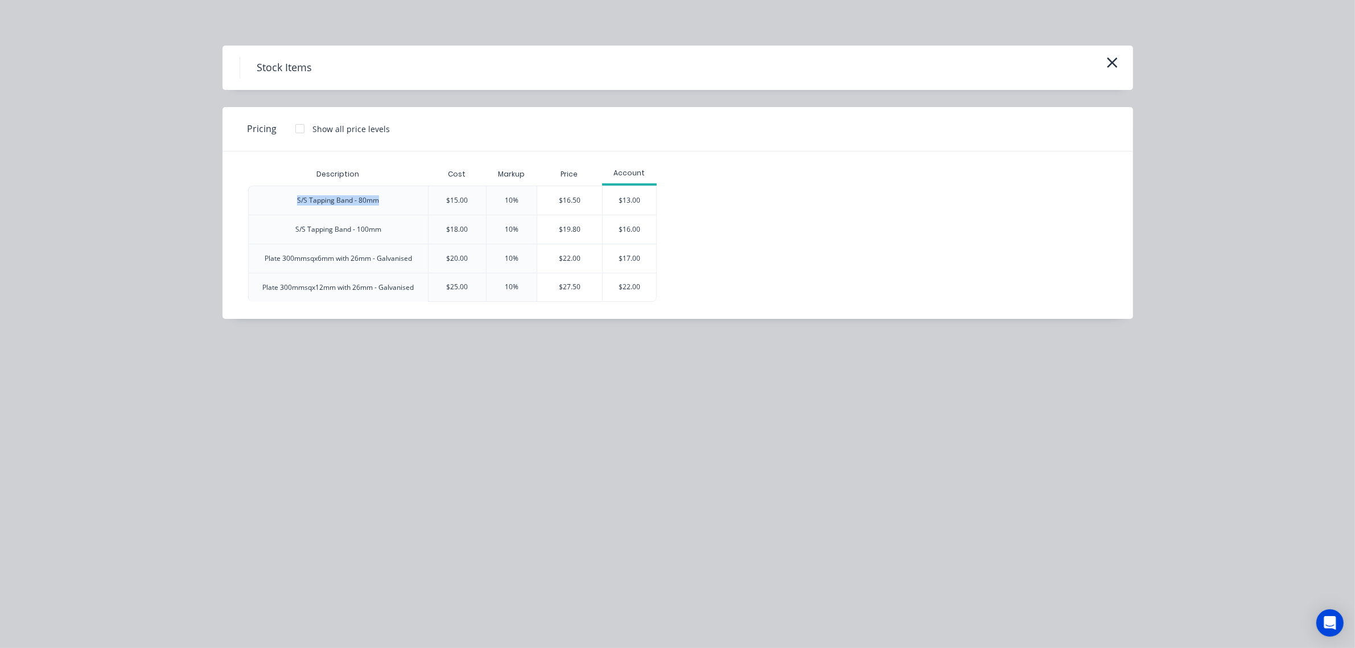
drag, startPoint x: 348, startPoint y: 197, endPoint x: 274, endPoint y: 199, distance: 73.4
click at [274, 199] on div "S/S Tapping Band - 80mm" at bounding box center [338, 199] width 180 height 29
click at [613, 200] on div "$13.00" at bounding box center [629, 200] width 53 height 28
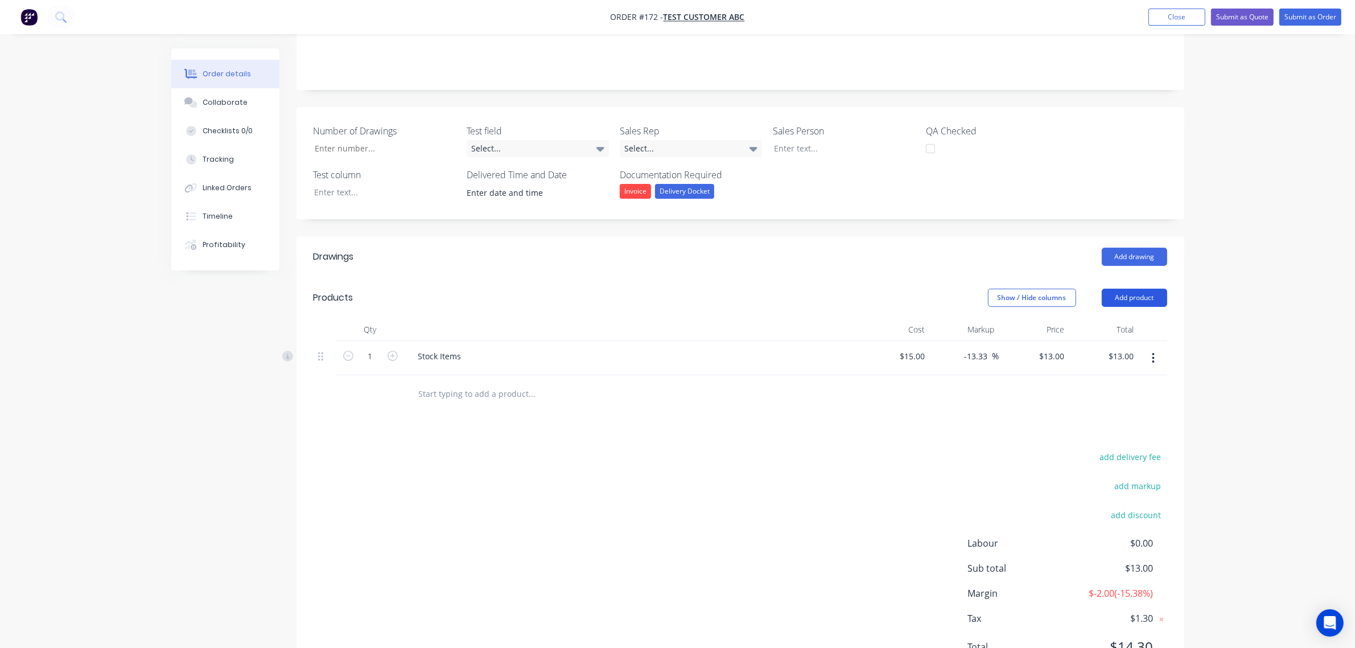
click at [1125, 300] on button "Add product" at bounding box center [1134, 297] width 65 height 18
click at [457, 400] on input "text" at bounding box center [532, 393] width 228 height 23
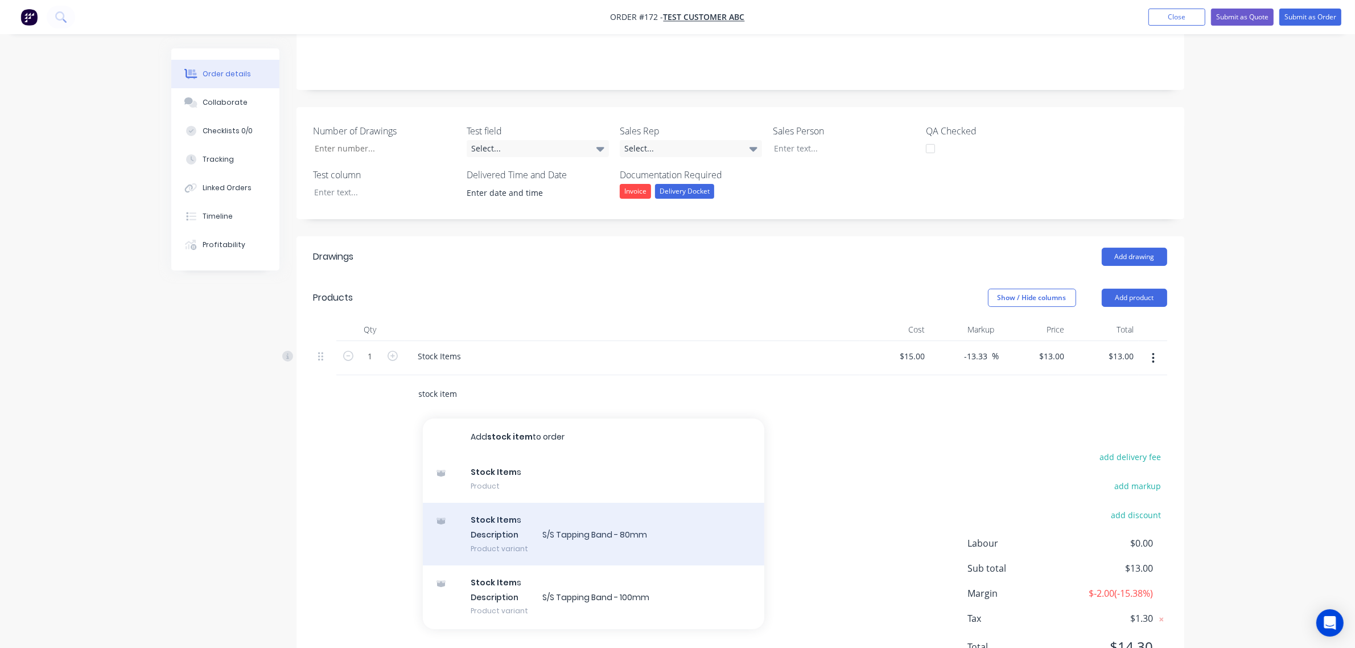
type input "stock item"
click at [555, 532] on div "Stock Item s Description S/S Tapping Band - 80mm Product variant" at bounding box center [593, 533] width 341 height 63
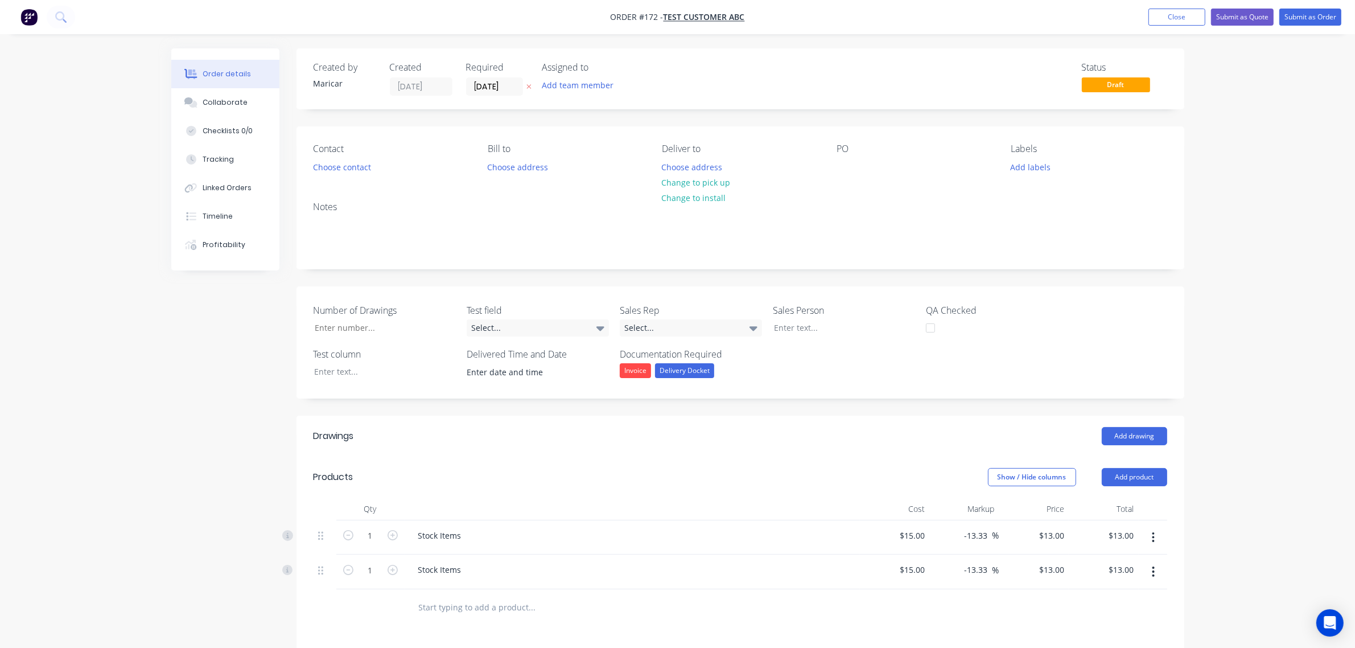
drag, startPoint x: 1185, startPoint y: 15, endPoint x: 1039, endPoint y: 12, distance: 146.3
click at [1184, 15] on button "Close" at bounding box center [1176, 17] width 57 height 17
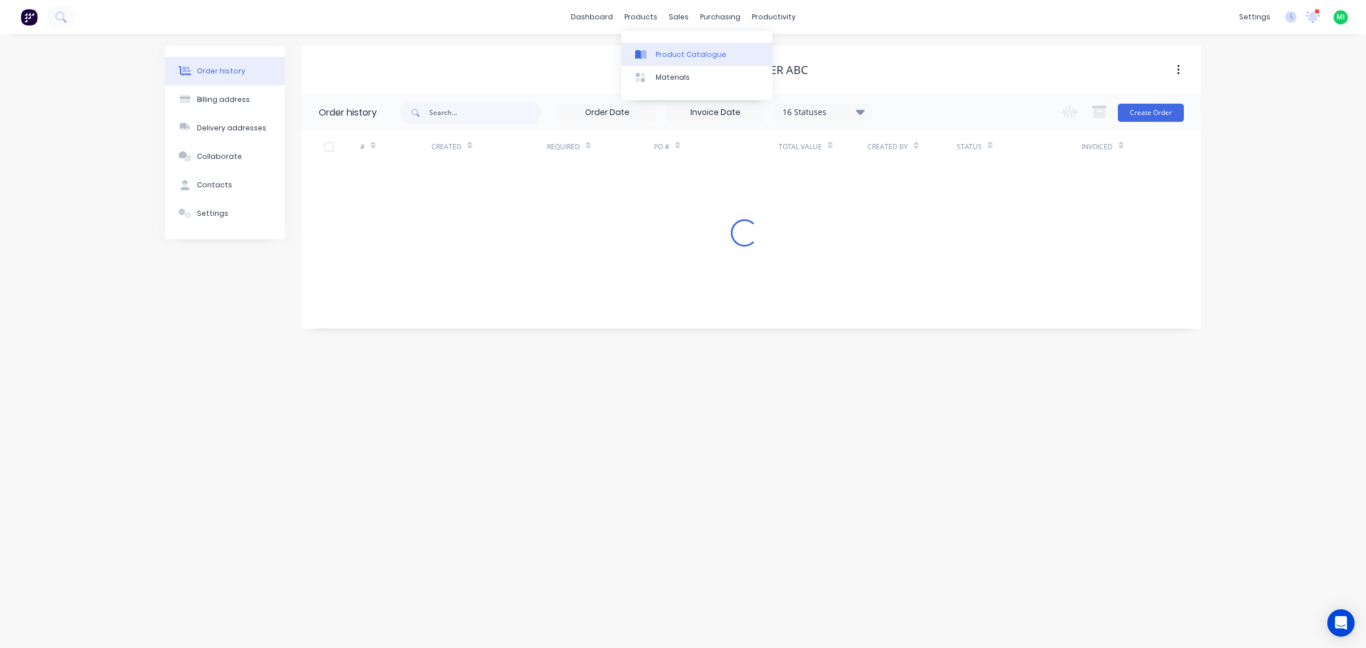
click at [663, 57] on div "Product Catalogue" at bounding box center [690, 55] width 71 height 10
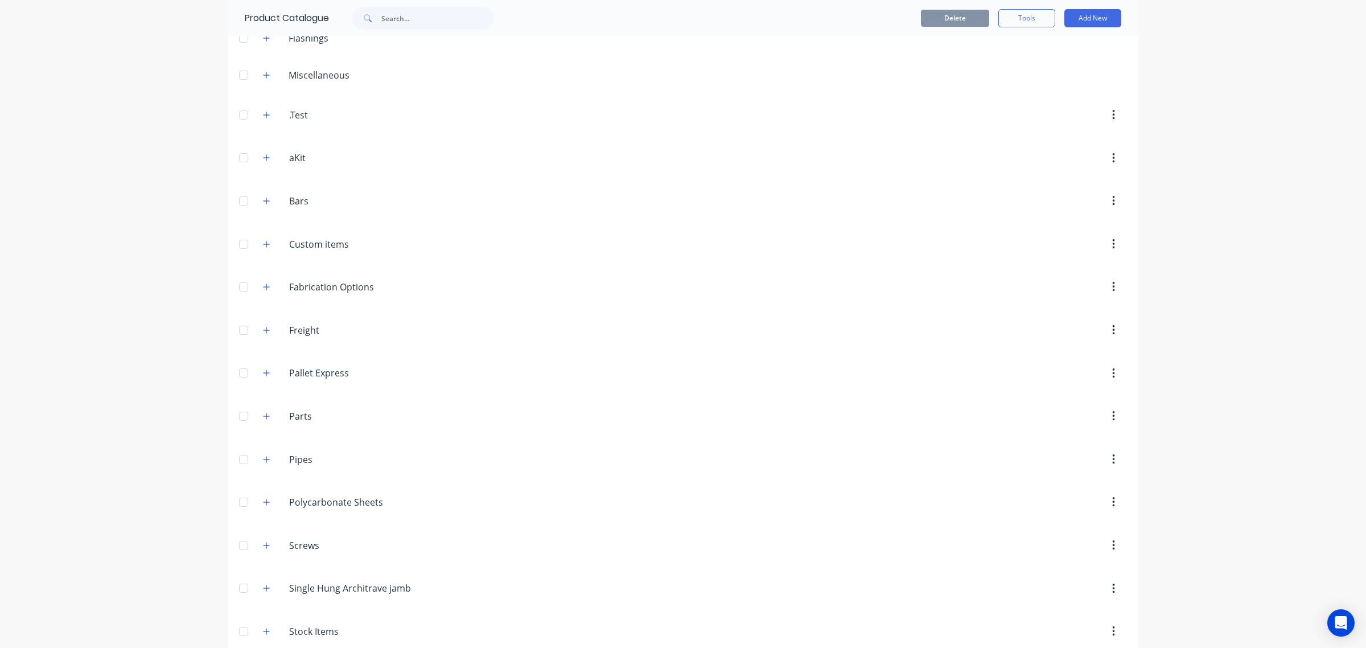
scroll to position [125, 0]
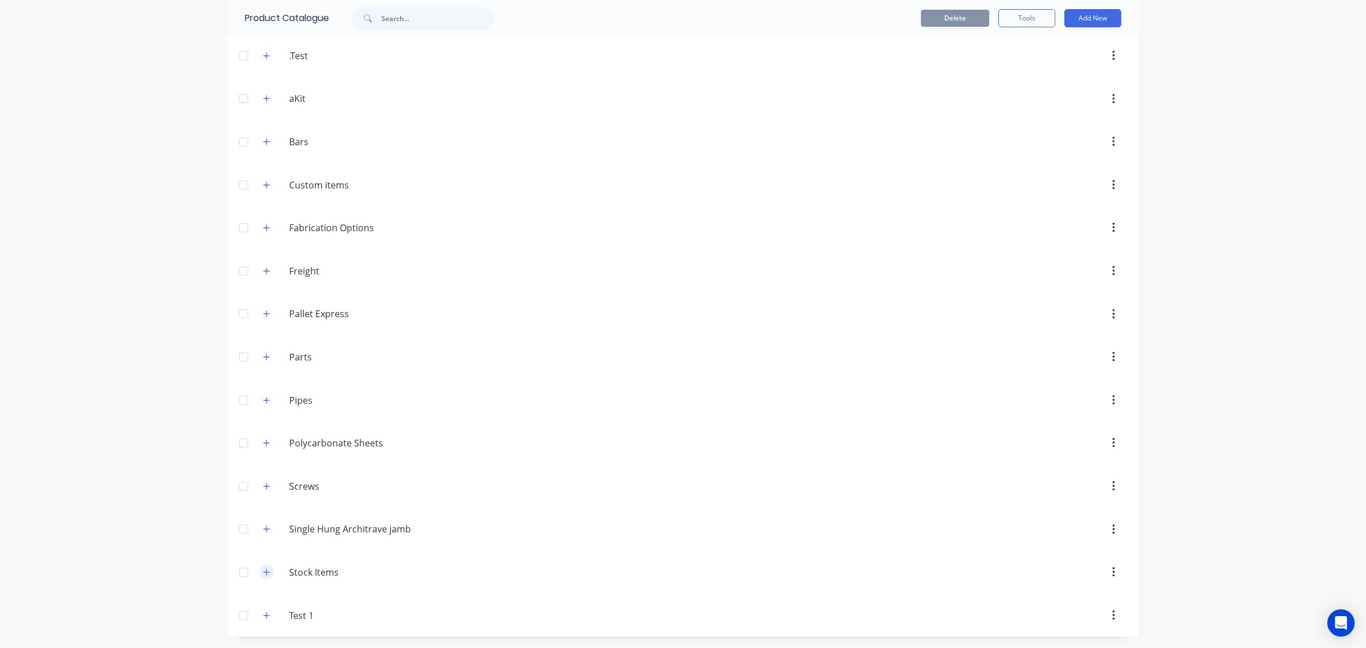
click at [263, 570] on icon "button" at bounding box center [266, 572] width 7 height 8
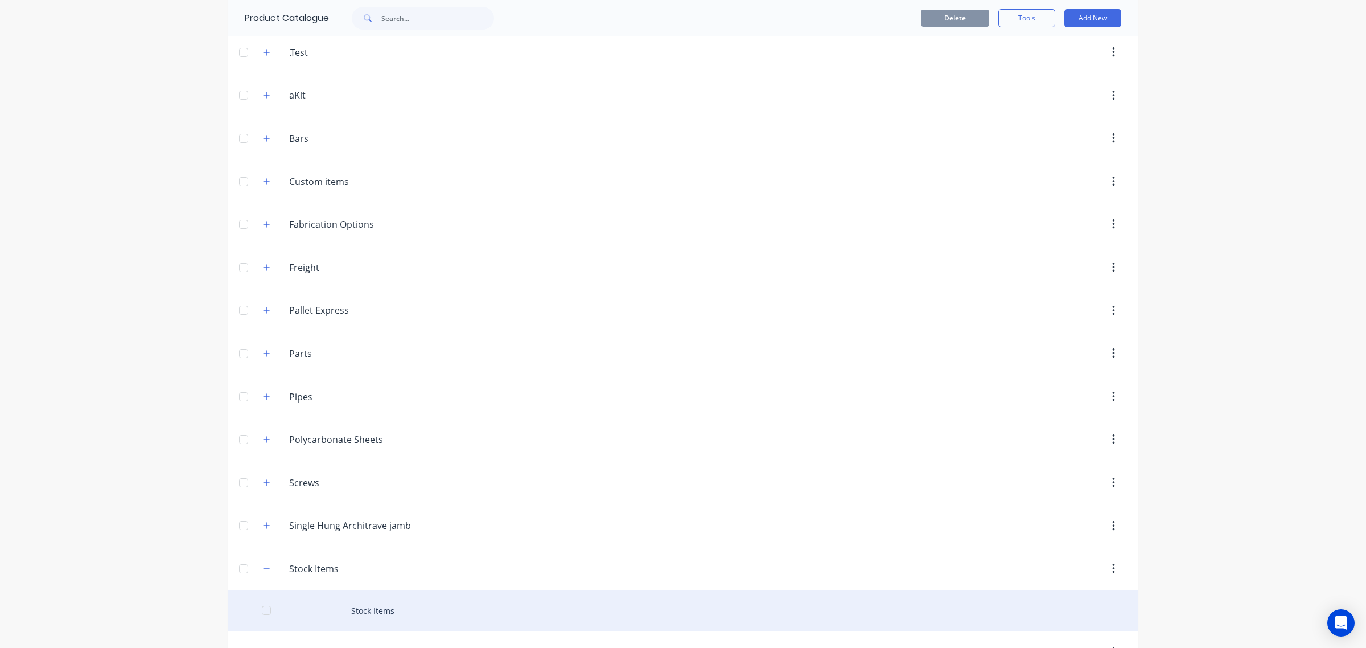
click at [345, 606] on div "Stock Items" at bounding box center [683, 610] width 910 height 40
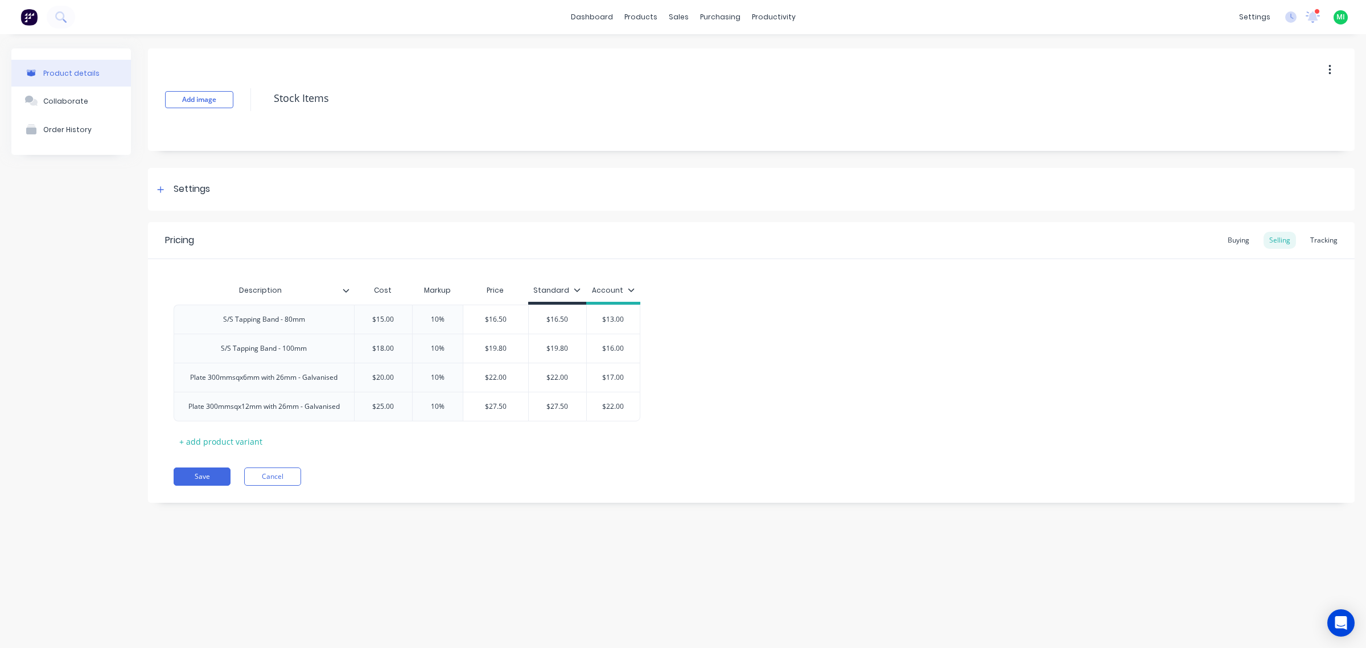
type textarea "x"
